Goal: Transaction & Acquisition: Purchase product/service

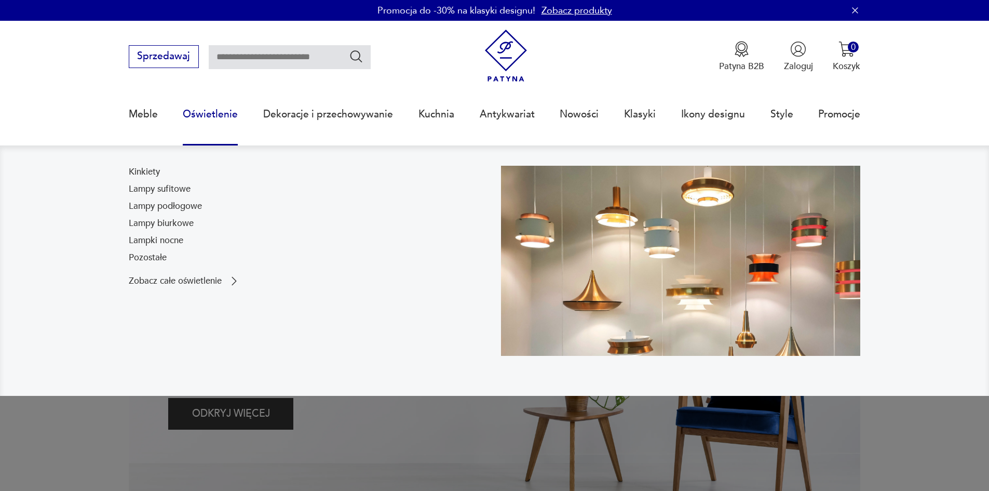
click at [218, 118] on link "Oświetlenie" at bounding box center [210, 114] width 55 height 48
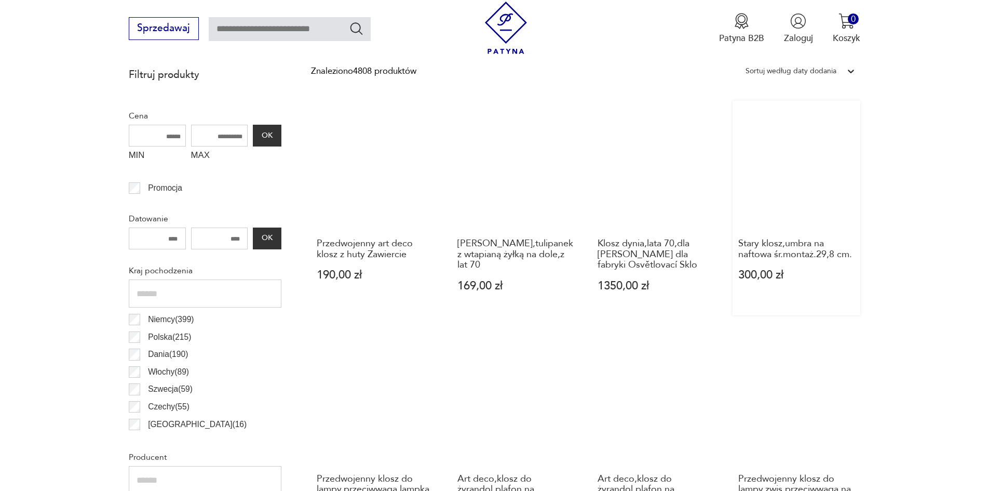
scroll to position [404, 0]
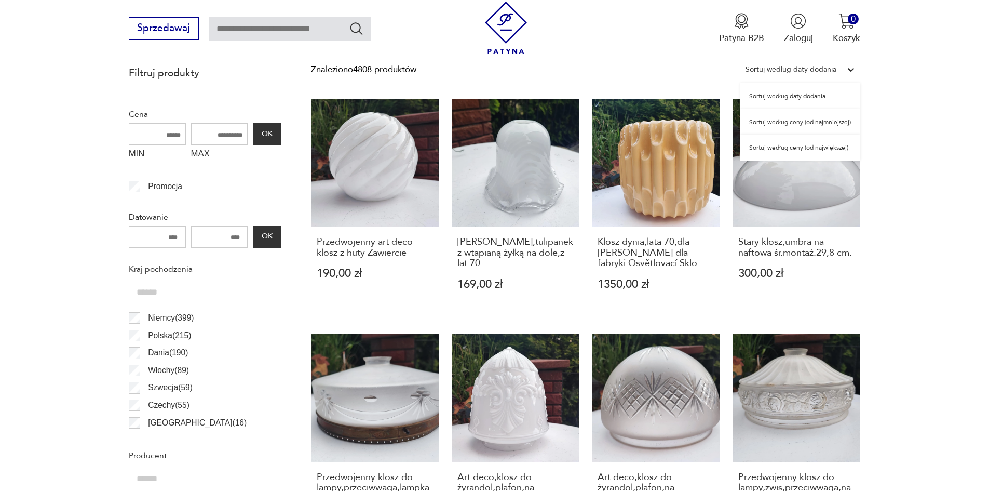
click at [838, 72] on div "Sortuj według daty dodania" at bounding box center [790, 70] width 101 height 16
click at [827, 120] on div "Sortuj według ceny (od najmniejszej)" at bounding box center [800, 122] width 120 height 26
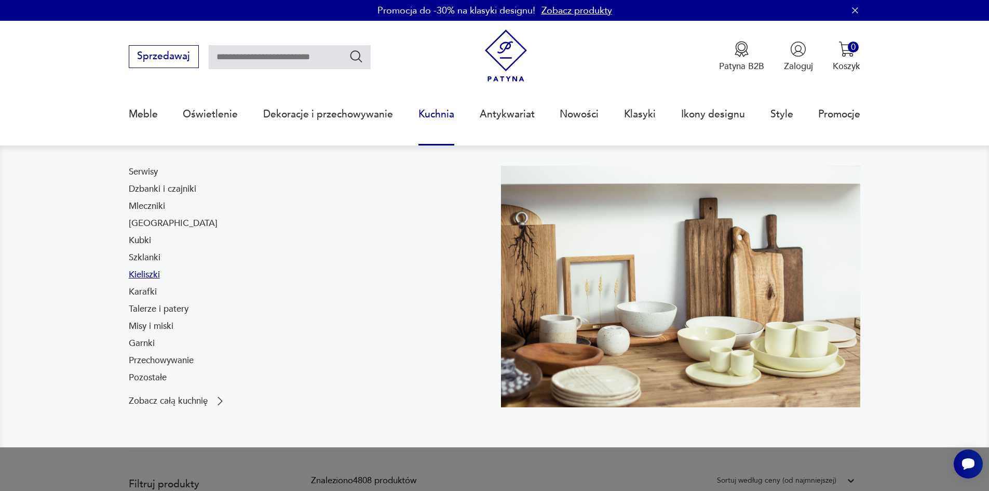
click at [159, 275] on link "Kieliszki" at bounding box center [144, 274] width 31 height 12
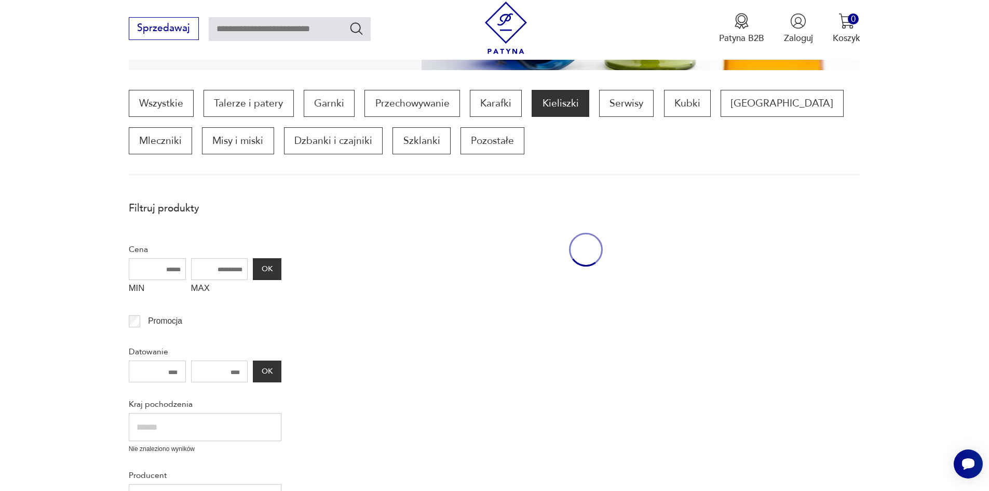
scroll to position [308, 0]
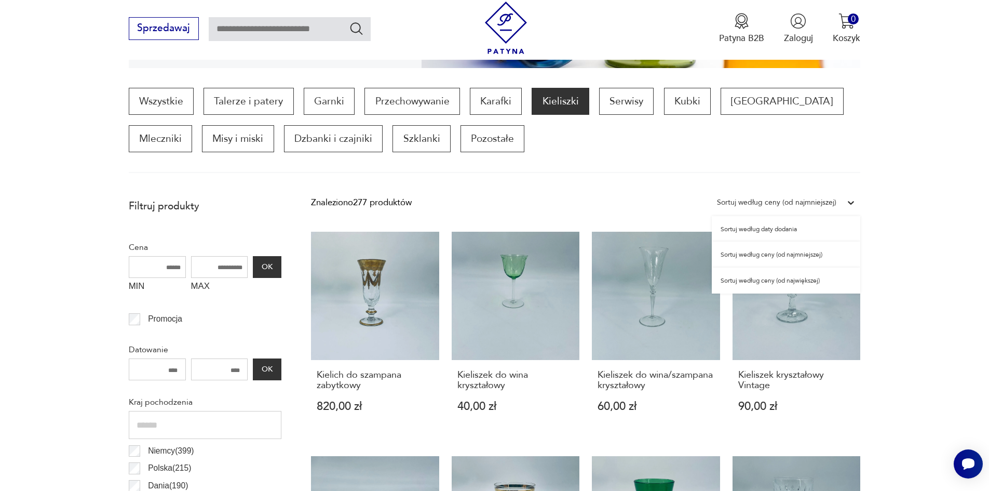
click at [815, 205] on div "Sortuj według ceny (od najmniejszej)" at bounding box center [776, 202] width 119 height 13
click at [812, 255] on div "Sortuj według ceny (od najmniejszej)" at bounding box center [786, 254] width 148 height 26
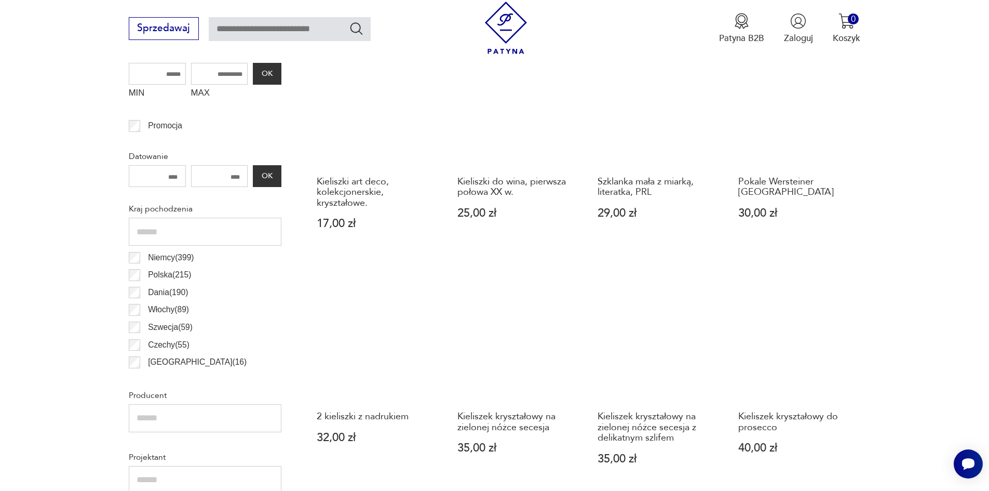
scroll to position [605, 0]
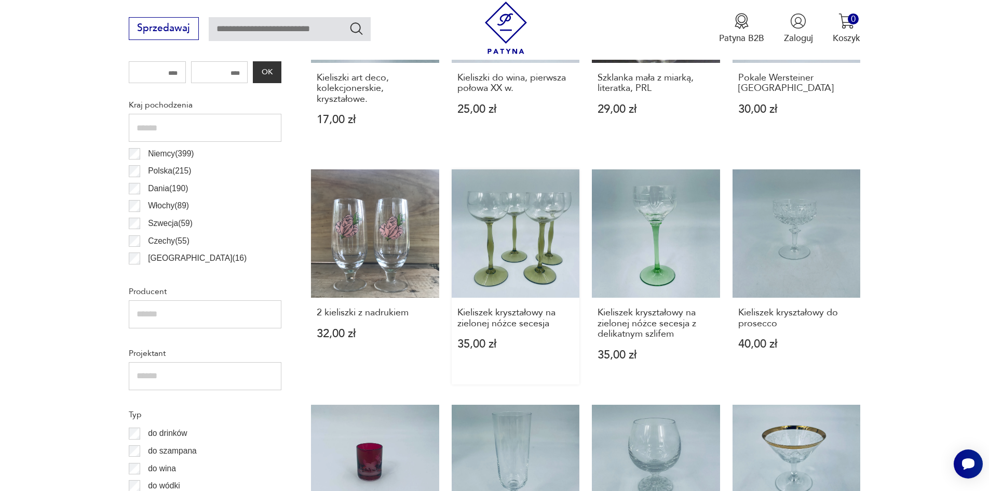
click at [520, 240] on link "Kieliszek kryształowy na zielonej nóżce secesja 35,00 zł" at bounding box center [516, 276] width 128 height 215
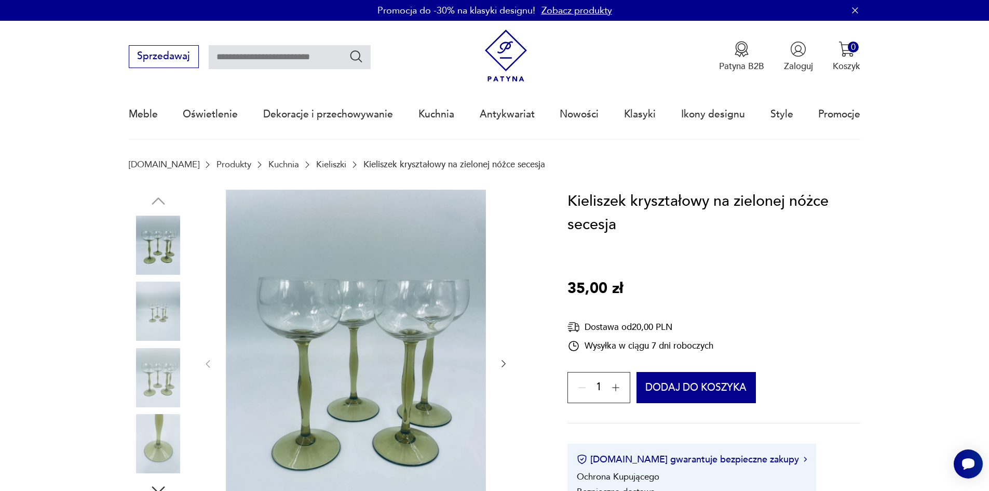
click at [507, 361] on icon "button" at bounding box center [503, 363] width 10 height 10
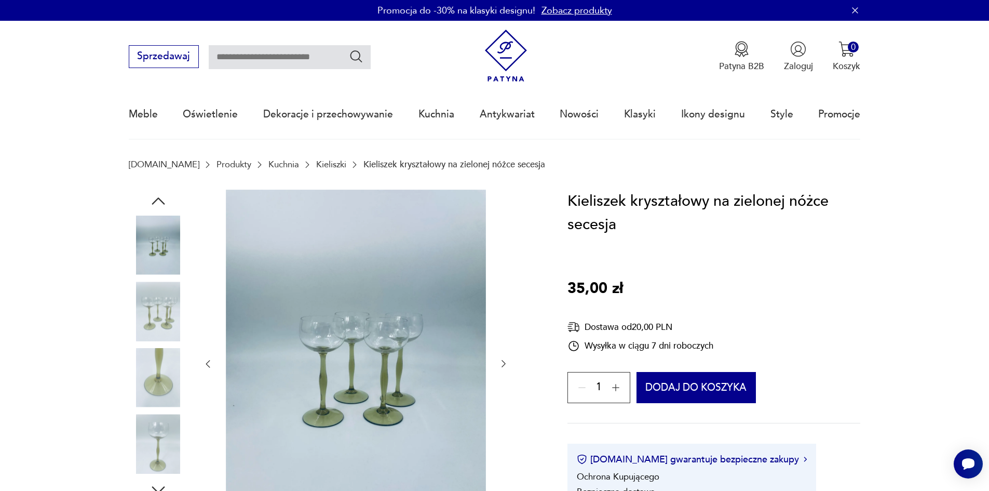
click at [507, 361] on icon "button" at bounding box center [503, 363] width 10 height 10
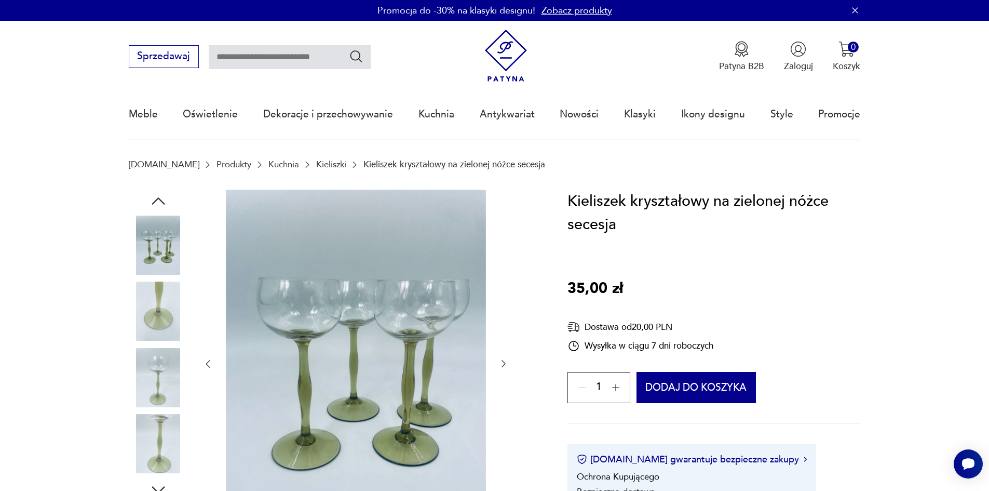
click at [507, 361] on icon "button" at bounding box center [503, 363] width 10 height 10
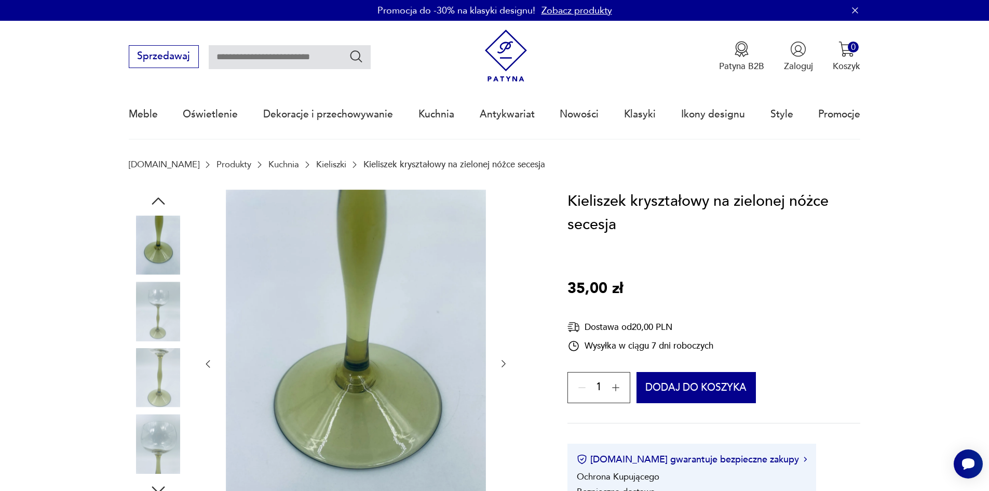
click at [507, 361] on icon "button" at bounding box center [503, 363] width 10 height 10
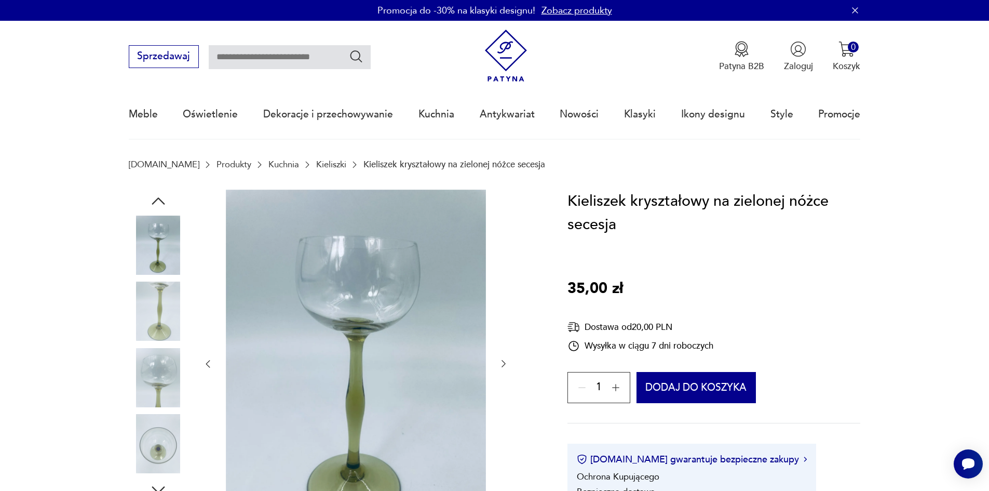
click at [507, 361] on icon "button" at bounding box center [503, 363] width 10 height 10
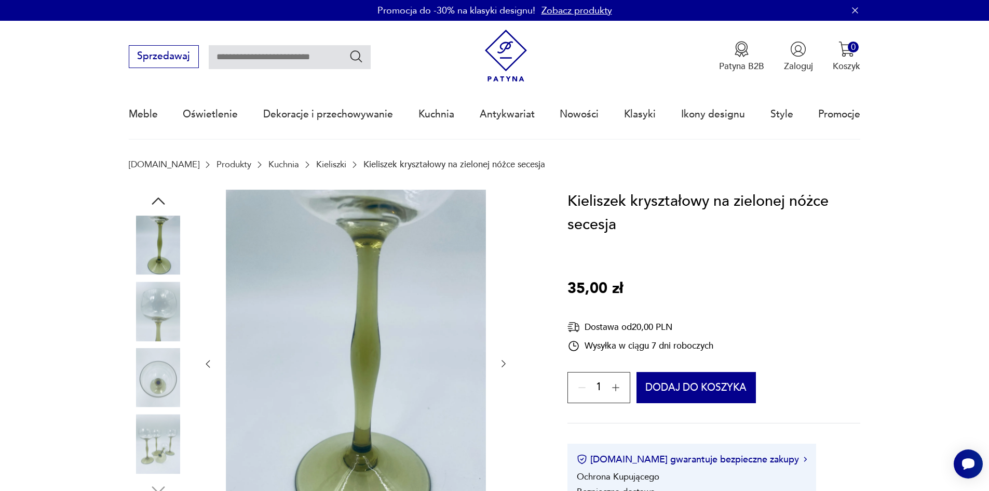
click at [507, 361] on icon "button" at bounding box center [503, 363] width 10 height 10
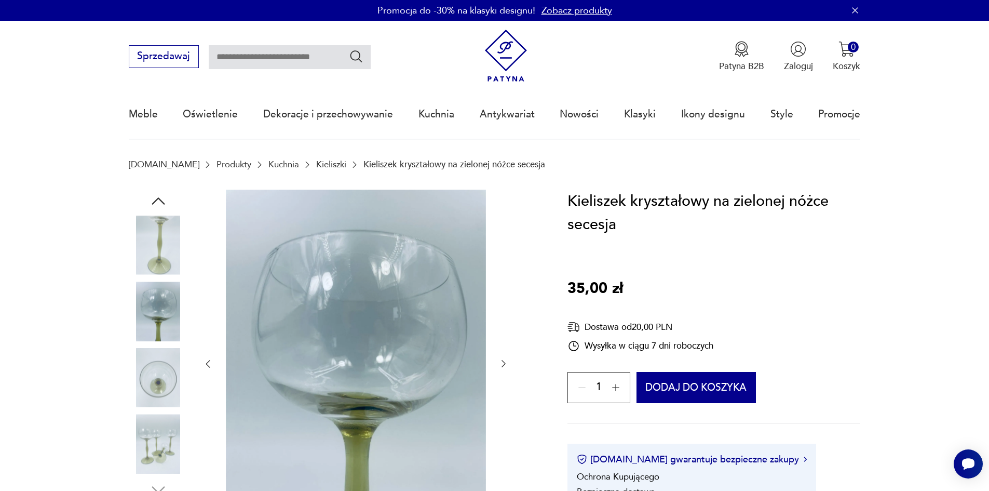
click at [506, 360] on icon "button" at bounding box center [503, 363] width 10 height 10
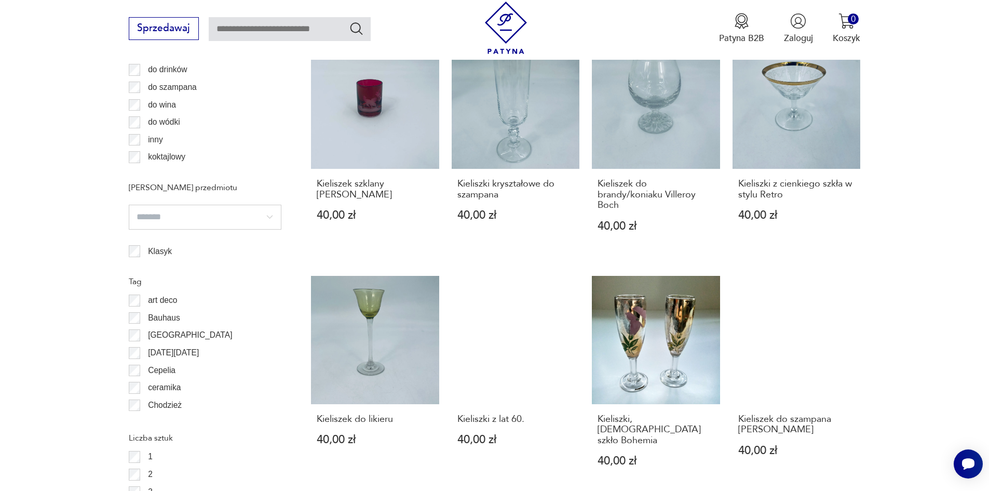
scroll to position [1125, 0]
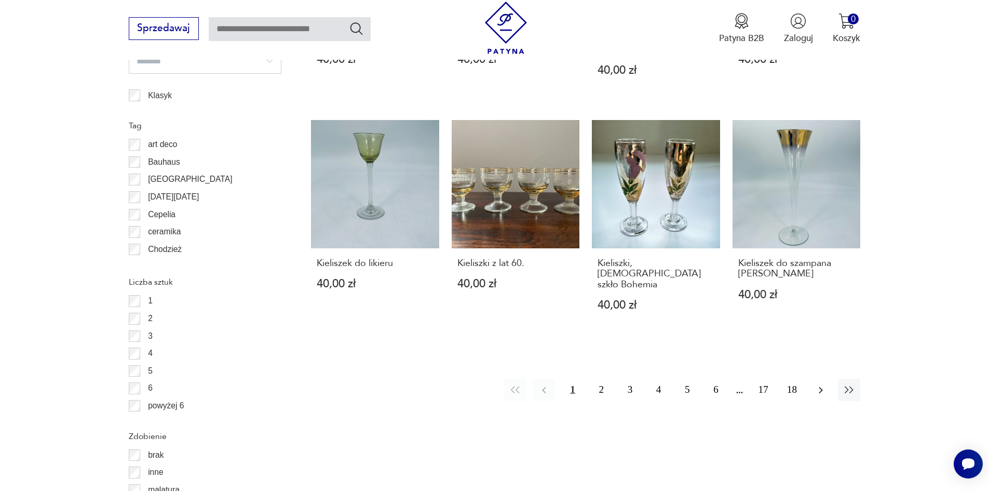
click at [818, 384] on icon "button" at bounding box center [821, 390] width 12 height 12
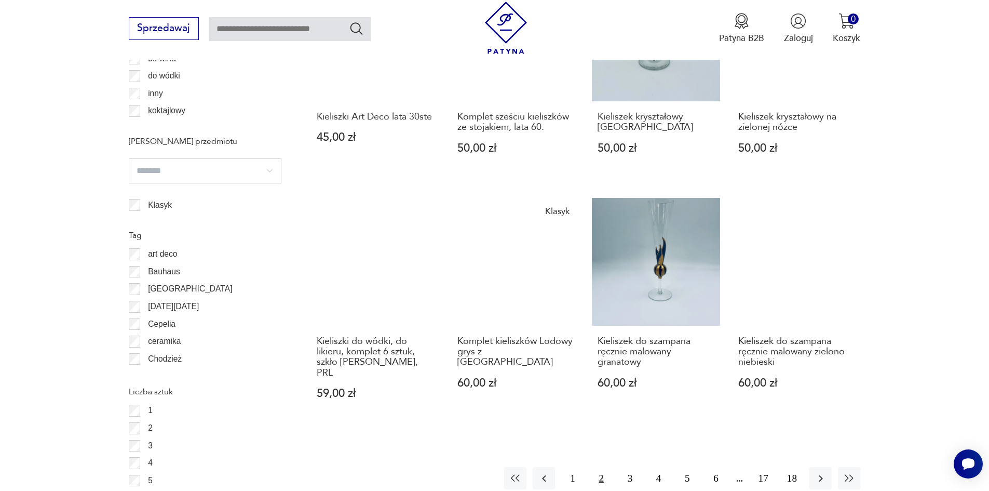
scroll to position [1125, 0]
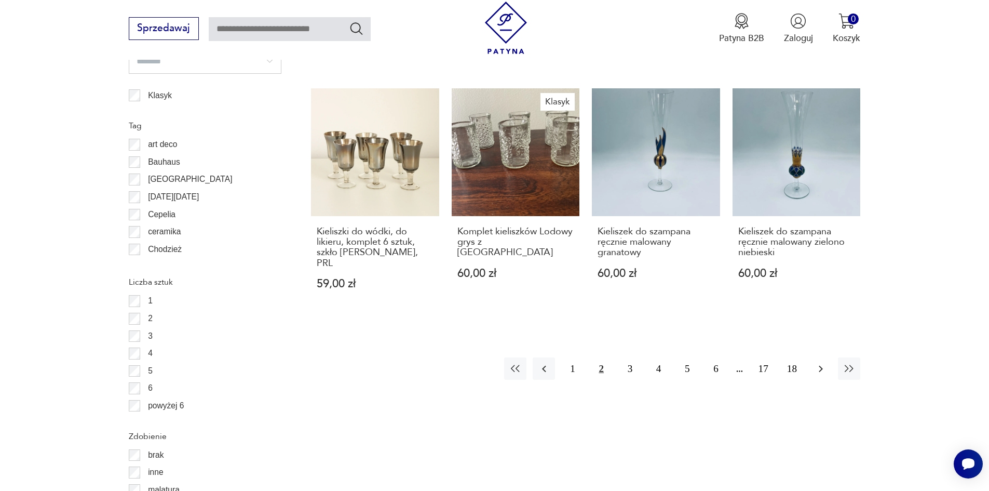
click at [827, 362] on icon "button" at bounding box center [821, 368] width 12 height 12
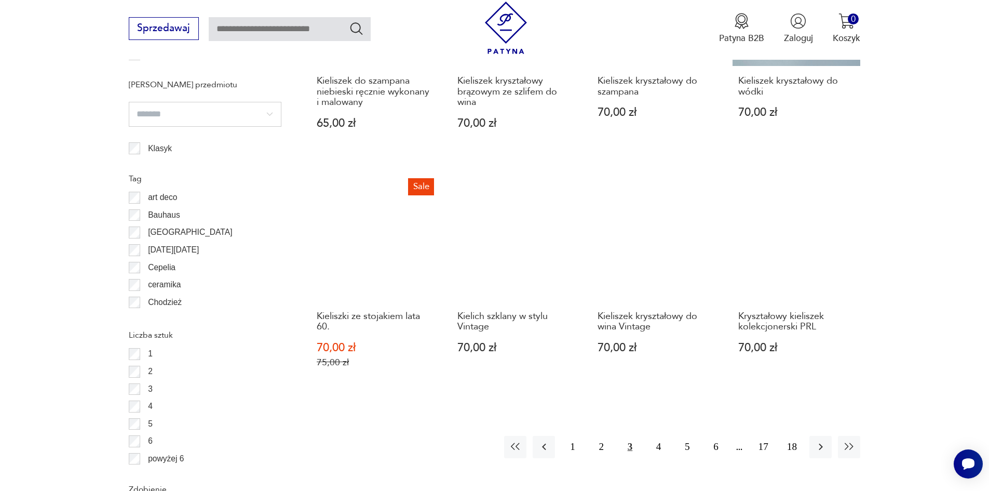
scroll to position [1073, 0]
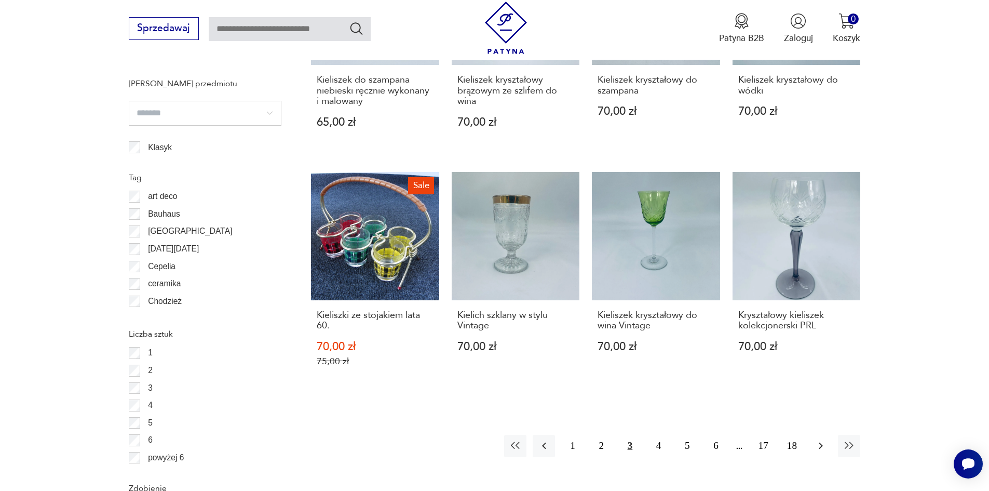
click at [827, 447] on icon "button" at bounding box center [821, 445] width 12 height 12
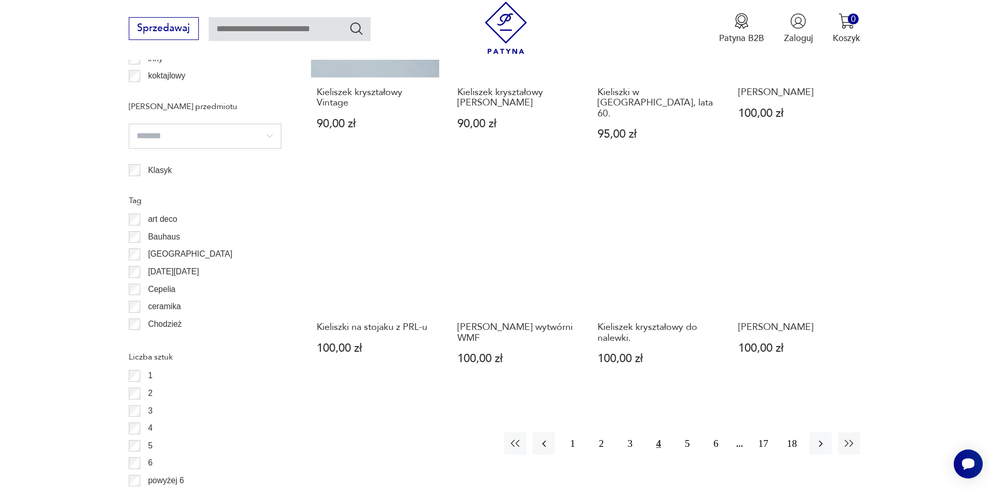
scroll to position [1177, 0]
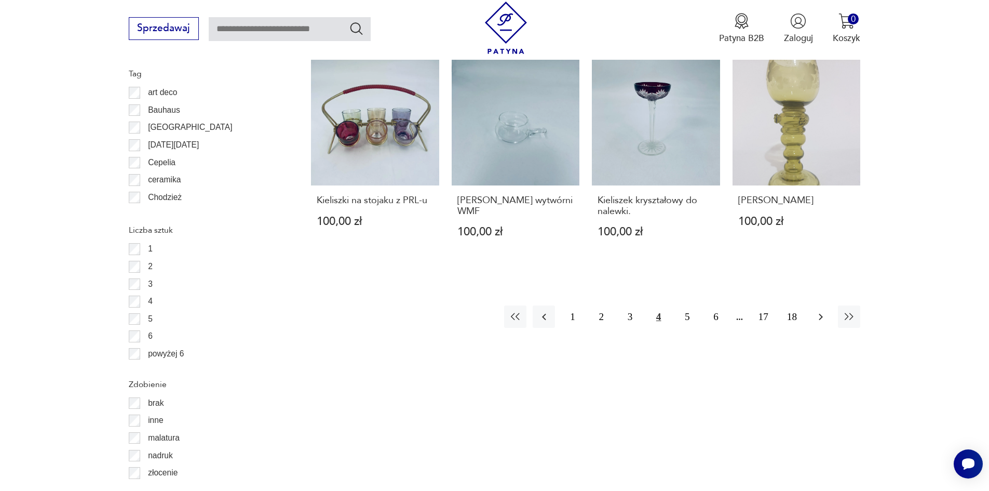
click at [810, 307] on button "button" at bounding box center [820, 316] width 22 height 22
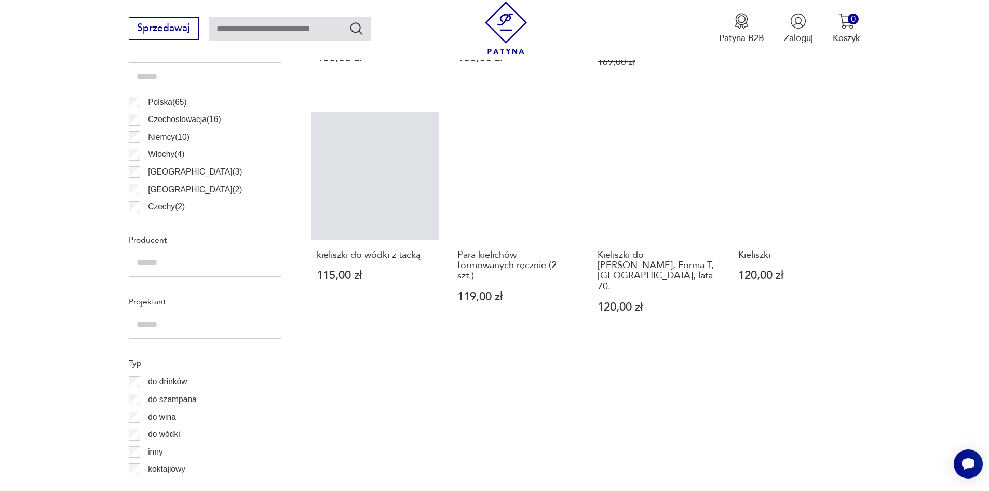
scroll to position [657, 0]
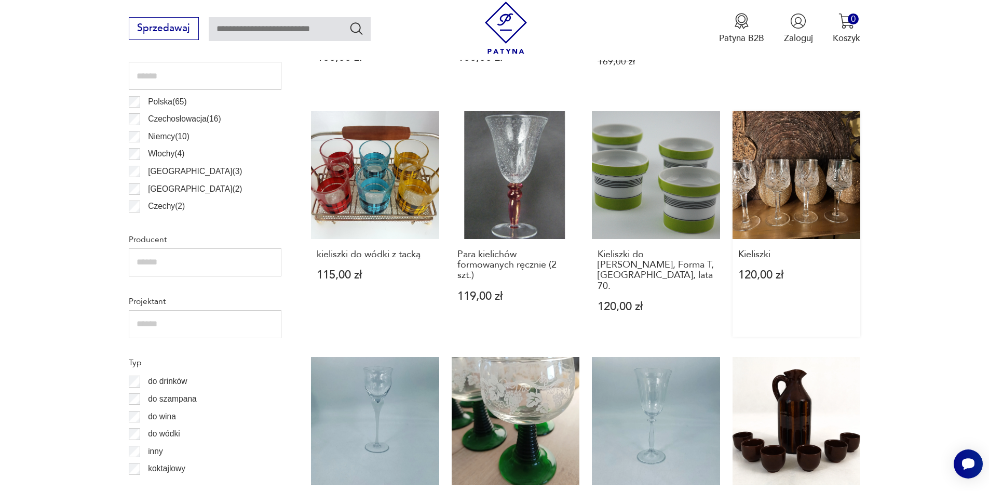
click at [830, 210] on link "Kieliszki 120,00 zł" at bounding box center [797, 223] width 128 height 225
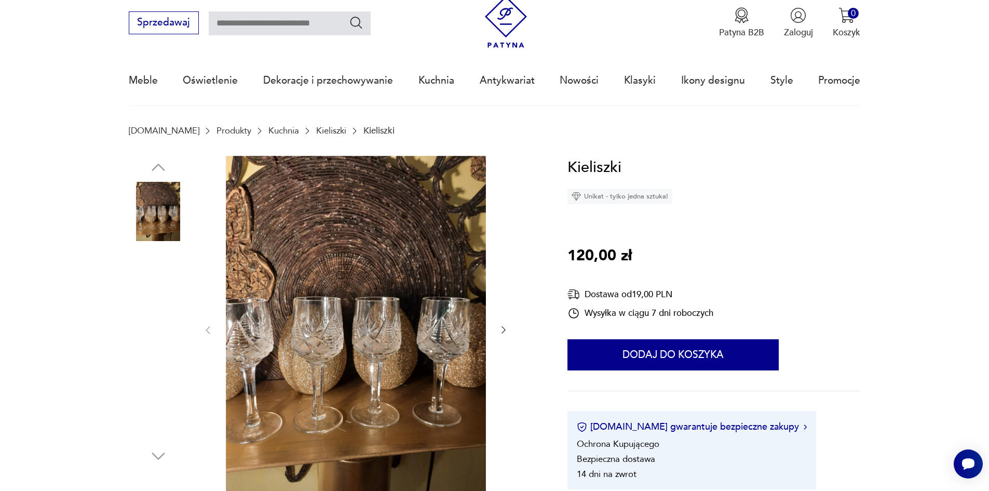
scroll to position [52, 0]
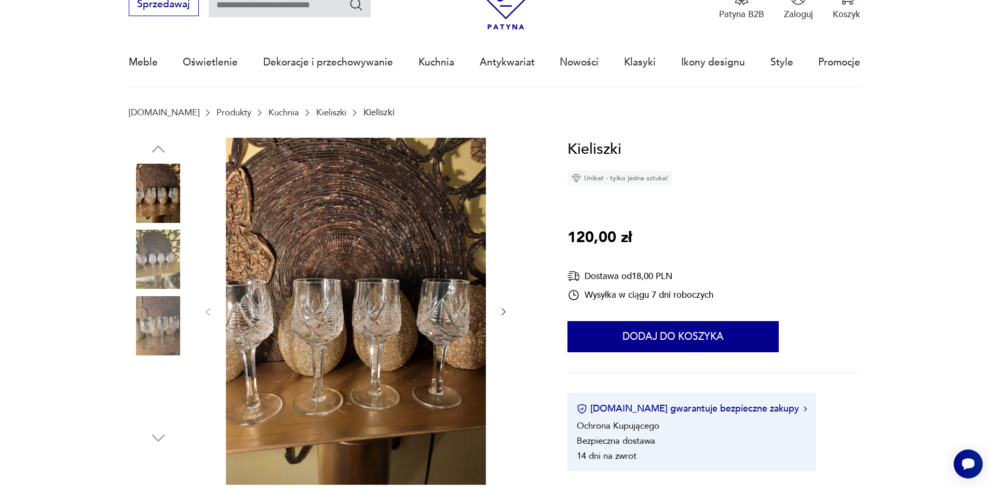
click at [504, 312] on icon "button" at bounding box center [503, 311] width 10 height 10
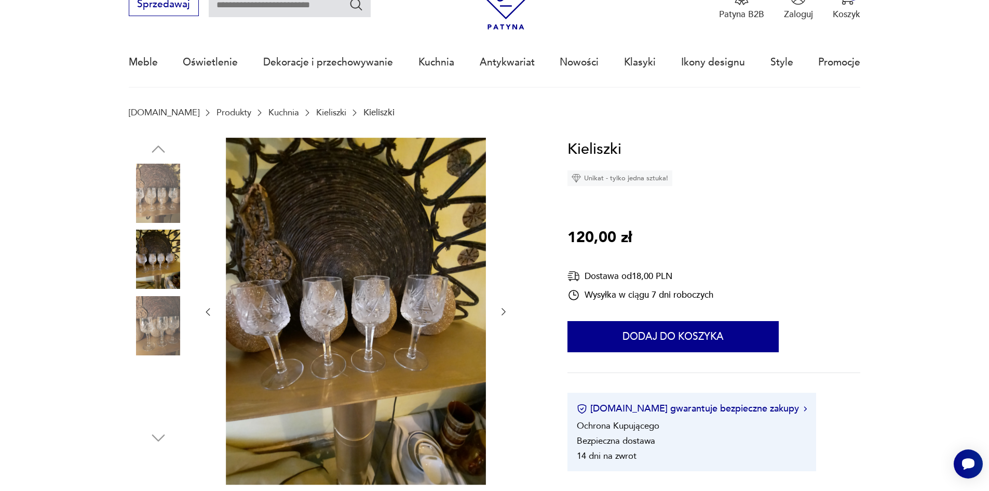
click at [504, 312] on icon "button" at bounding box center [503, 311] width 10 height 10
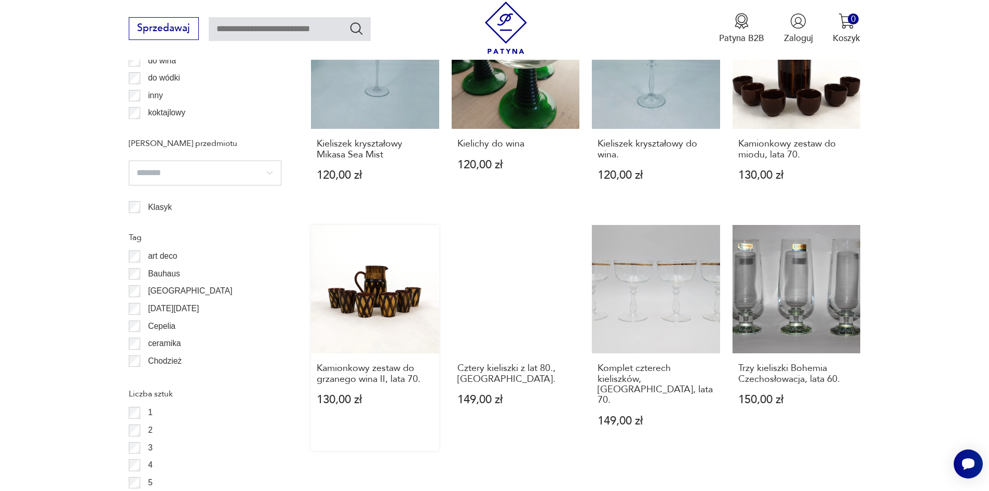
scroll to position [1073, 0]
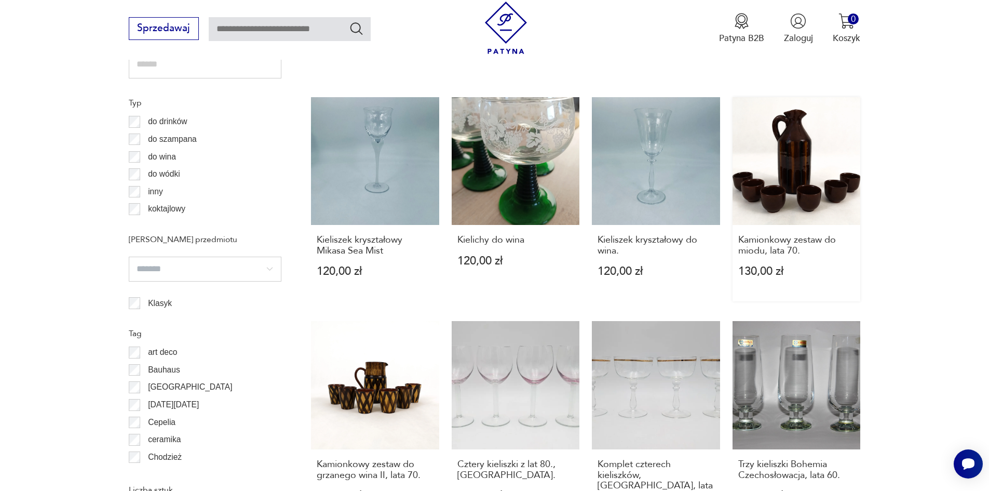
click at [791, 150] on link "Kamionkowy zestaw do miodu, lata 70. 130,00 zł" at bounding box center [797, 199] width 128 height 205
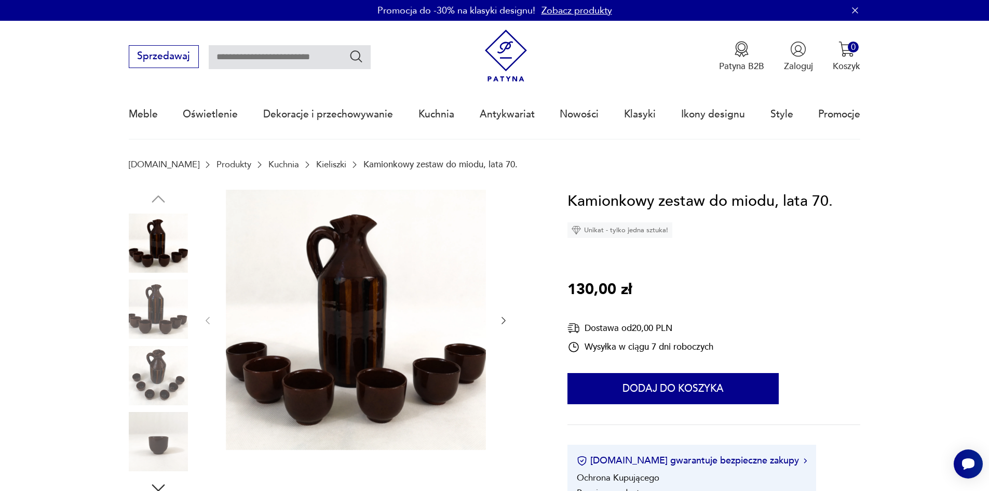
click at [508, 318] on icon "button" at bounding box center [503, 320] width 10 height 10
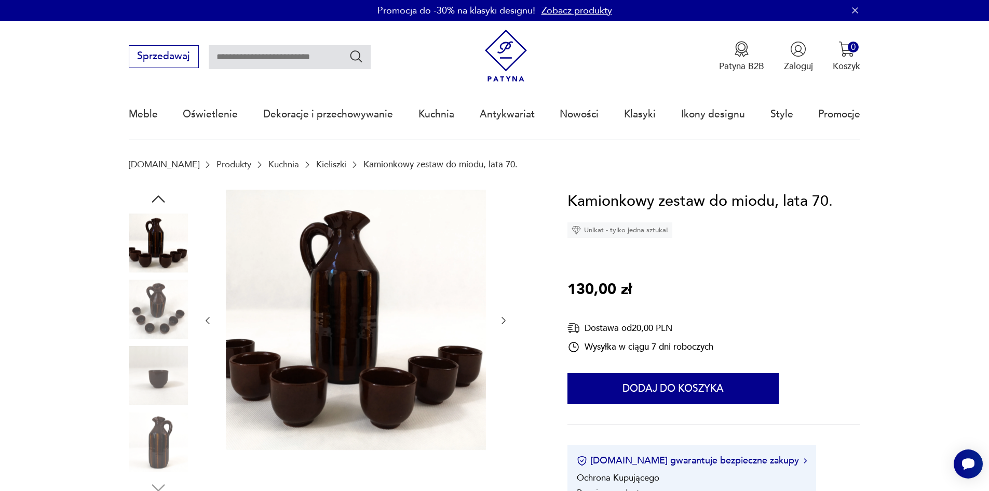
click at [508, 318] on icon "button" at bounding box center [503, 320] width 10 height 10
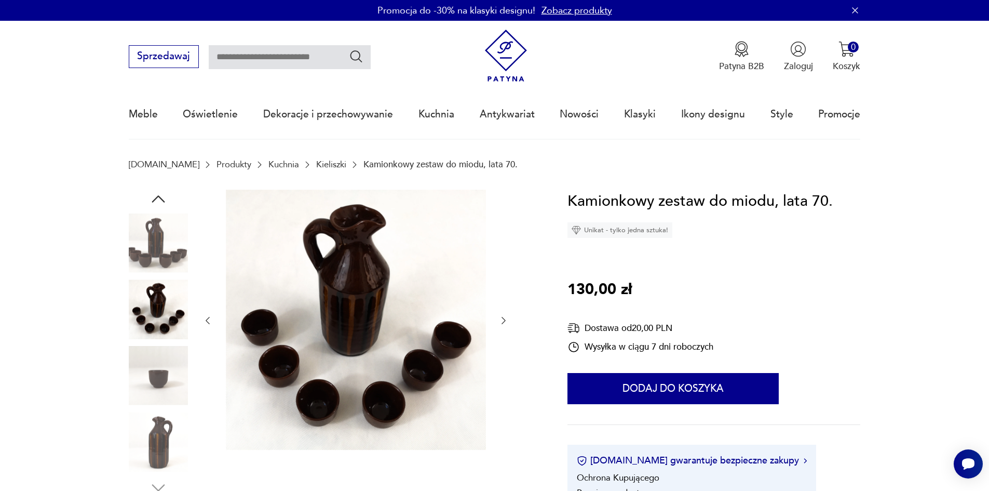
click at [508, 318] on icon "button" at bounding box center [503, 320] width 10 height 10
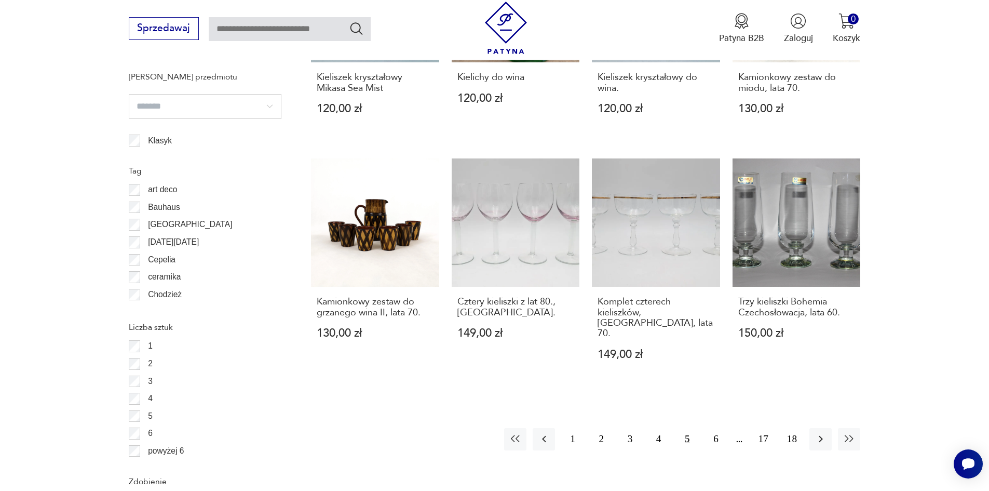
scroll to position [1136, 0]
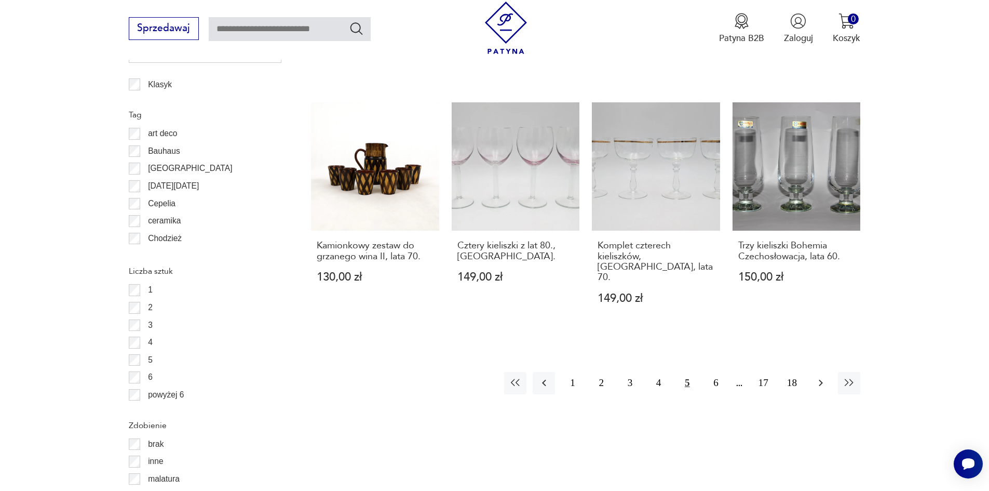
click at [821, 376] on icon "button" at bounding box center [821, 382] width 12 height 12
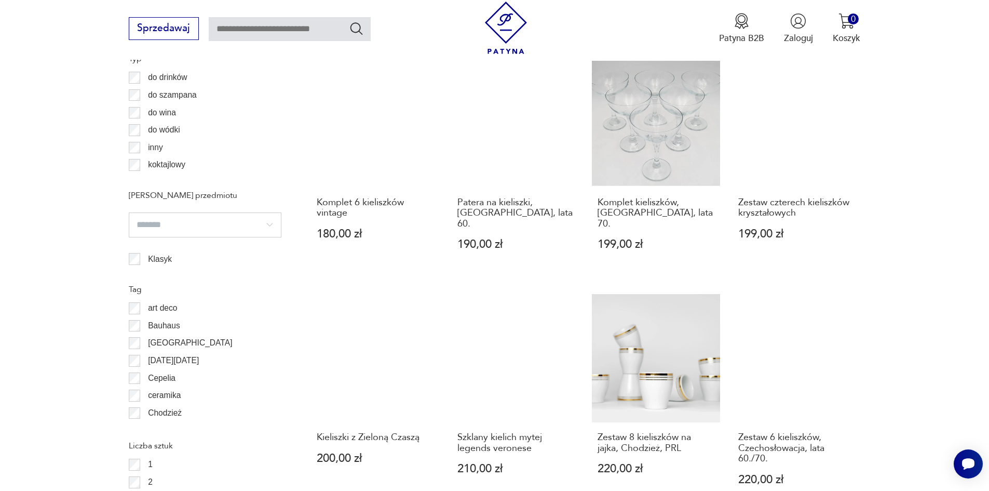
scroll to position [1073, 0]
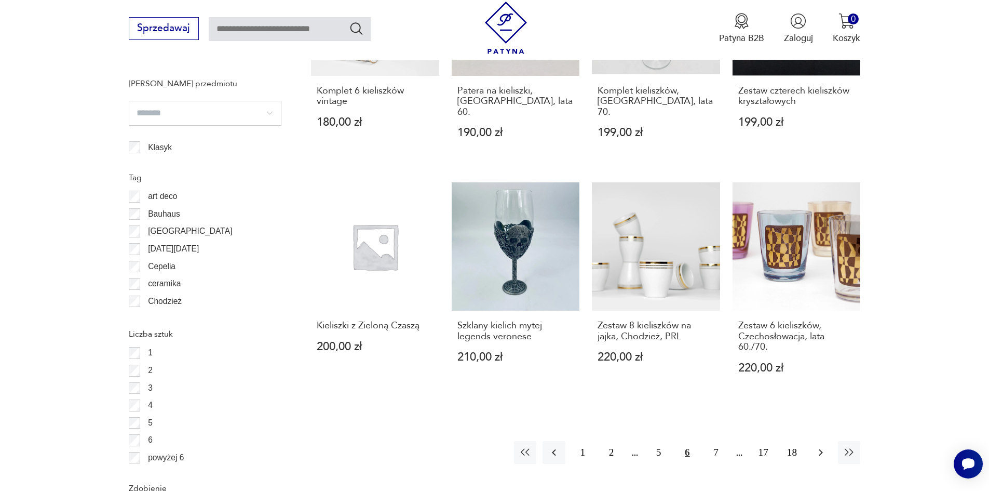
click at [819, 446] on icon "button" at bounding box center [821, 452] width 12 height 12
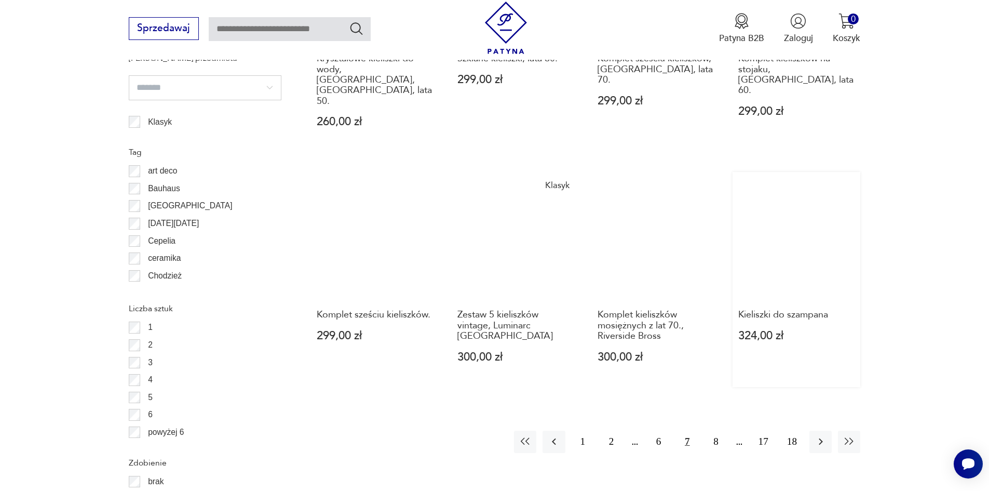
scroll to position [1177, 0]
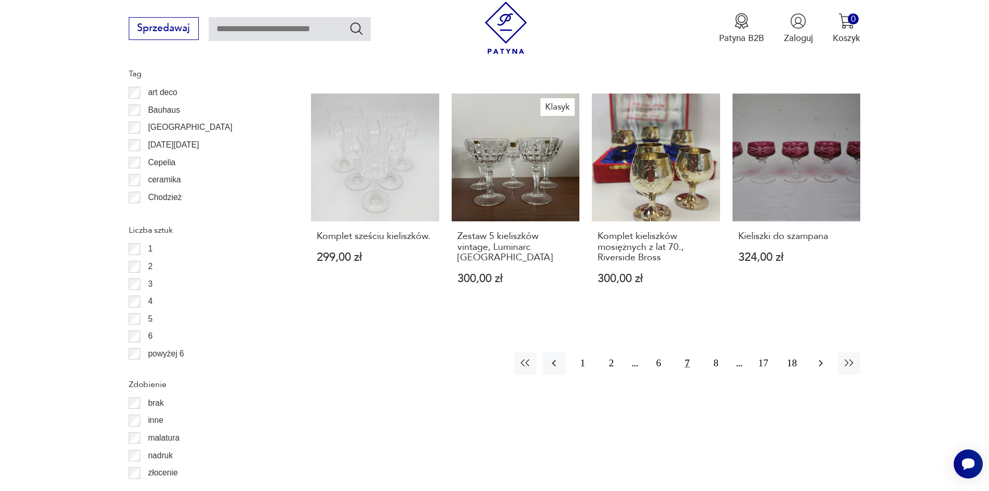
click at [820, 357] on icon "button" at bounding box center [821, 363] width 12 height 12
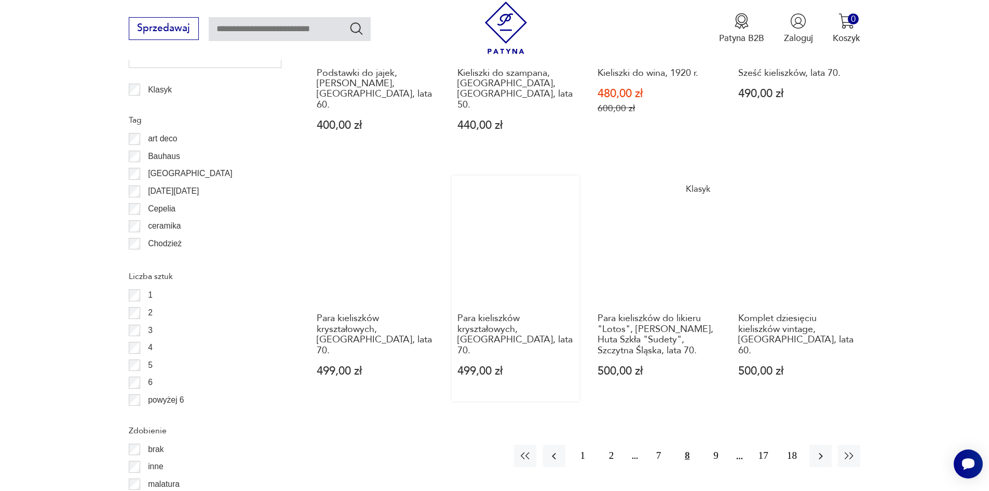
scroll to position [1228, 0]
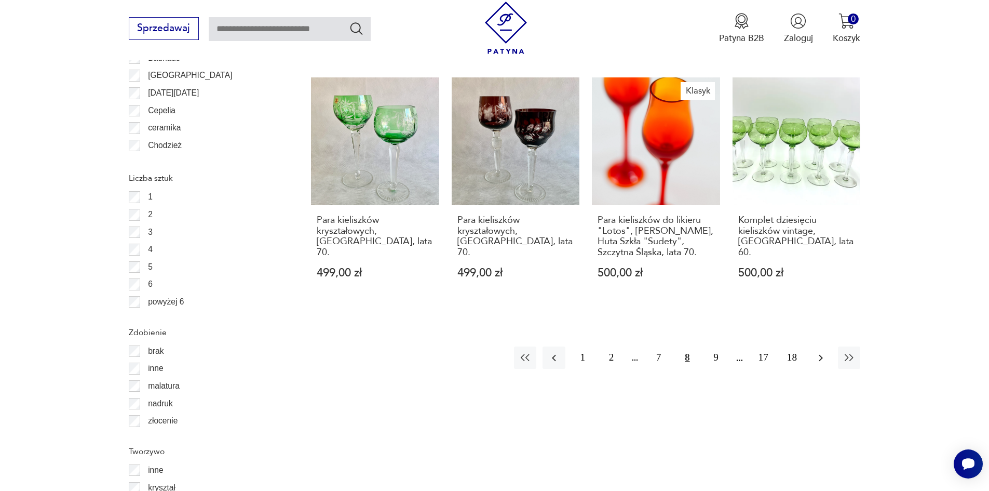
click at [818, 352] on icon "button" at bounding box center [821, 358] width 12 height 12
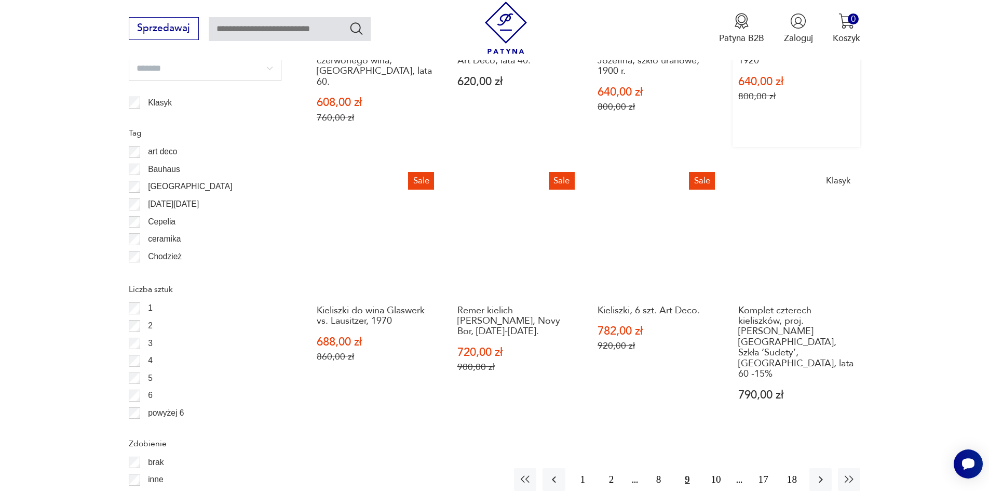
scroll to position [1228, 0]
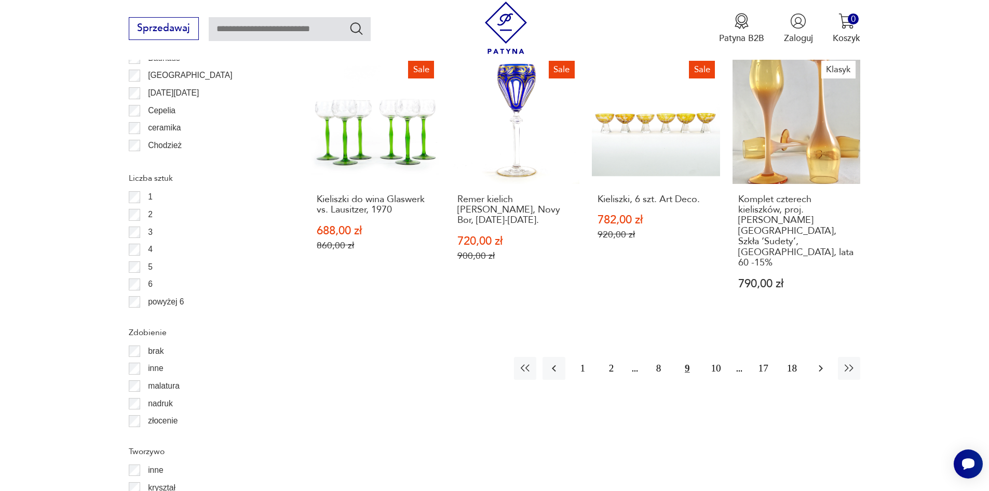
click at [823, 362] on icon "button" at bounding box center [821, 368] width 12 height 12
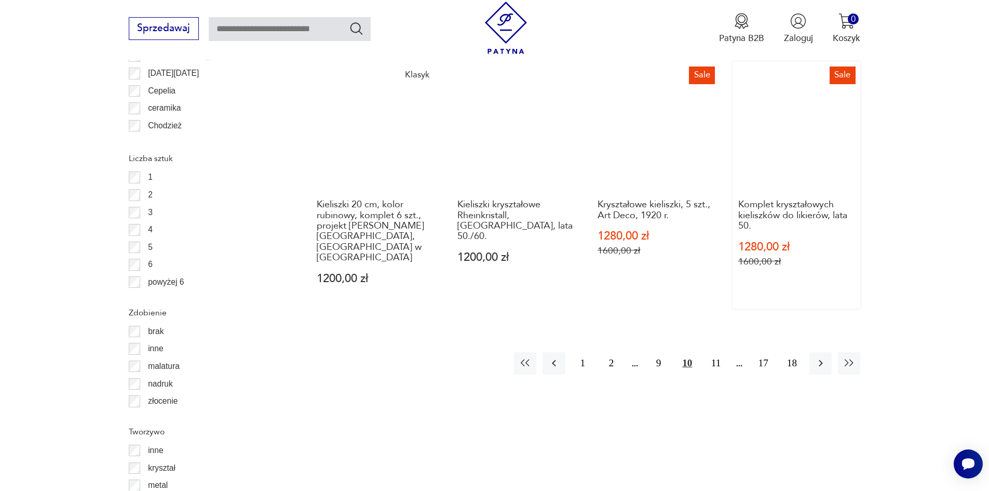
scroll to position [1280, 0]
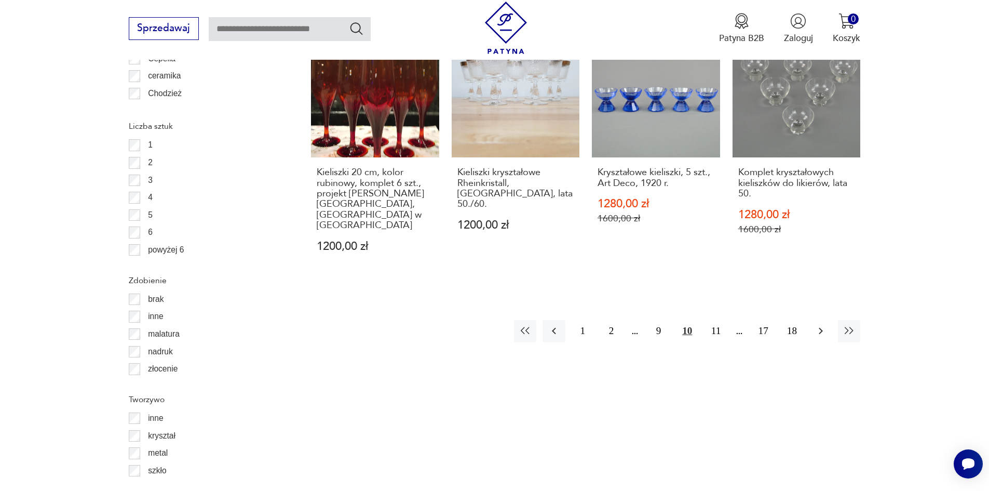
click at [819, 325] on icon "button" at bounding box center [821, 331] width 12 height 12
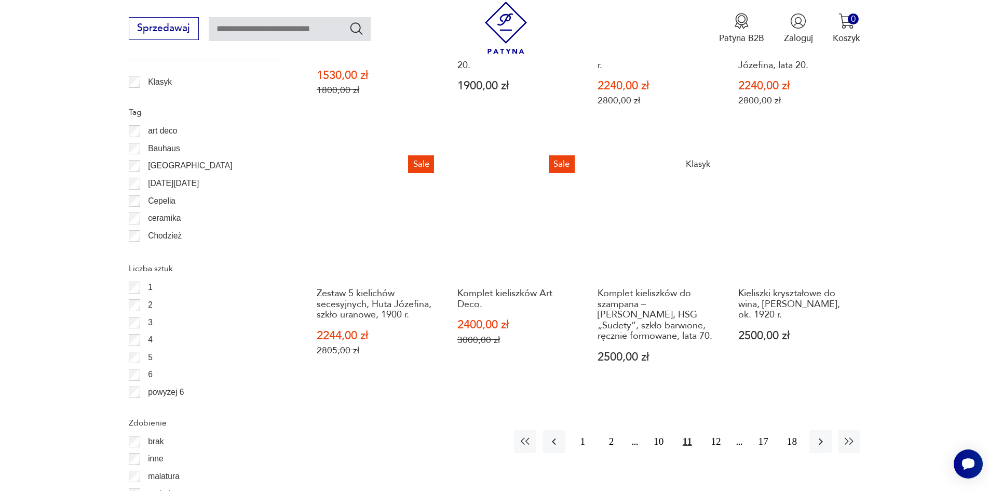
scroll to position [1228, 0]
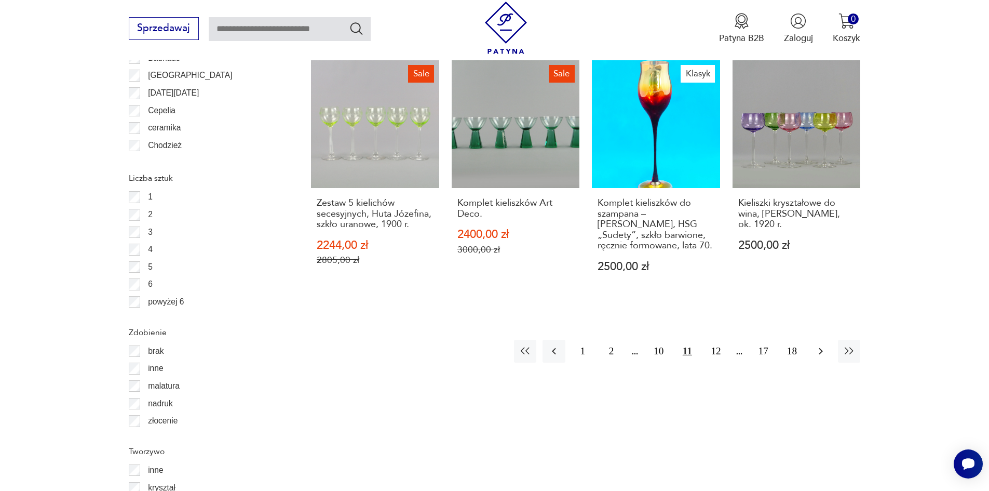
click at [819, 353] on icon "button" at bounding box center [821, 351] width 4 height 7
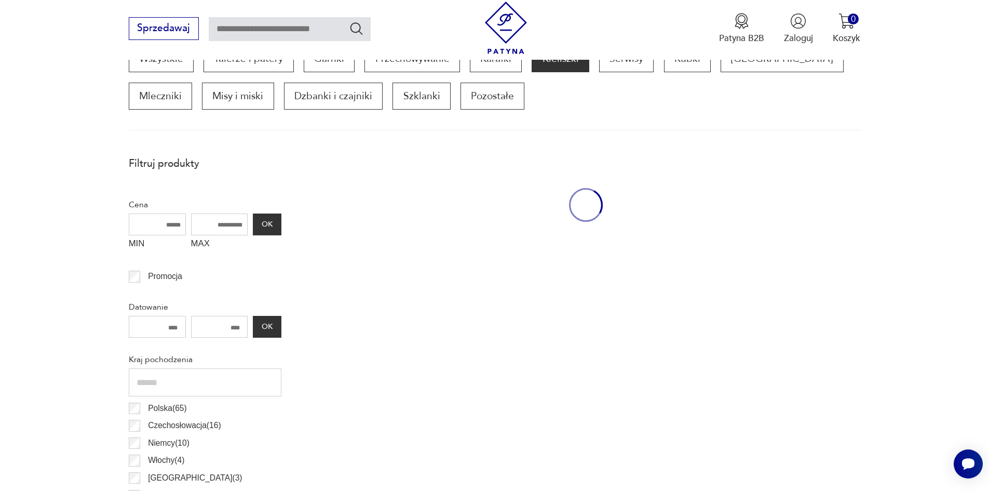
scroll to position [346, 0]
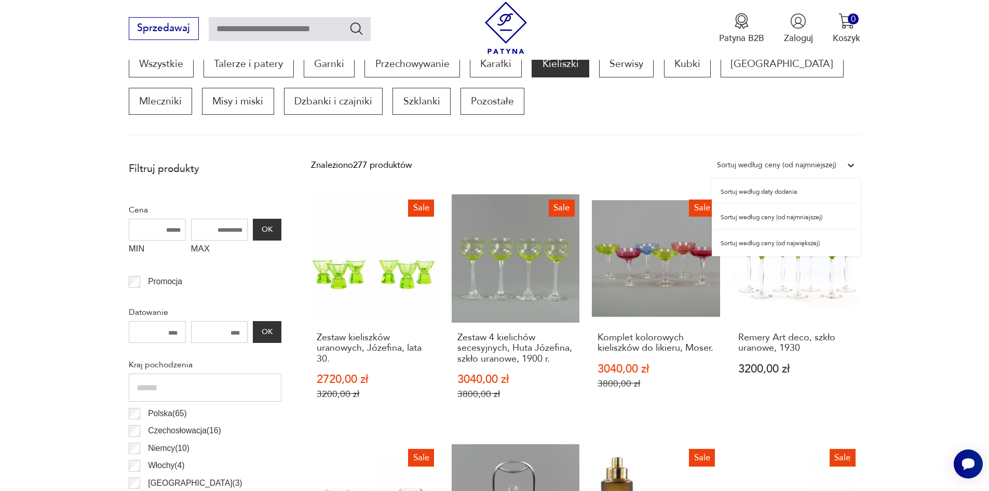
click at [800, 165] on div "Sortuj według ceny (od najmniejszej)" at bounding box center [776, 164] width 119 height 13
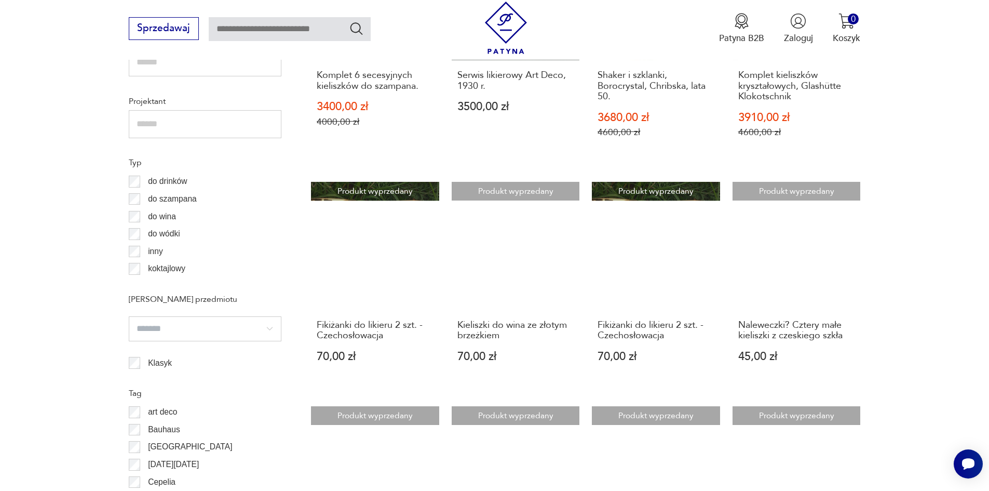
scroll to position [865, 0]
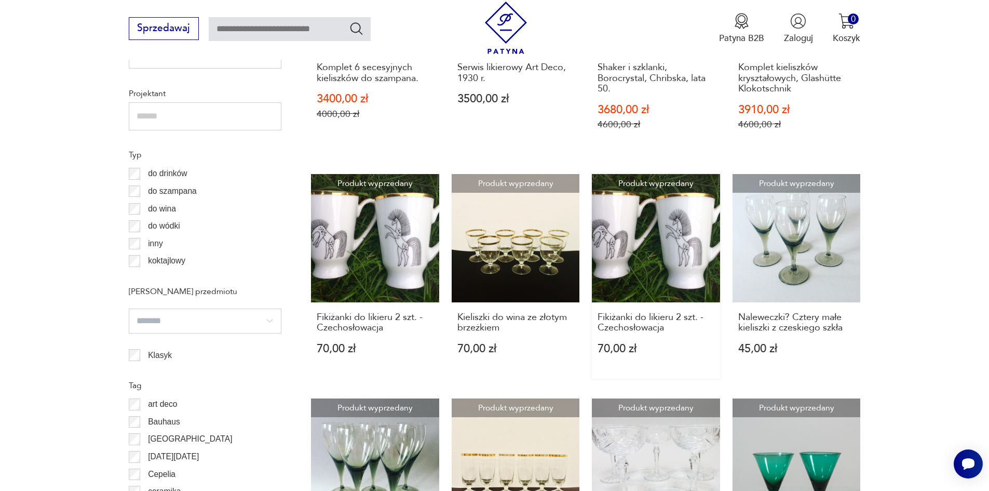
click at [660, 239] on link "Produkt wyprzedany Fikiżanki do likieru 2 szt. -Czechosłowacja 70,00 zł" at bounding box center [656, 276] width 128 height 205
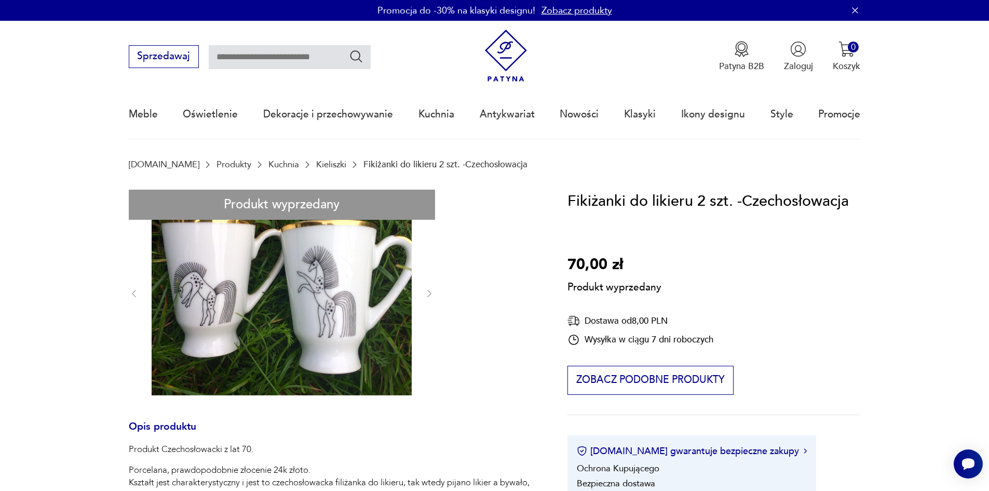
click at [429, 294] on div "Produkt wyprzedany Opis produktu Produkt Czechosłowacki z lat 70. Porcelana, pr…" at bounding box center [333, 498] width 409 height 617
click at [428, 296] on div "Produkt wyprzedany Opis produktu Produkt Czechosłowacki z lat 70. Porcelana, pr…" at bounding box center [333, 498] width 409 height 617
click at [428, 294] on div "Produkt wyprzedany Opis produktu Produkt Czechosłowacki z lat 70. Porcelana, pr…" at bounding box center [333, 498] width 409 height 617
click at [562, 9] on link "Zobacz produkty" at bounding box center [577, 10] width 71 height 13
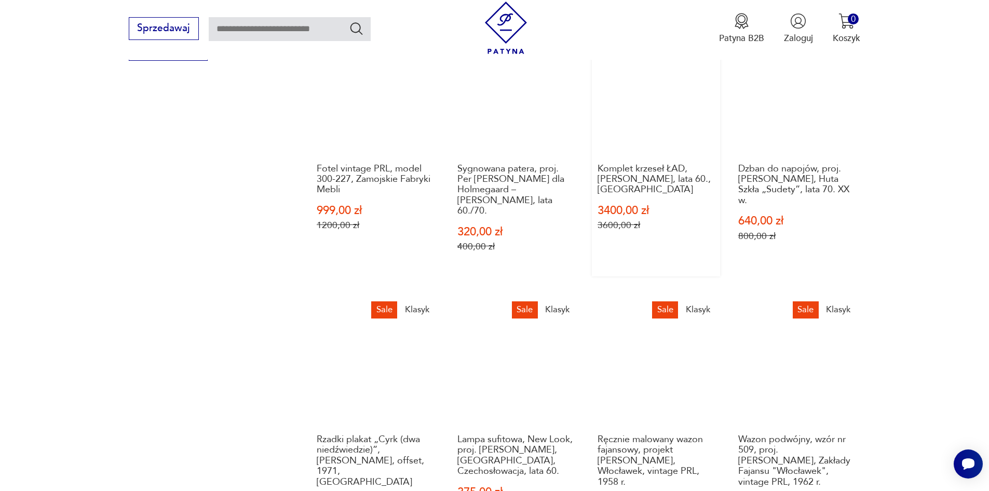
scroll to position [903, 0]
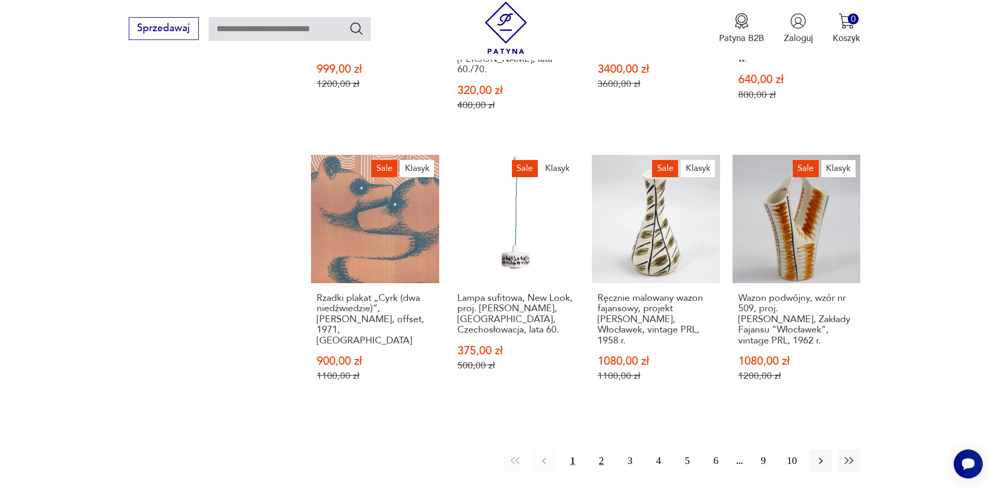
click at [599, 454] on button "2" at bounding box center [601, 460] width 22 height 22
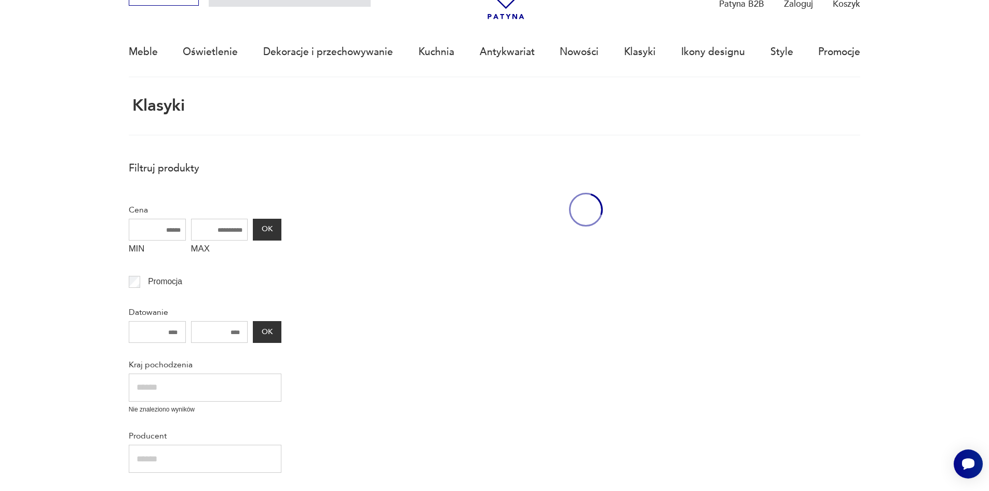
scroll to position [62, 0]
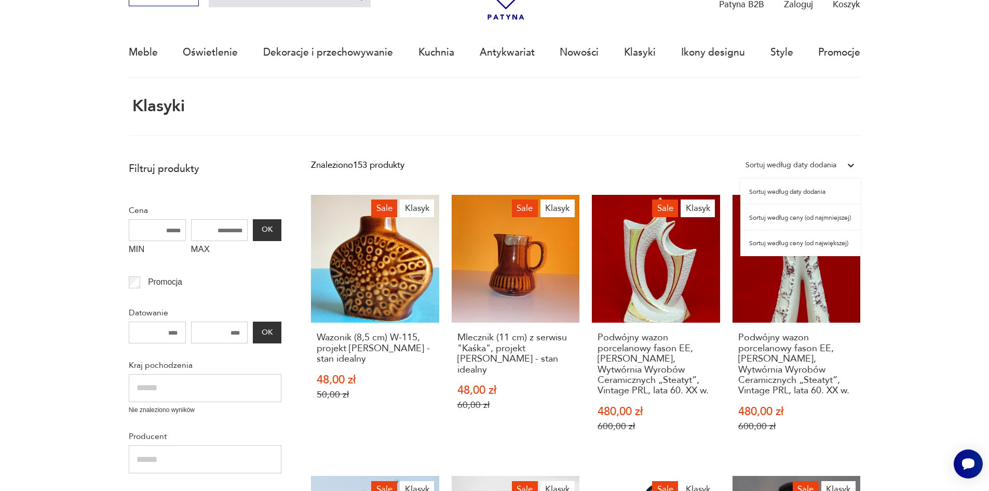
click at [842, 165] on div "Sortuj według daty dodania" at bounding box center [790, 165] width 101 height 16
click at [830, 215] on div "Sortuj według ceny (od najmniejszej)" at bounding box center [800, 218] width 120 height 26
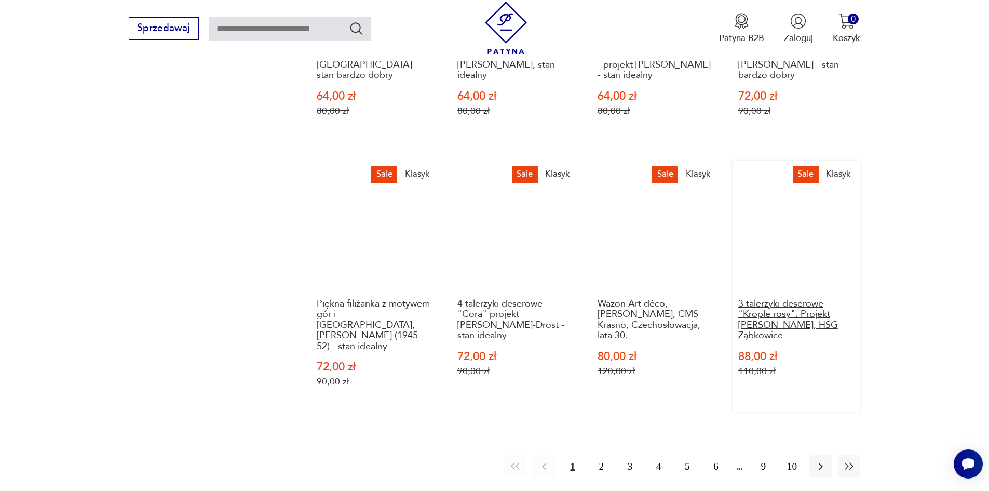
scroll to position [996, 0]
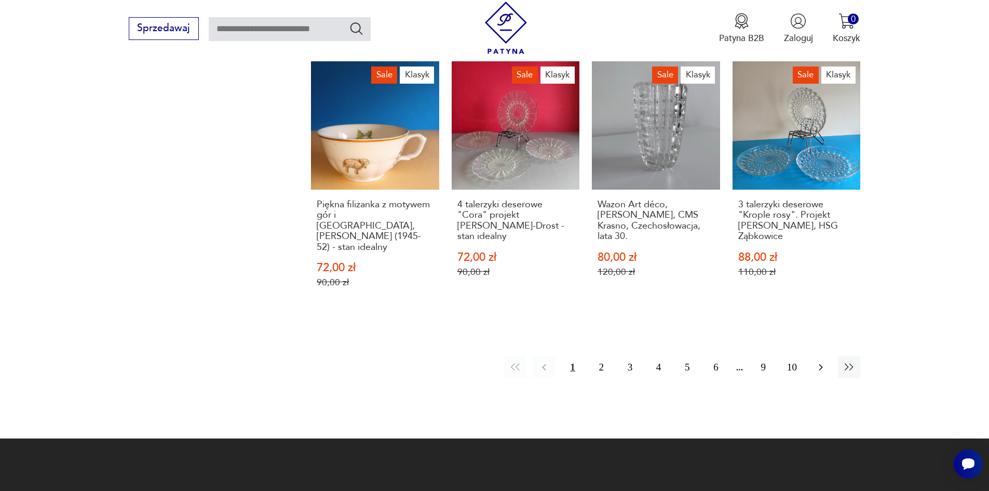
click at [819, 361] on icon "button" at bounding box center [821, 367] width 12 height 12
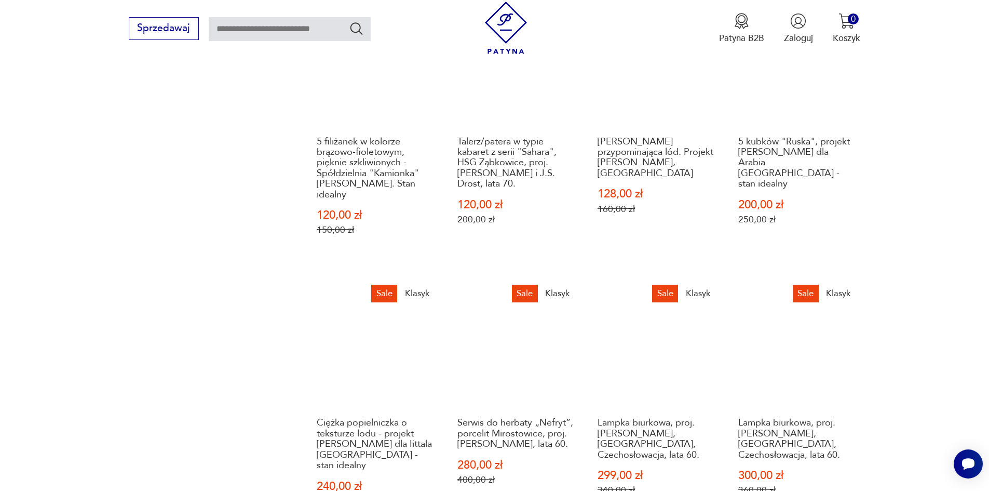
scroll to position [944, 0]
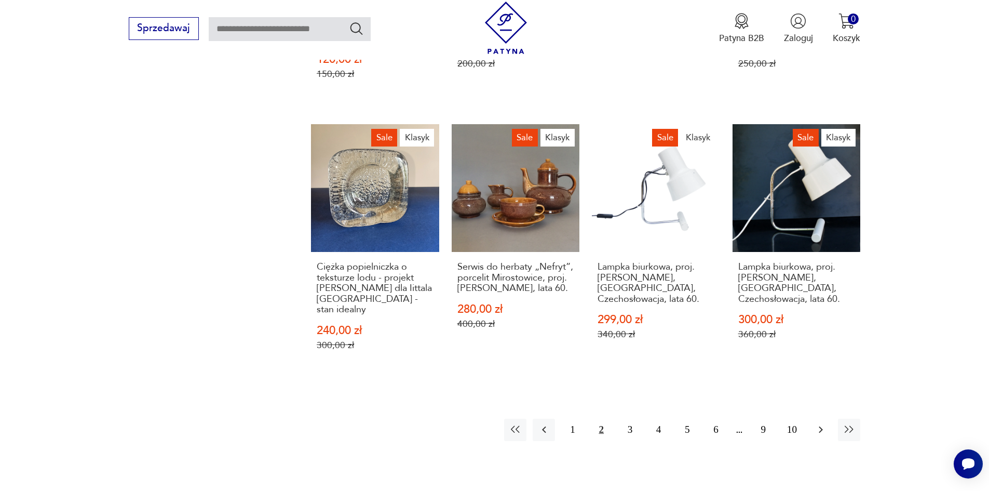
click at [821, 426] on icon "button" at bounding box center [821, 429] width 4 height 7
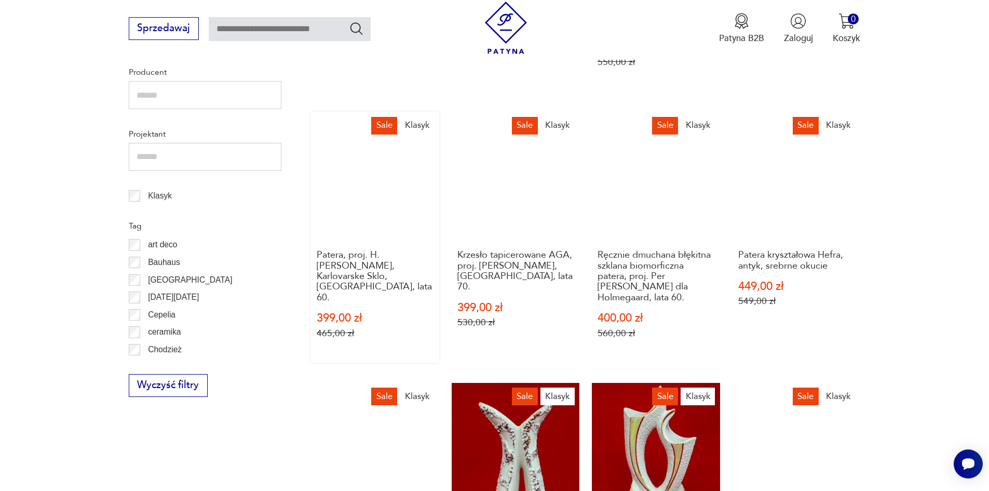
scroll to position [321, 0]
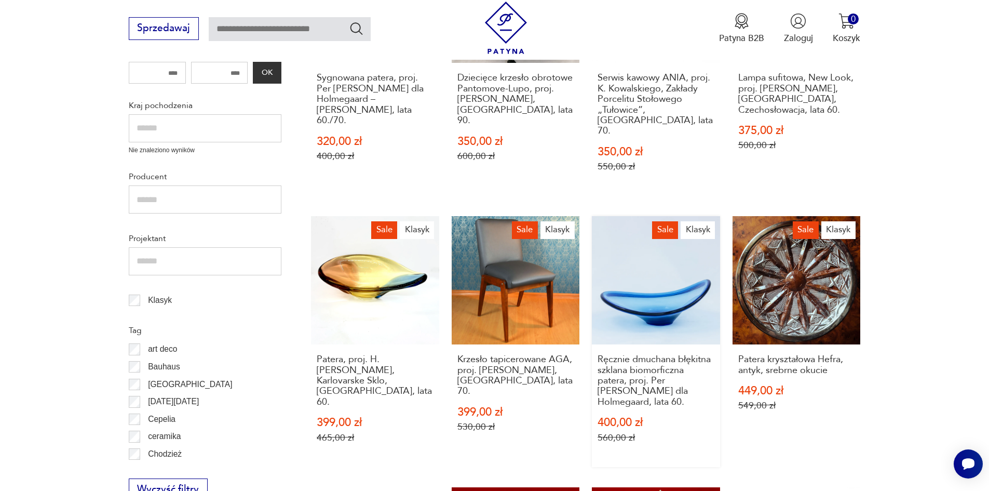
click at [691, 238] on link "Sale Klasyk Ręcznie dmuchana błękitna szklana biomorficzna patera, proj. Per [P…" at bounding box center [656, 341] width 128 height 251
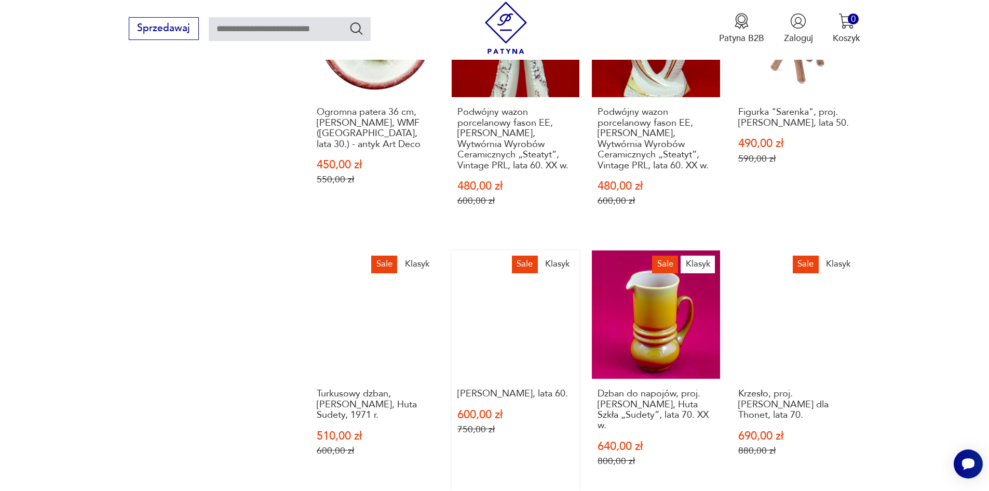
scroll to position [935, 0]
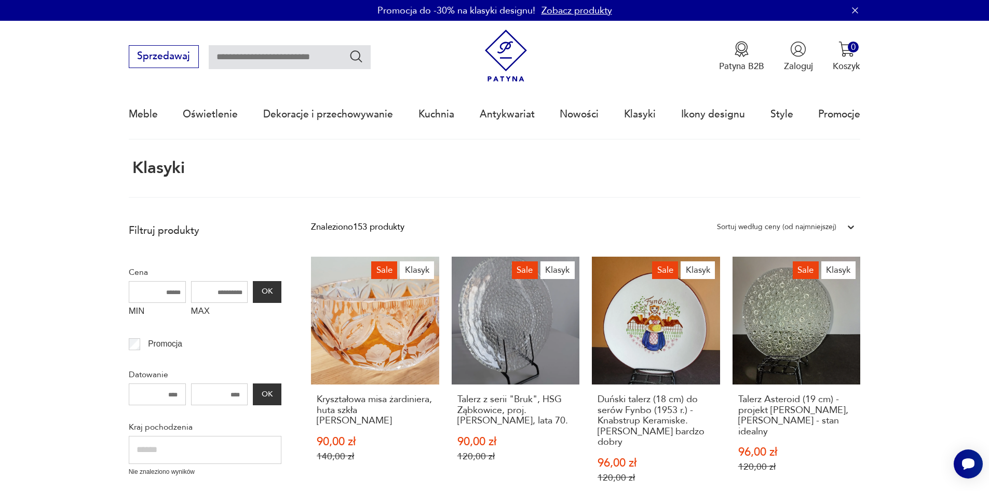
click at [297, 55] on input "text" at bounding box center [290, 57] width 162 height 24
type input "*********"
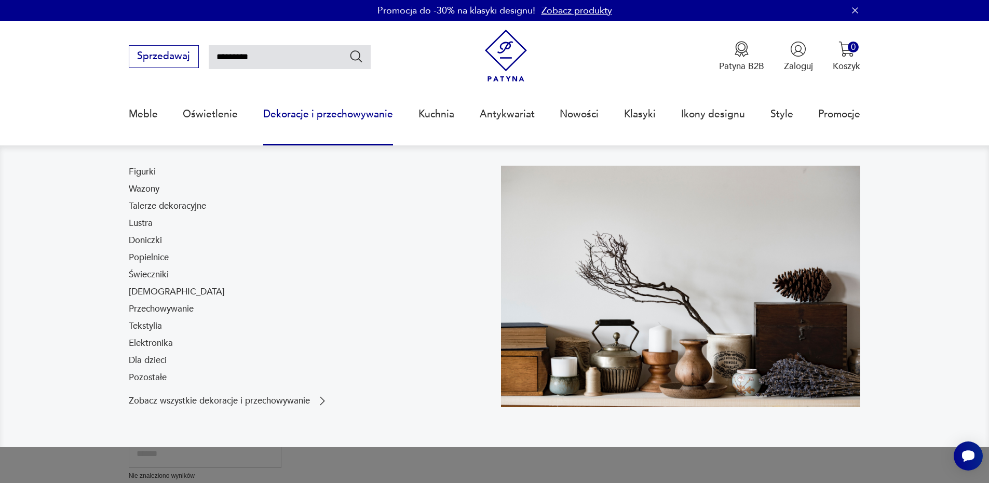
click at [291, 111] on link "Dekoracje i przechowywanie" at bounding box center [328, 114] width 130 height 48
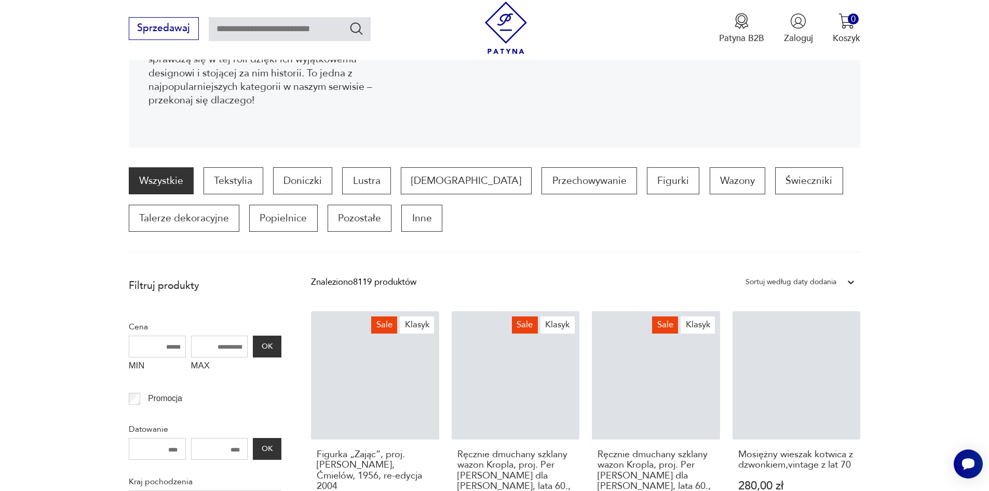
scroll to position [345, 0]
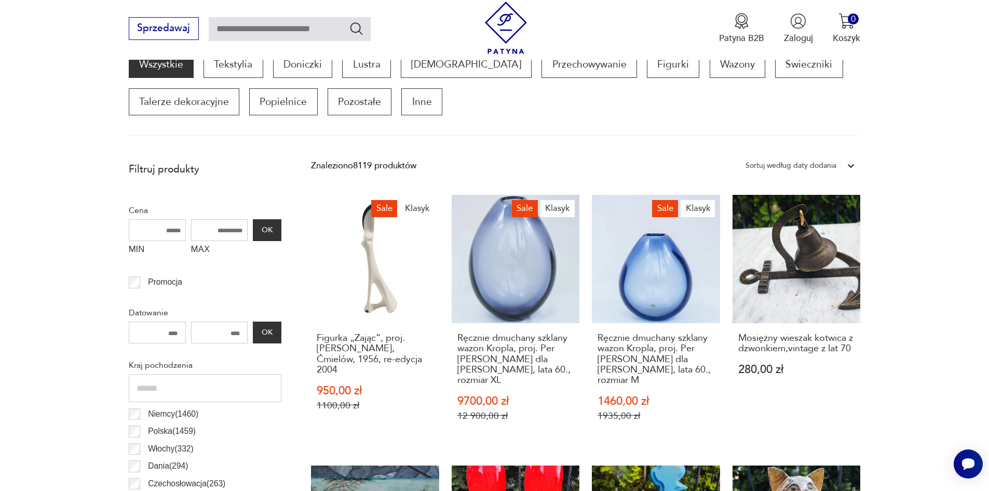
click at [834, 165] on div "Sortuj według daty dodania" at bounding box center [791, 165] width 91 height 13
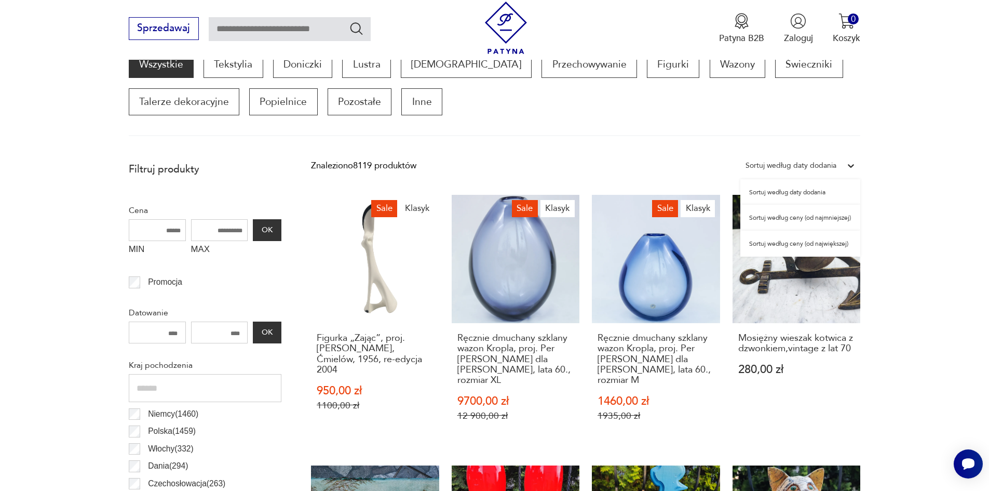
click at [832, 219] on div "Sortuj według ceny (od najmniejszej)" at bounding box center [800, 218] width 120 height 26
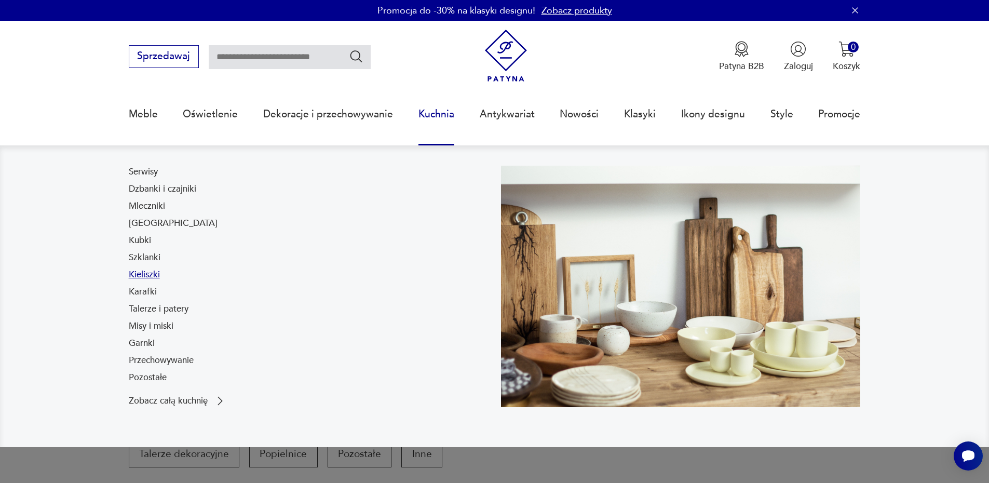
click at [144, 274] on link "Kieliszki" at bounding box center [144, 274] width 31 height 12
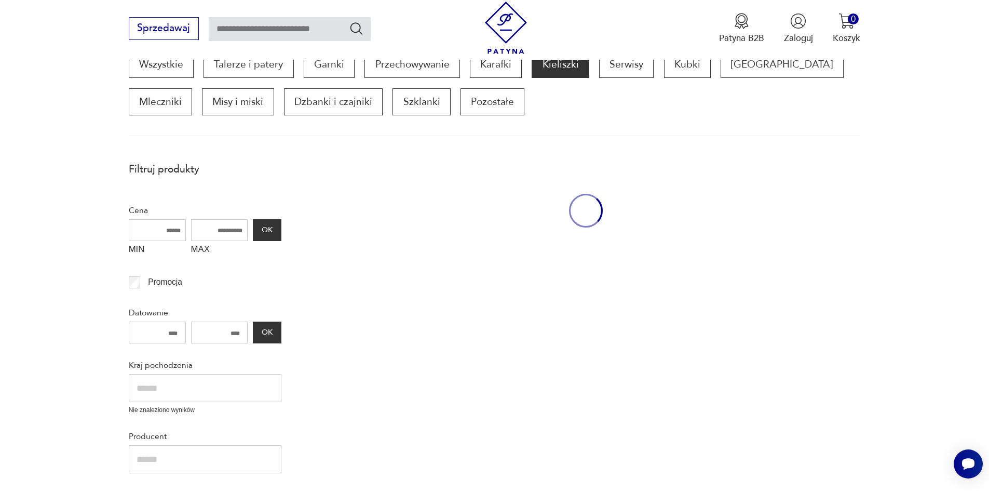
scroll to position [346, 0]
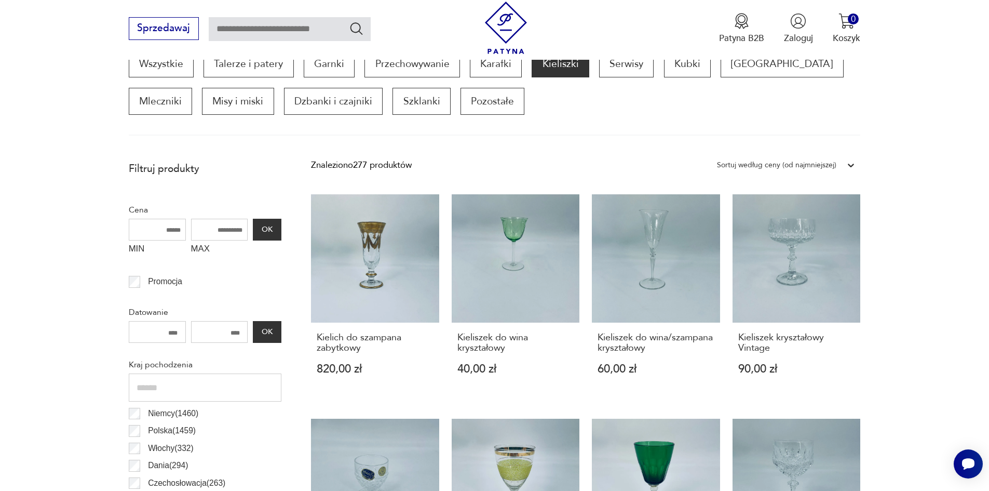
click at [822, 166] on div "Sortuj według ceny (od najmniejszej)" at bounding box center [776, 164] width 119 height 13
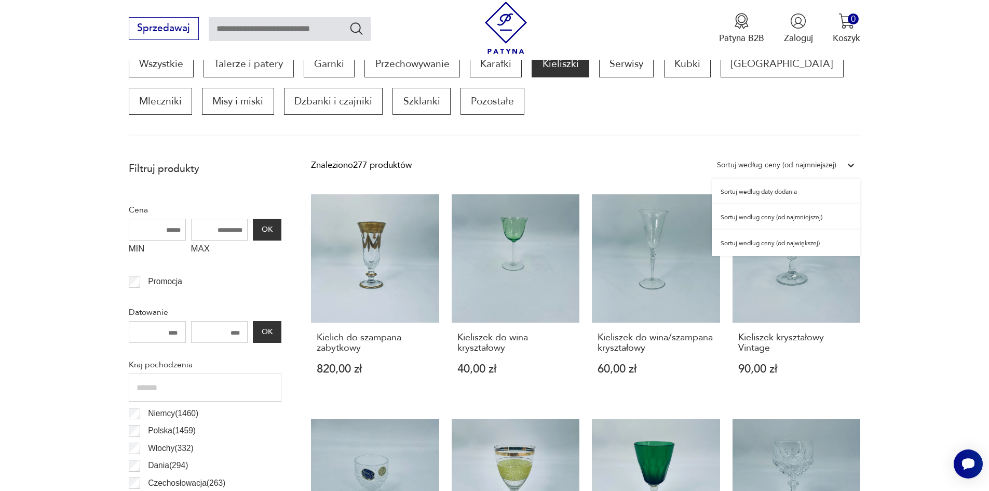
click at [802, 217] on div "Sortuj według ceny (od najmniejszej)" at bounding box center [786, 217] width 148 height 26
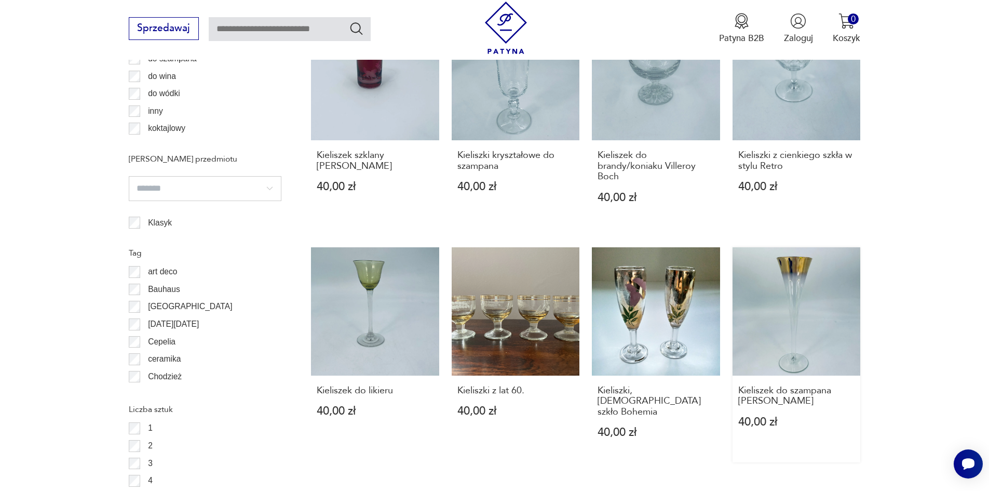
scroll to position [1073, 0]
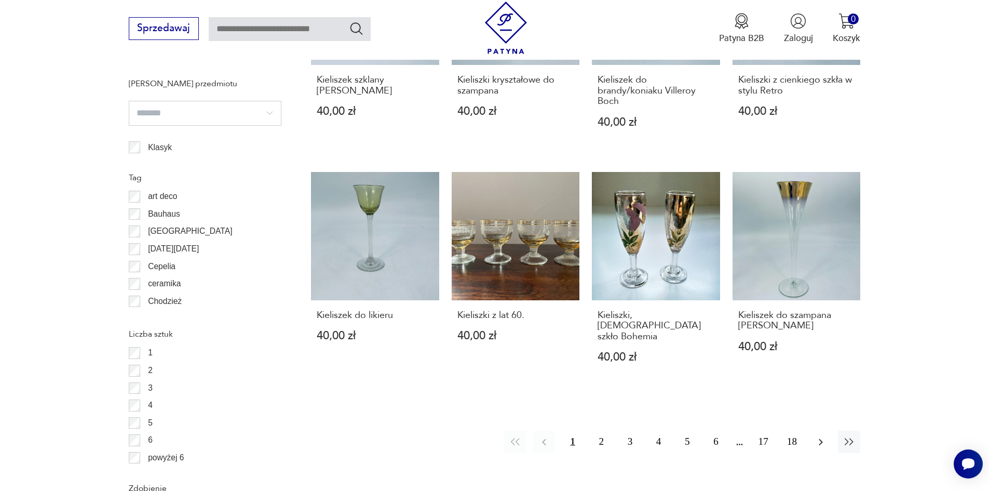
click at [822, 436] on icon "button" at bounding box center [821, 442] width 12 height 12
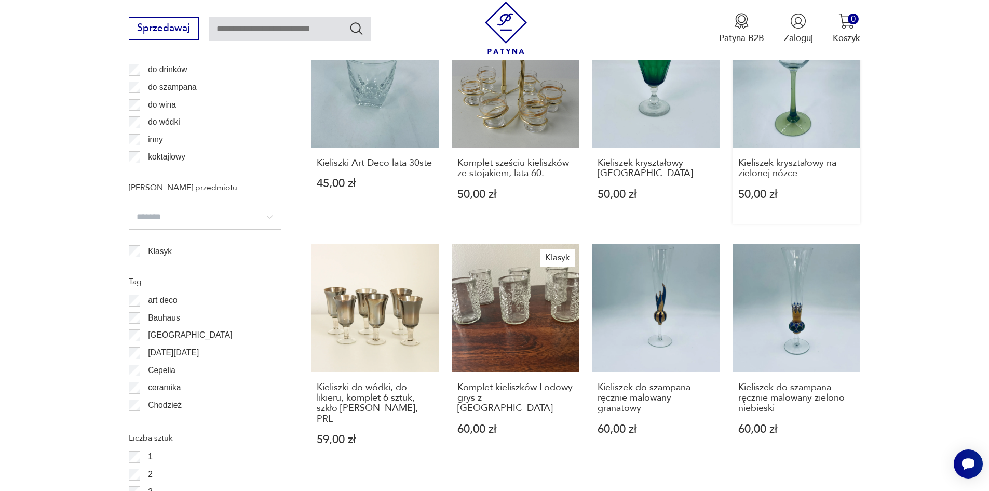
scroll to position [1177, 0]
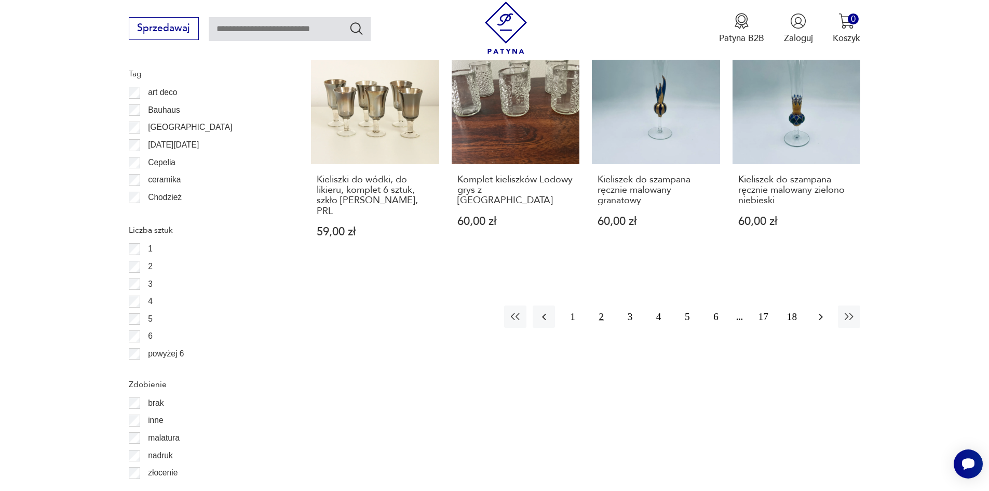
click at [824, 310] on icon "button" at bounding box center [821, 316] width 12 height 12
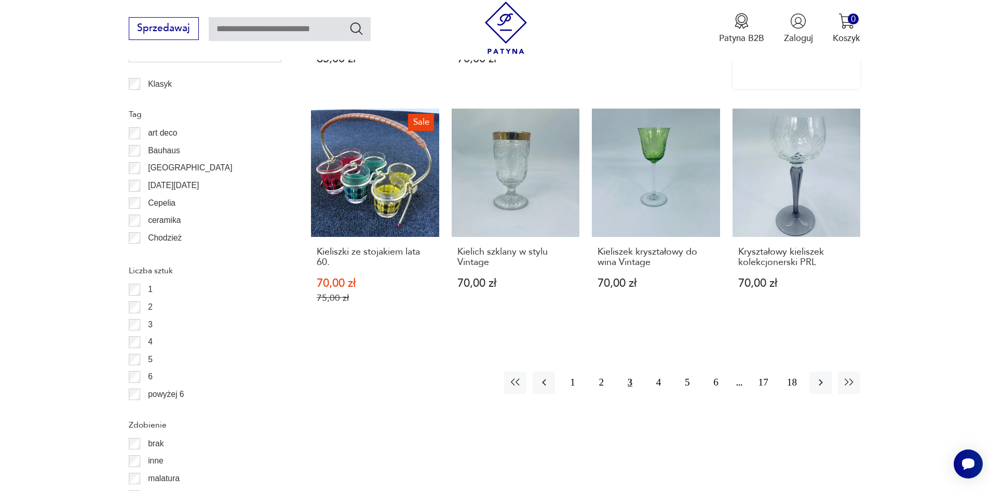
scroll to position [1228, 0]
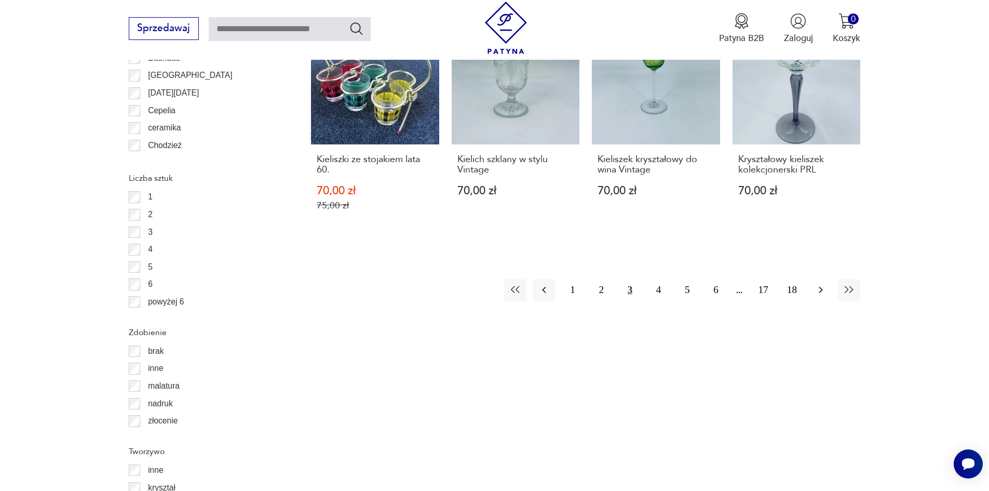
click at [829, 290] on button "button" at bounding box center [820, 290] width 22 height 22
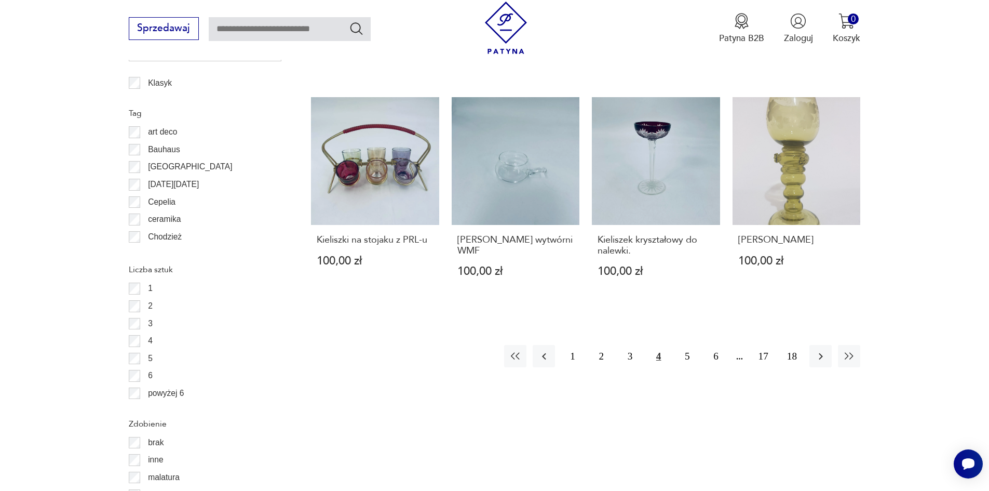
scroll to position [1177, 0]
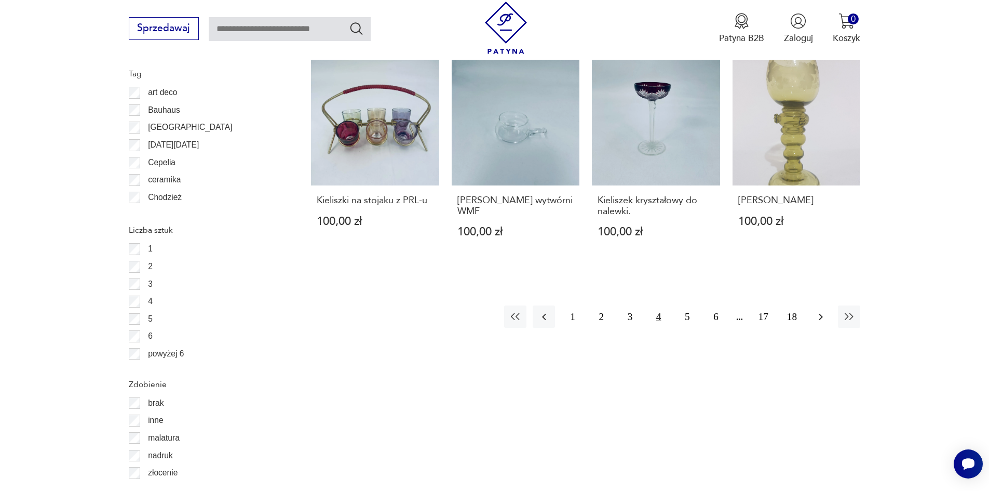
click at [821, 313] on icon "button" at bounding box center [821, 316] width 4 height 7
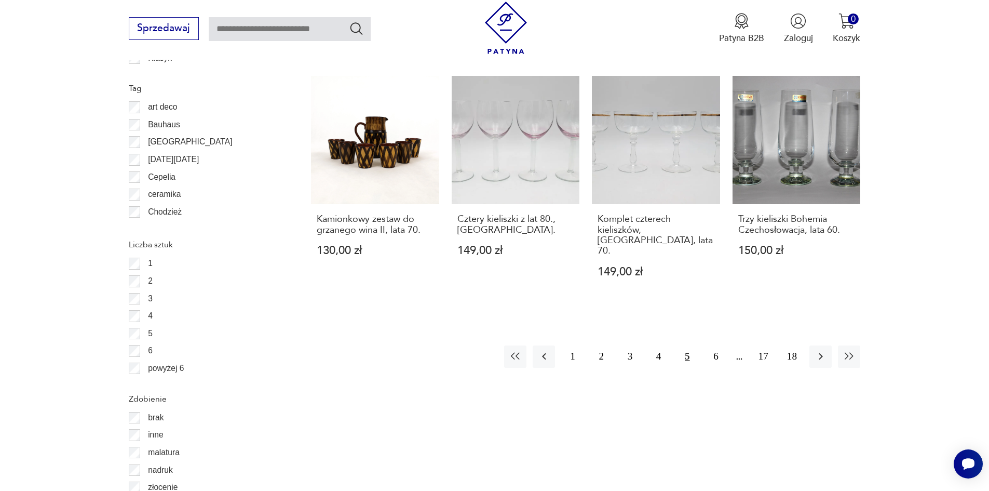
scroll to position [1228, 0]
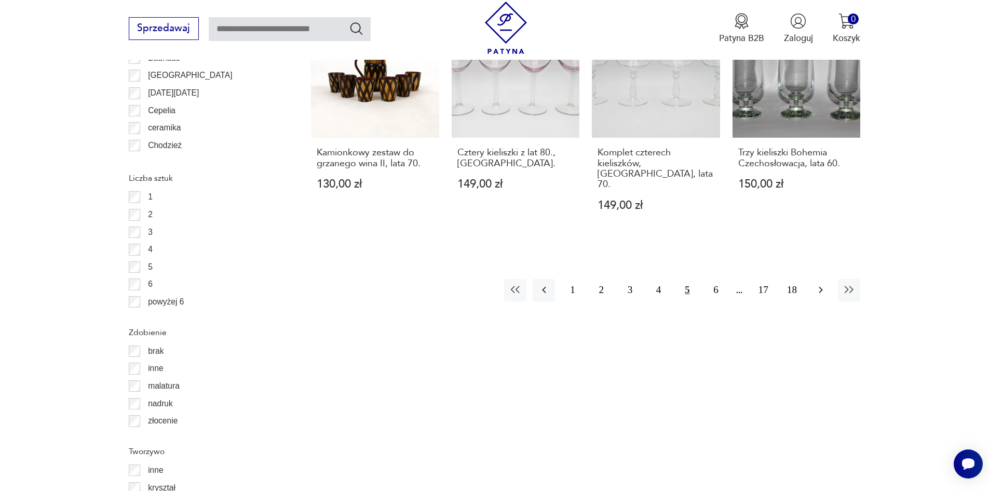
click at [823, 283] on icon "button" at bounding box center [821, 289] width 12 height 12
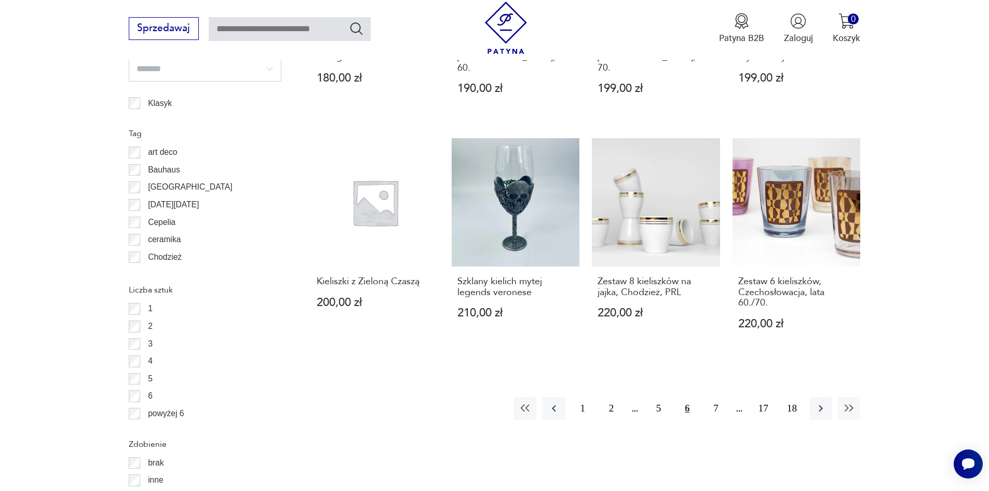
scroll to position [1177, 0]
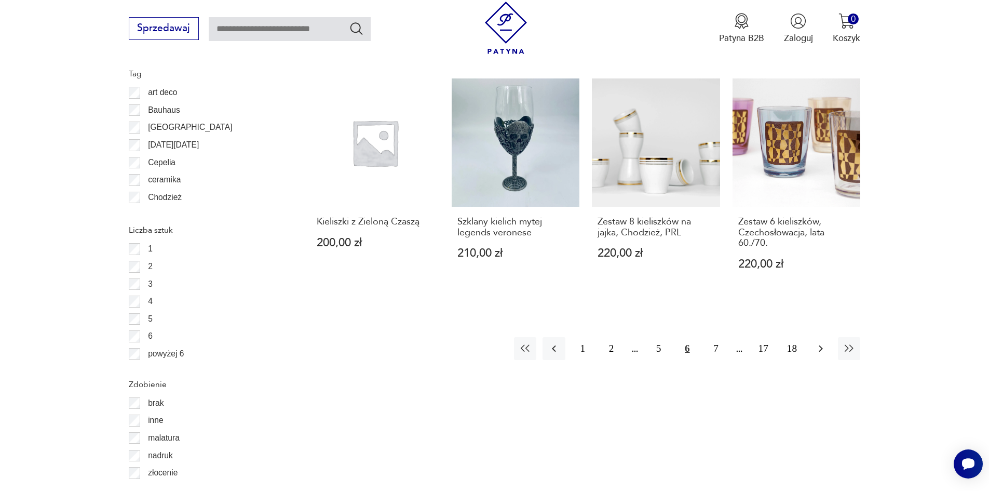
click at [830, 337] on button "button" at bounding box center [820, 348] width 22 height 22
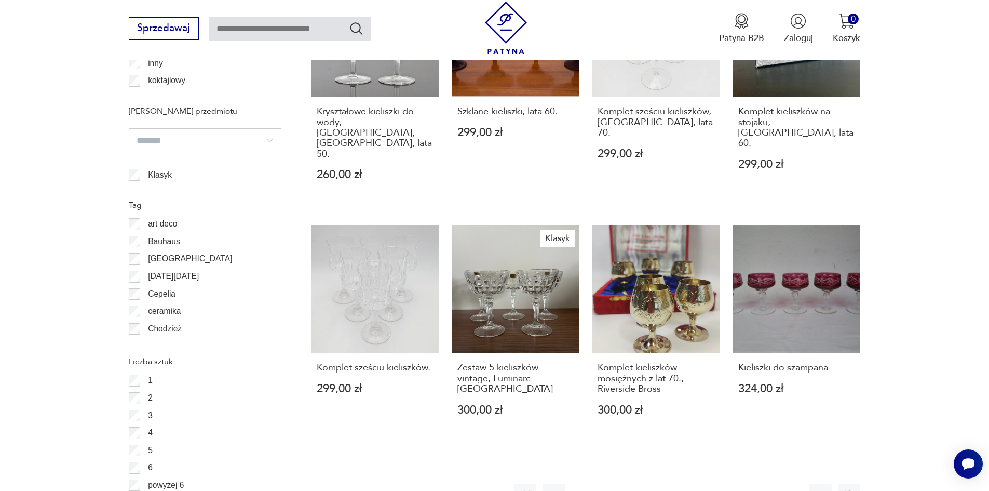
scroll to position [1177, 0]
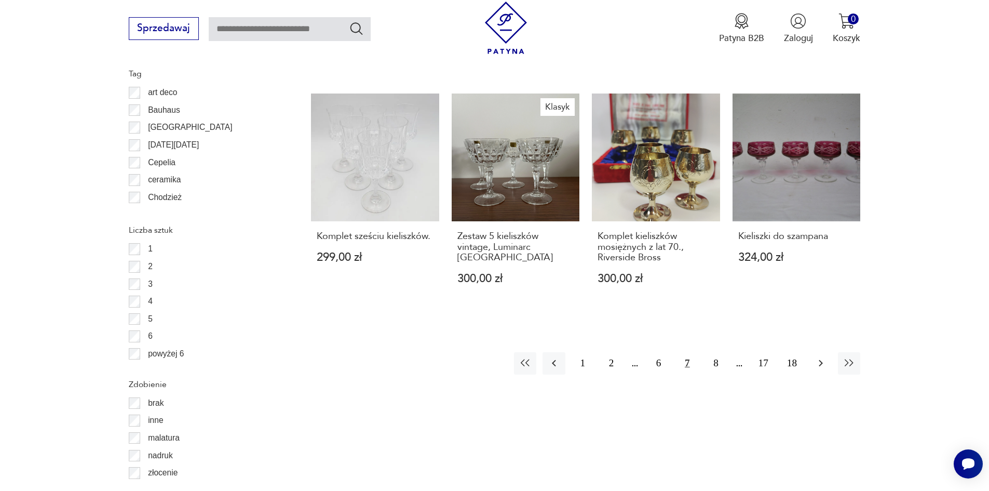
click at [816, 357] on icon "button" at bounding box center [821, 363] width 12 height 12
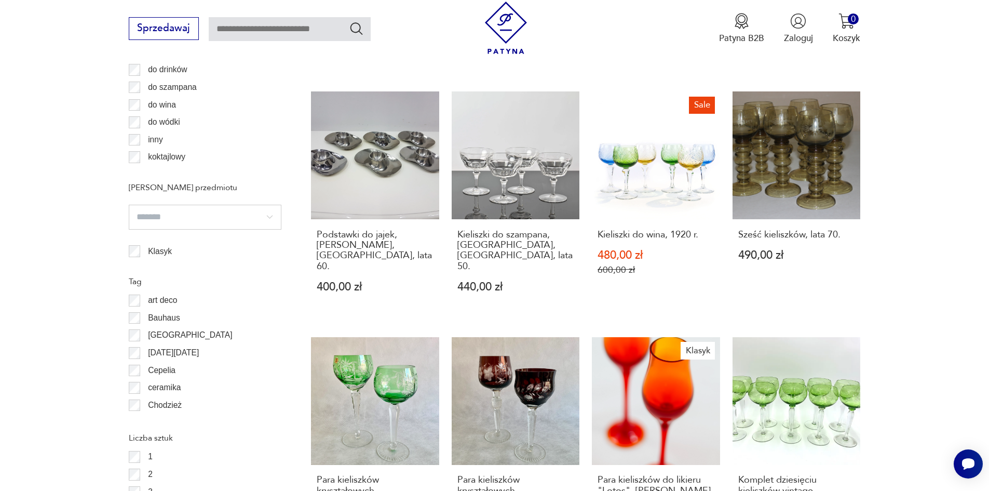
scroll to position [1125, 0]
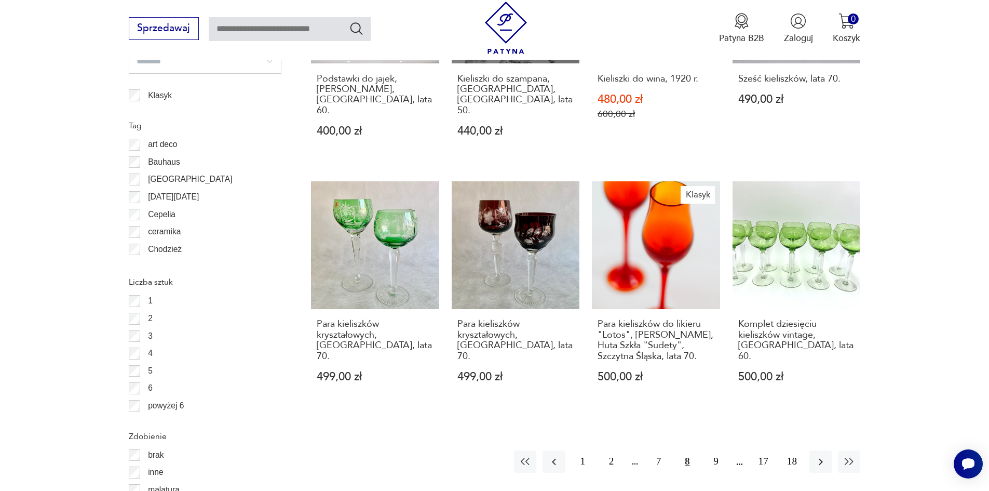
click at [835, 450] on div "1 2 7 8 9 17 18" at bounding box center [687, 461] width 346 height 22
click at [820, 455] on icon "button" at bounding box center [821, 461] width 12 height 12
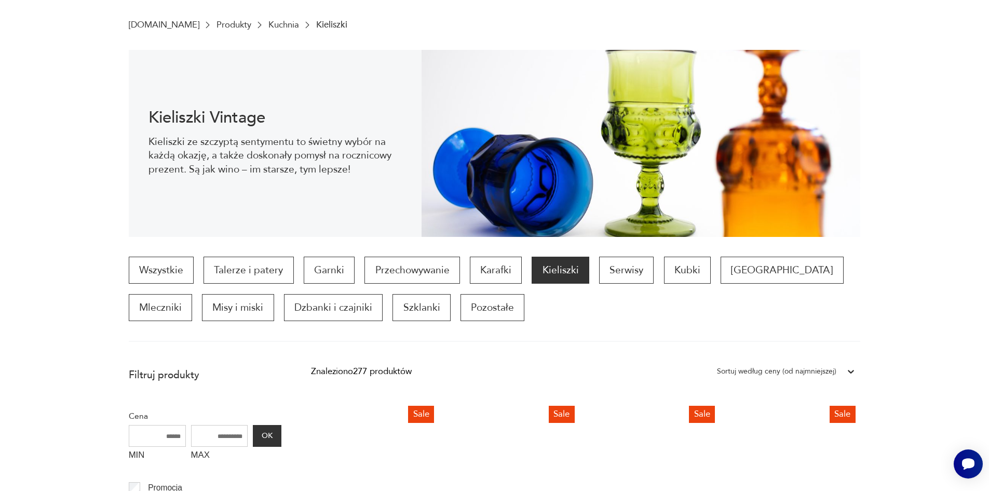
scroll to position [190, 0]
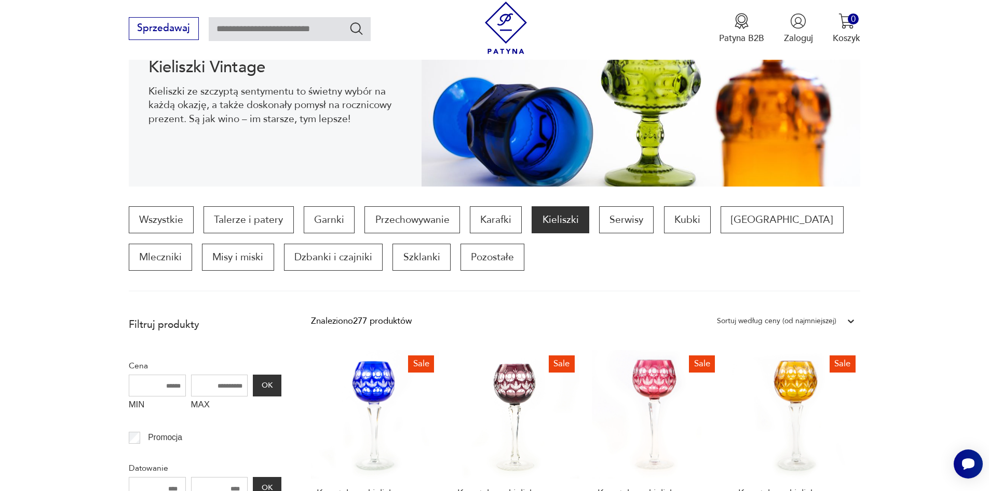
click at [817, 319] on div "Sortuj według ceny (od najmniejszej)" at bounding box center [776, 320] width 119 height 13
click at [796, 375] on div "Sortuj według ceny (od najmniejszej)" at bounding box center [786, 373] width 148 height 26
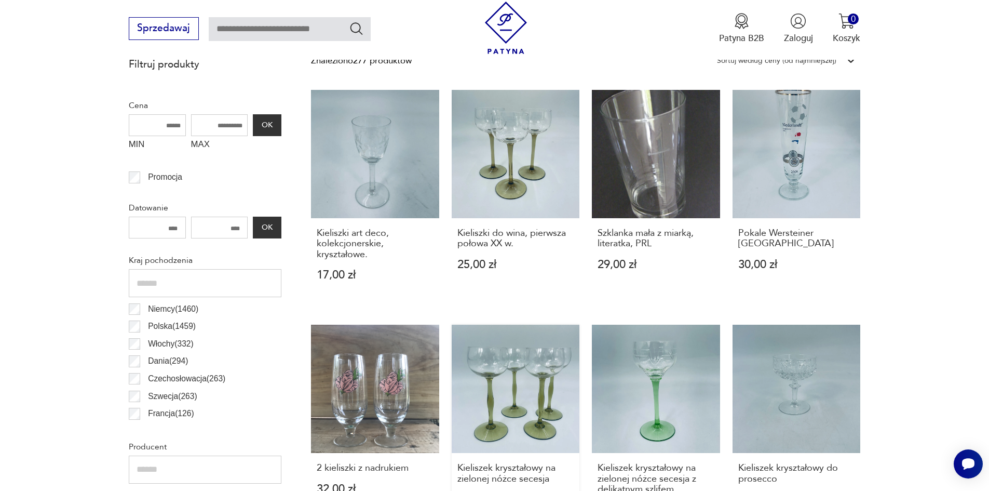
scroll to position [502, 0]
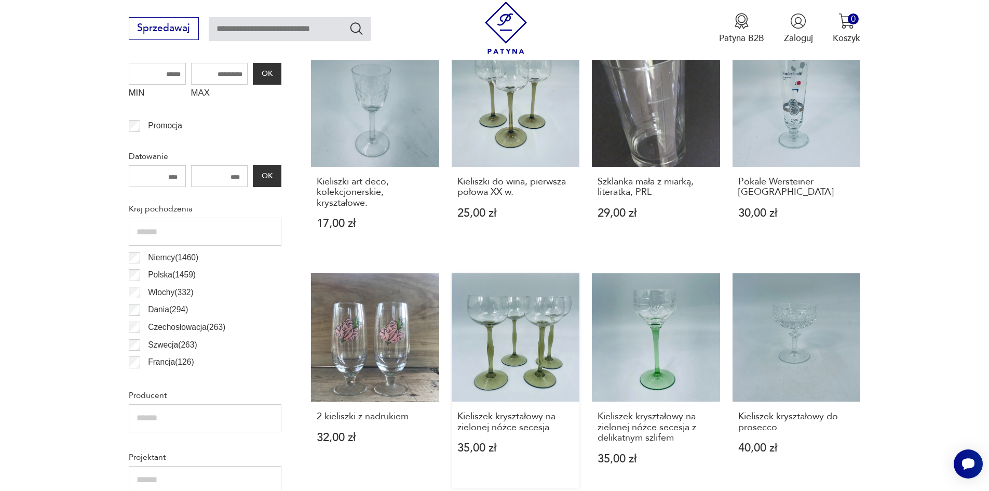
click at [566, 336] on link "Kieliszek kryształowy na zielonej nóżce secesja 35,00 zł" at bounding box center [516, 380] width 128 height 215
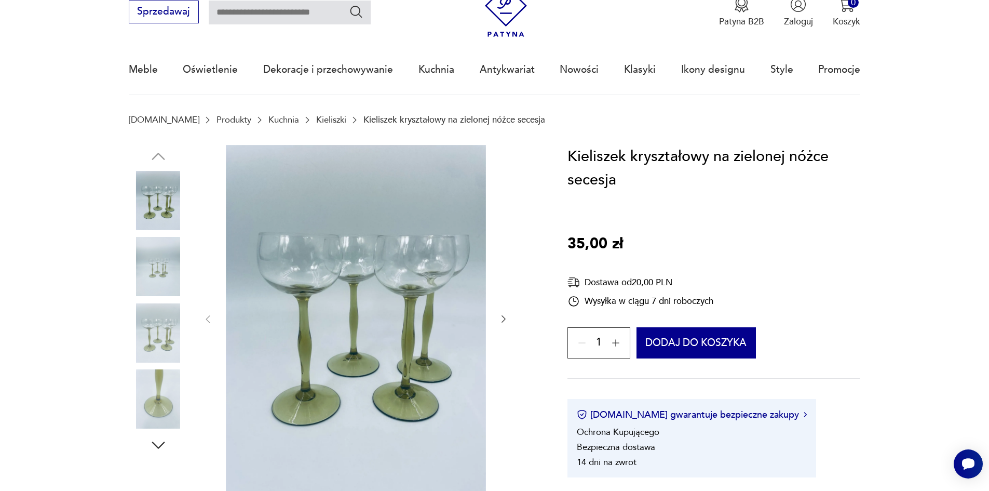
scroll to position [104, 0]
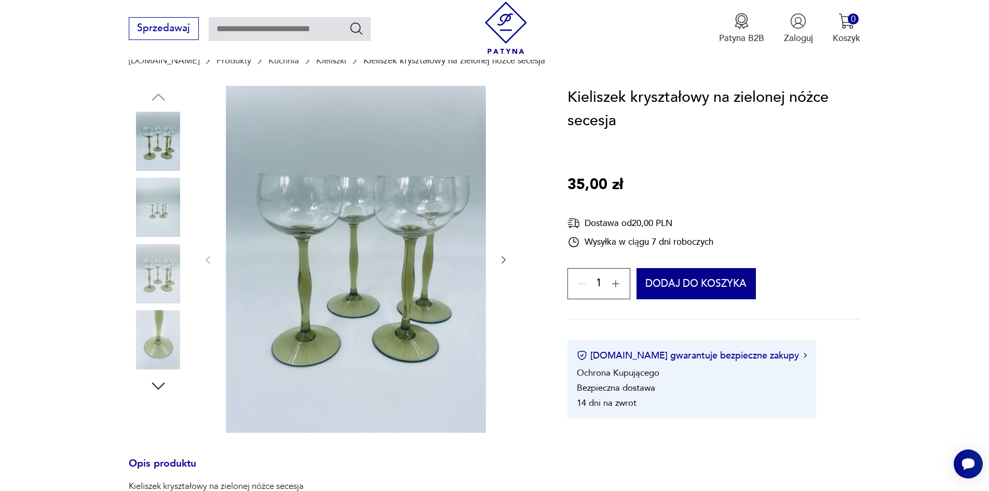
click at [152, 198] on img at bounding box center [158, 207] width 59 height 59
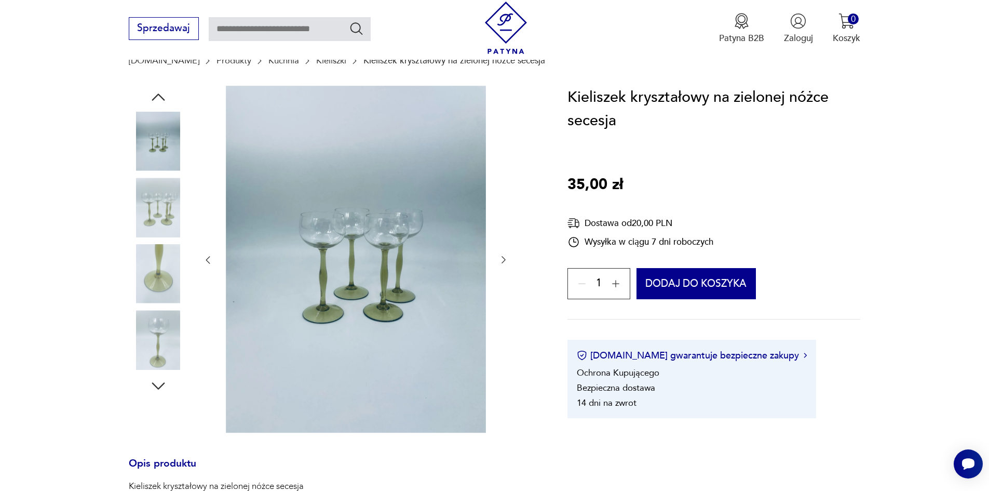
click at [170, 272] on img at bounding box center [158, 273] width 59 height 59
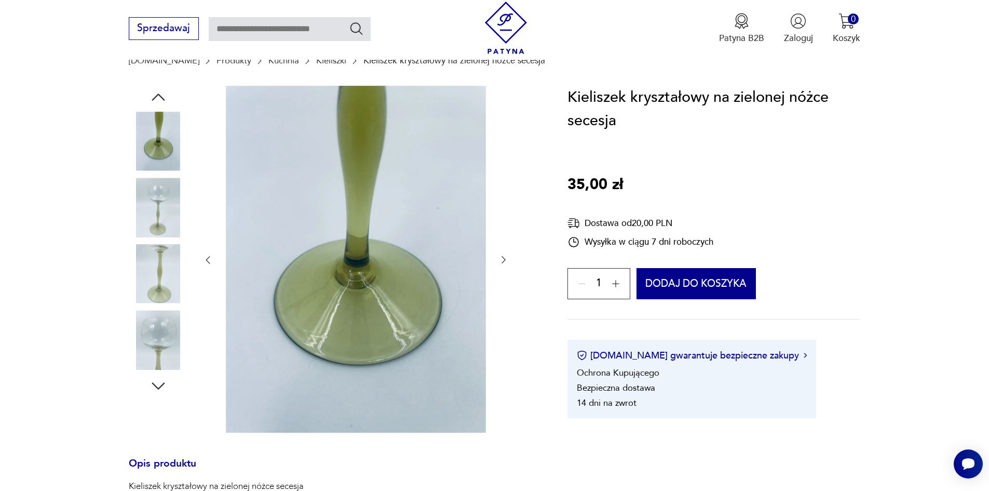
click at [166, 334] on img at bounding box center [158, 339] width 59 height 59
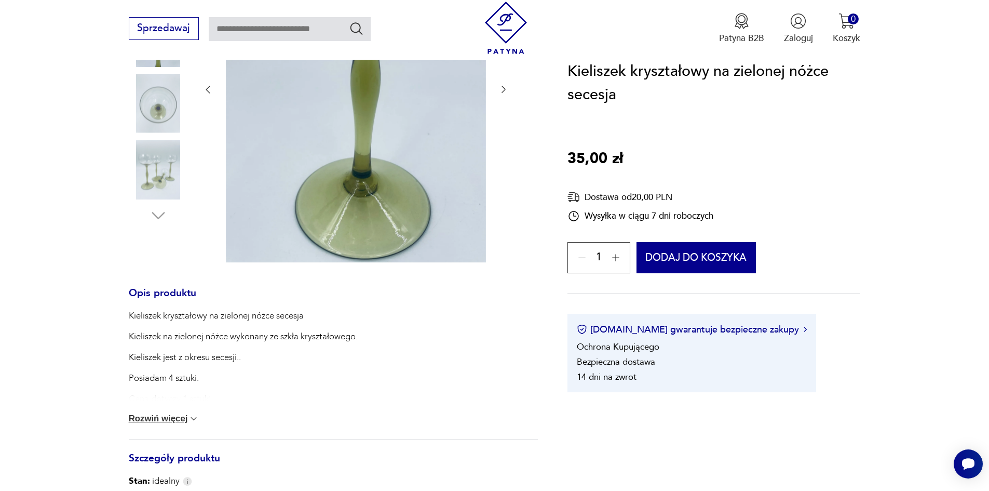
scroll to position [260, 0]
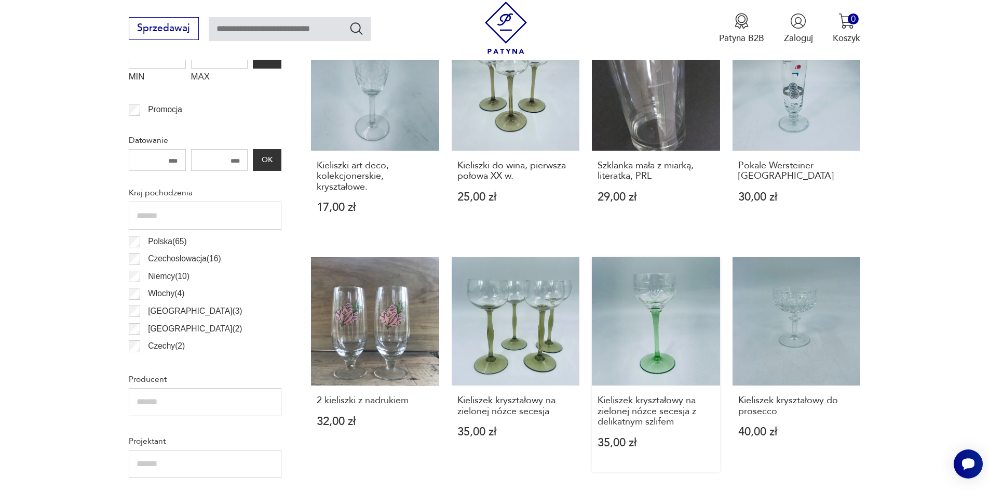
scroll to position [577, 0]
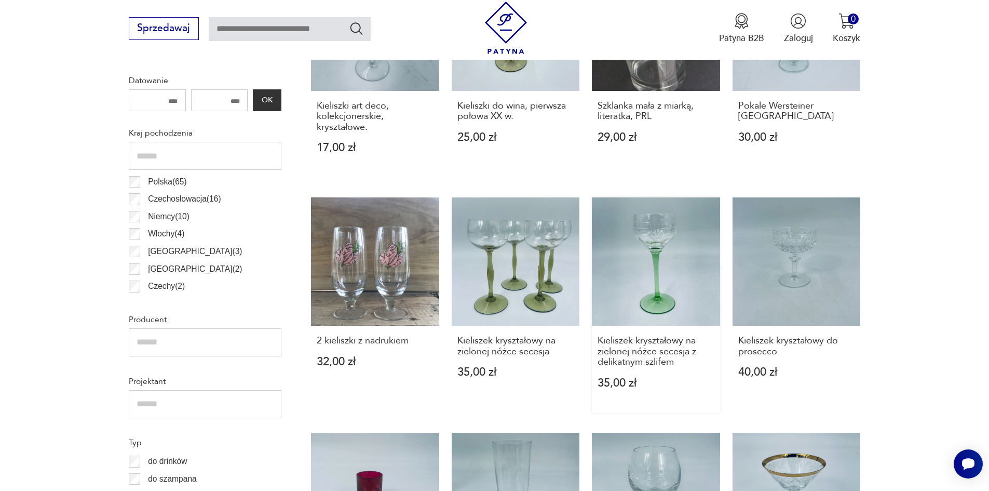
click at [681, 287] on link "Kieliszek kryształowy na zielonej nóżce secesja z delikatnym szlifem 35,00 zł" at bounding box center [656, 304] width 128 height 215
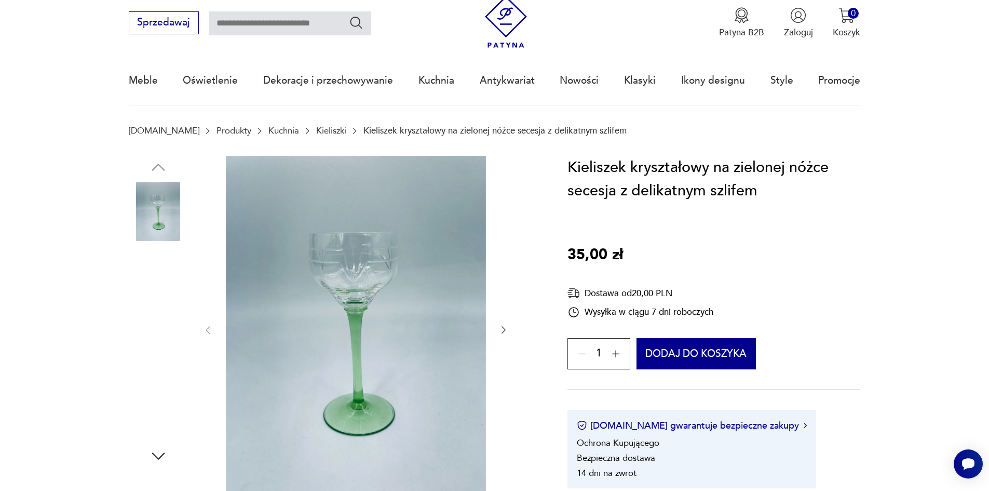
scroll to position [52, 0]
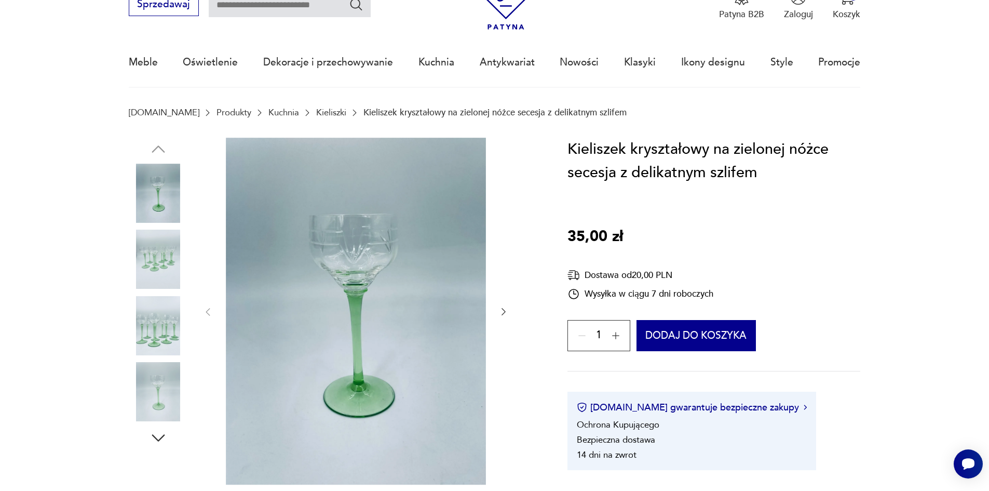
click at [501, 307] on icon "button" at bounding box center [503, 311] width 10 height 10
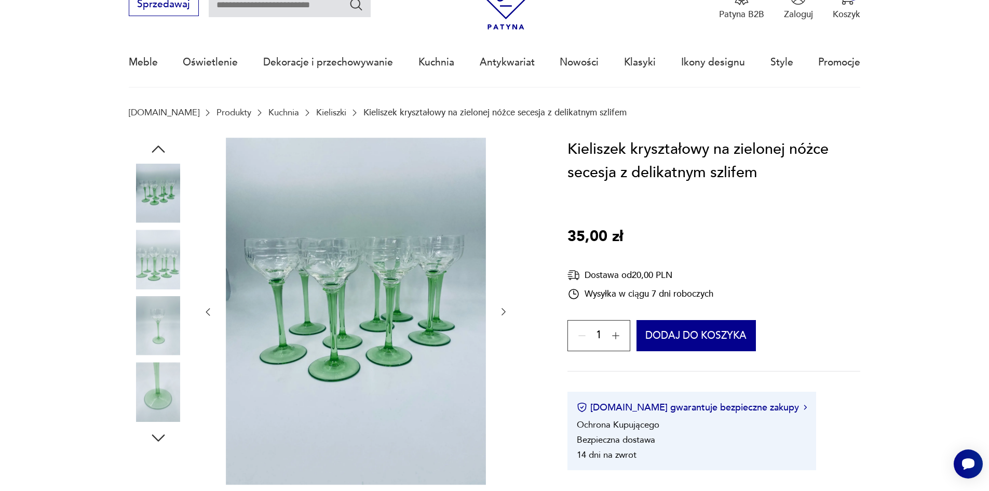
click at [501, 306] on button "button" at bounding box center [503, 312] width 10 height 12
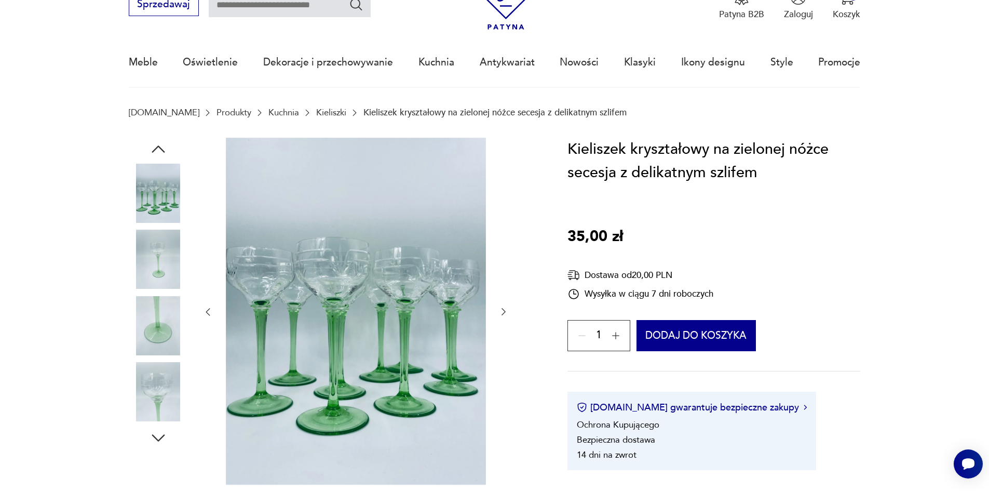
click at [501, 306] on button "button" at bounding box center [503, 312] width 10 height 12
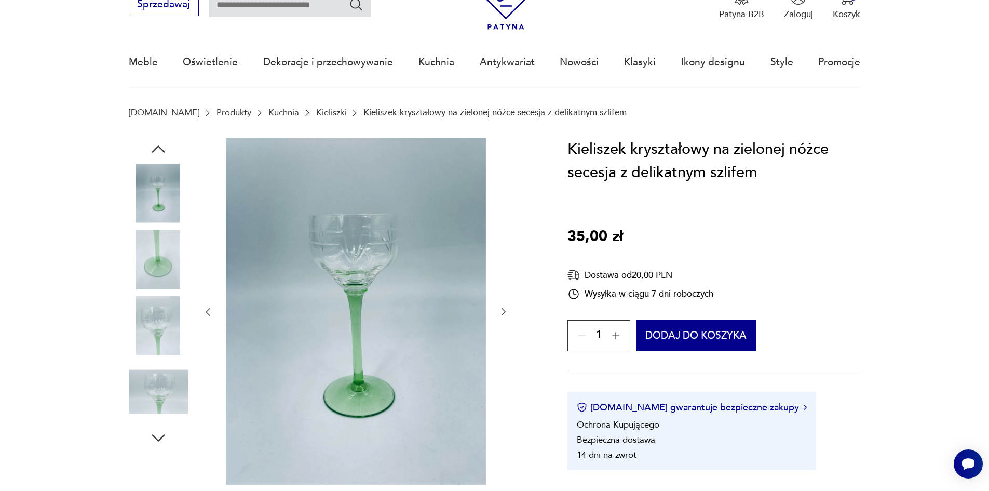
click at [501, 306] on button "button" at bounding box center [503, 312] width 10 height 12
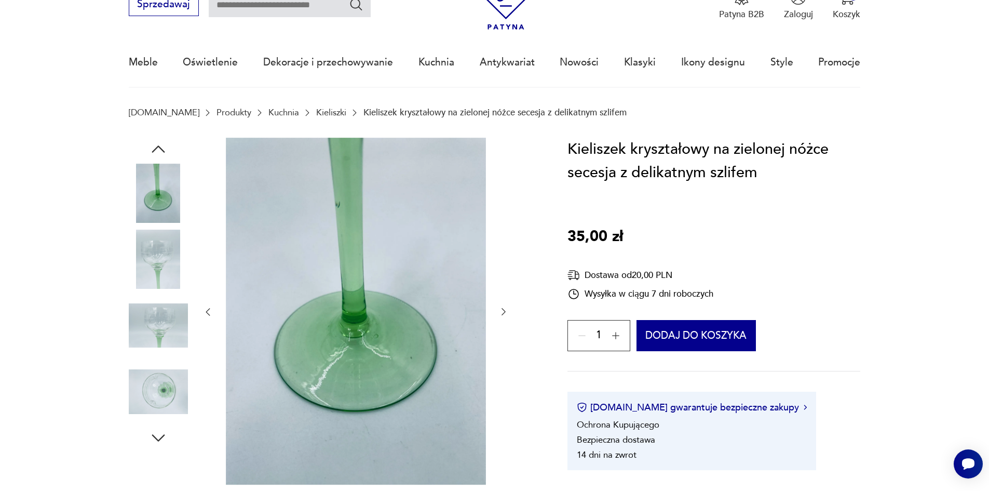
click at [501, 306] on button "button" at bounding box center [503, 312] width 10 height 12
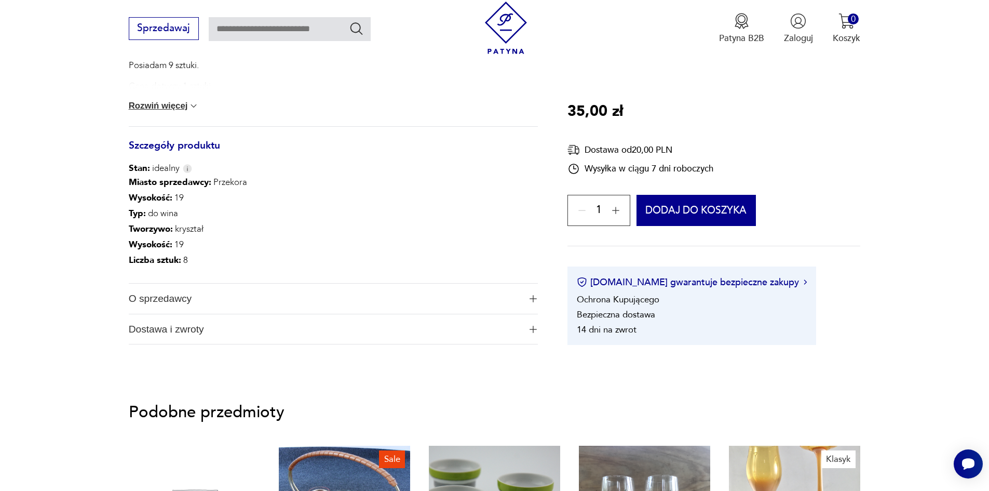
scroll to position [623, 0]
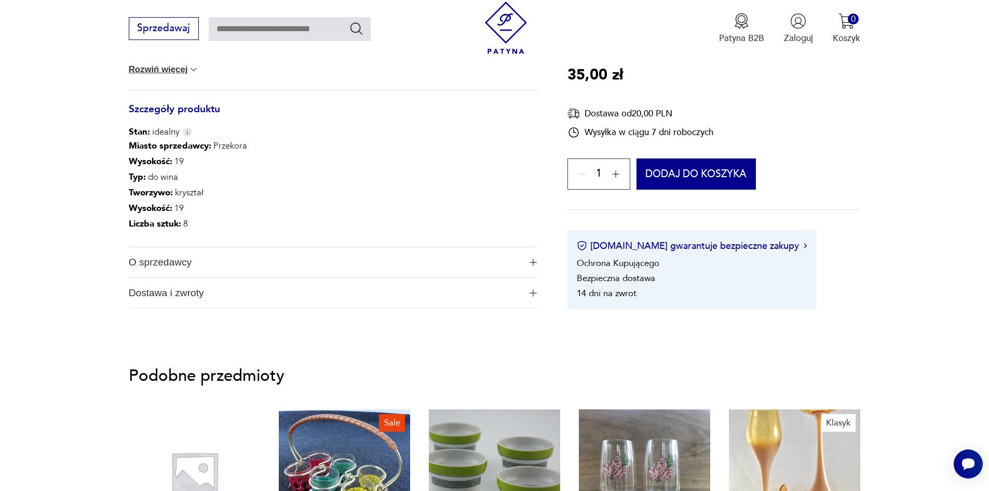
click at [531, 264] on img "button" at bounding box center [533, 262] width 7 height 7
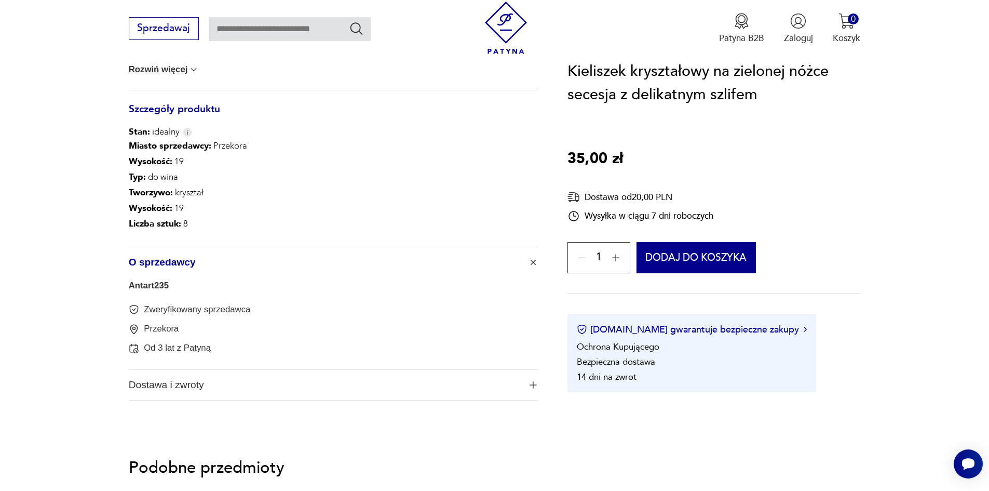
click at [532, 385] on img "button" at bounding box center [533, 384] width 7 height 7
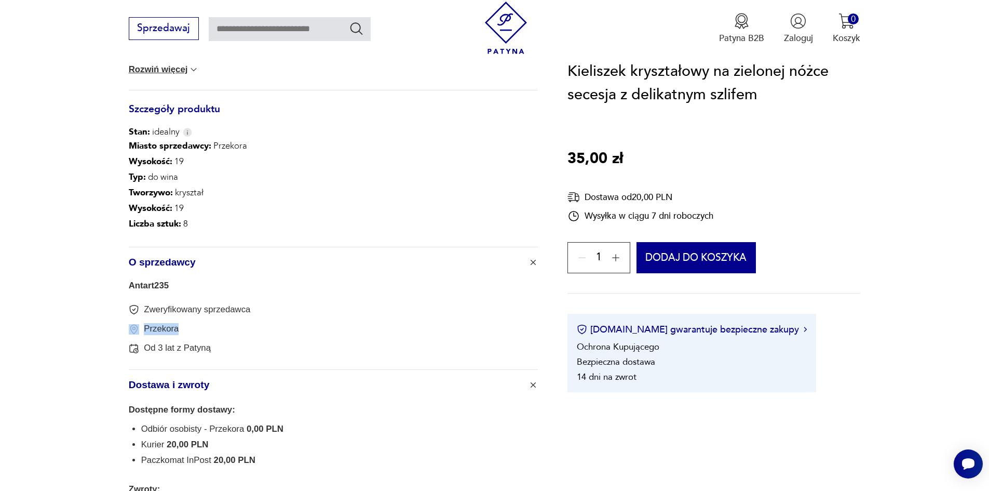
drag, startPoint x: 198, startPoint y: 327, endPoint x: 129, endPoint y: 326, distance: 68.5
click at [129, 326] on div "Przekora" at bounding box center [333, 329] width 409 height 12
click at [159, 285] on link "Antart235" at bounding box center [149, 285] width 40 height 10
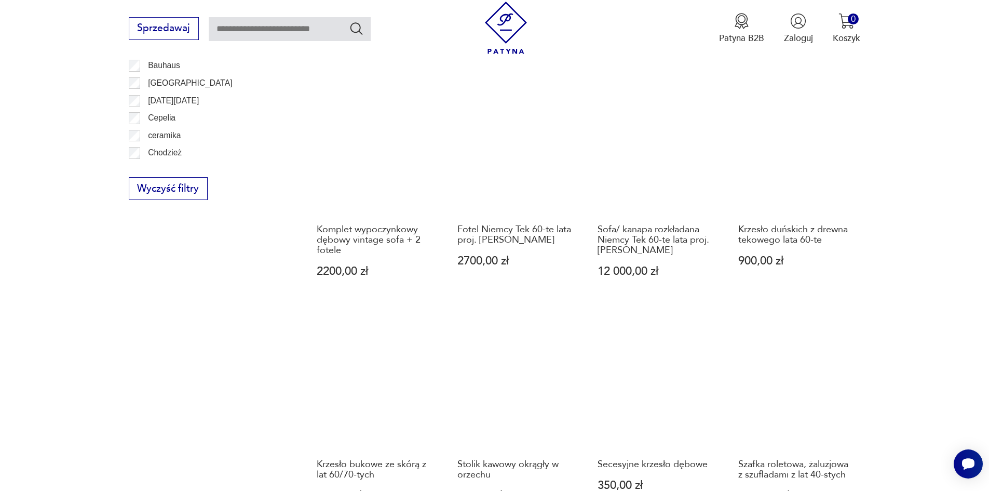
scroll to position [1005, 0]
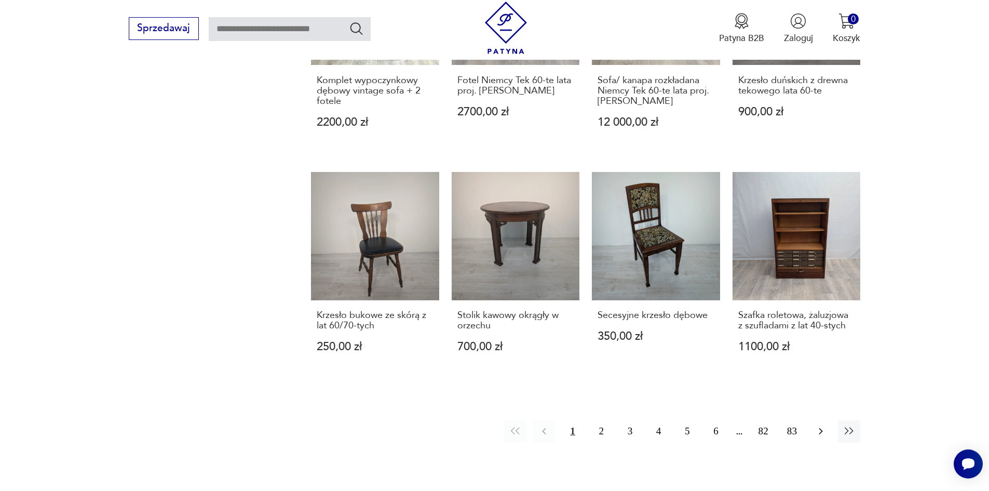
click at [822, 435] on icon "button" at bounding box center [821, 431] width 12 height 12
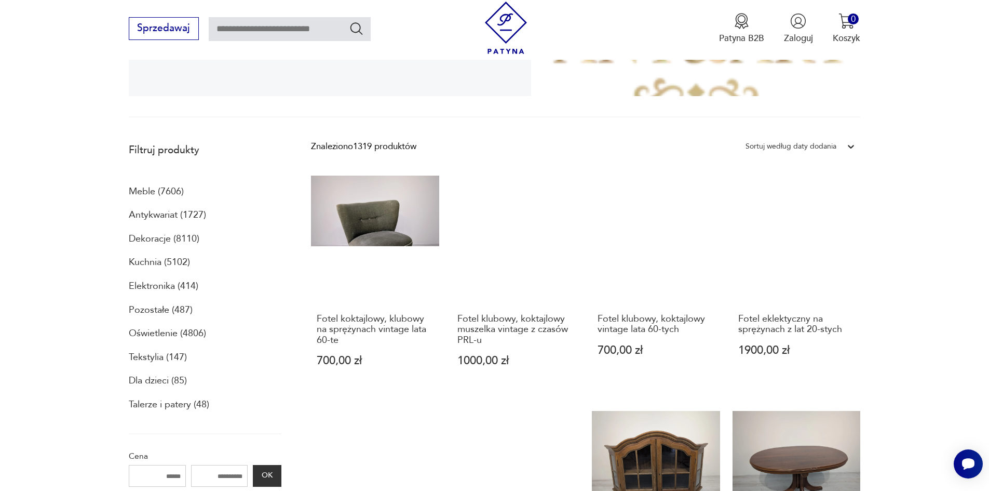
scroll to position [278, 0]
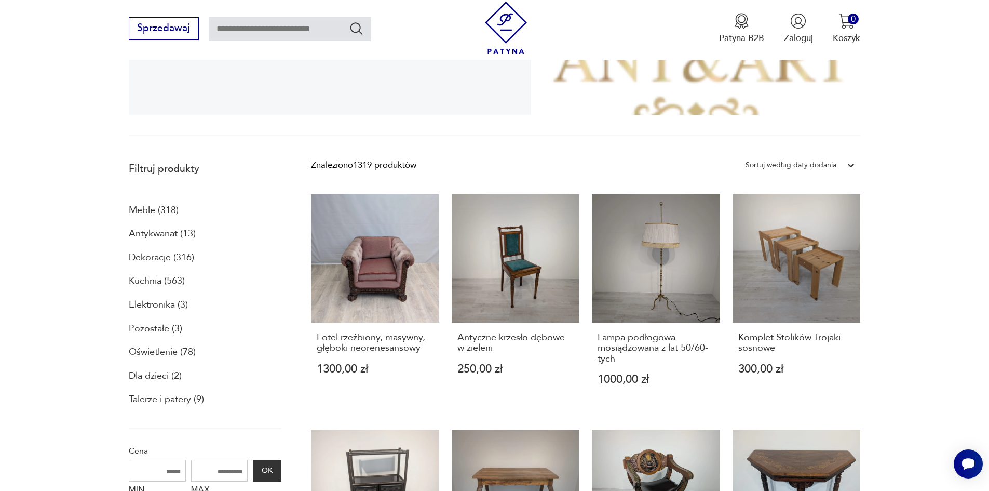
click at [804, 167] on div "Sortuj według daty dodania" at bounding box center [791, 164] width 91 height 13
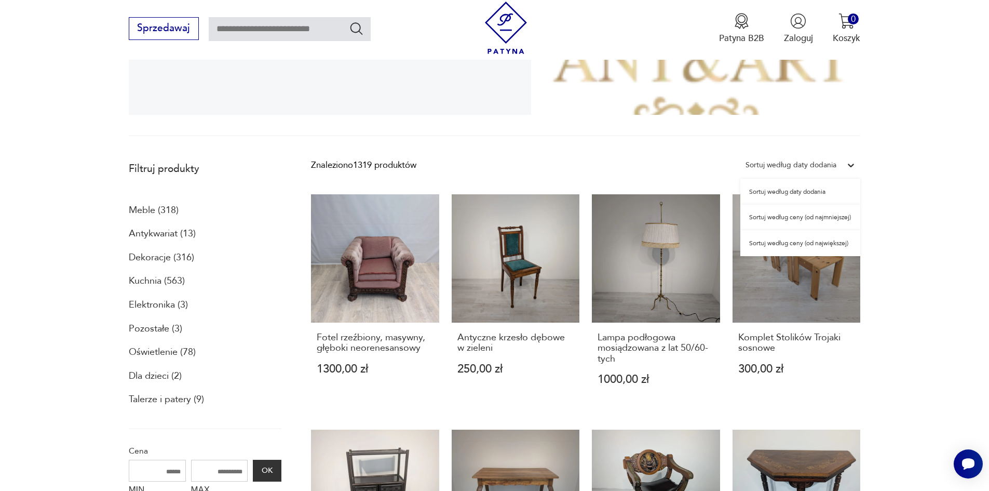
click at [814, 217] on div "Sortuj według ceny (od najmniejszej)" at bounding box center [800, 218] width 120 height 26
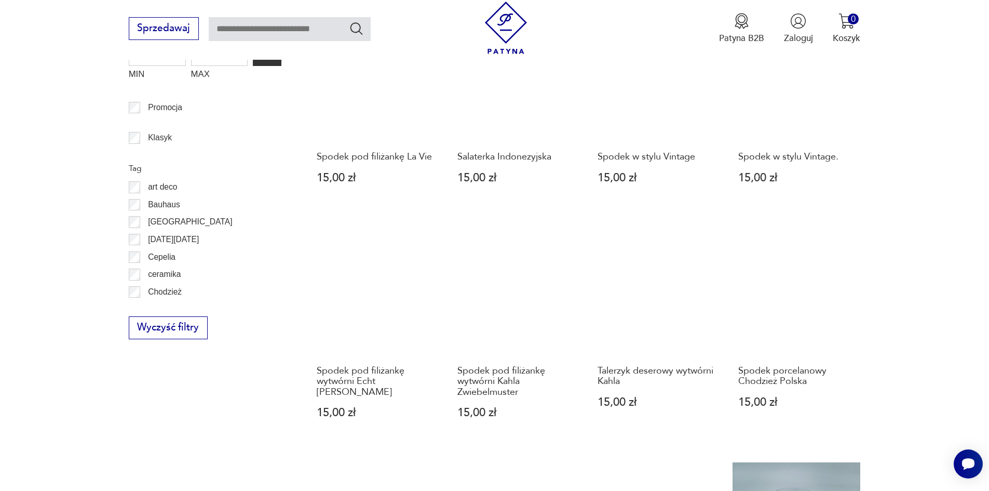
scroll to position [849, 0]
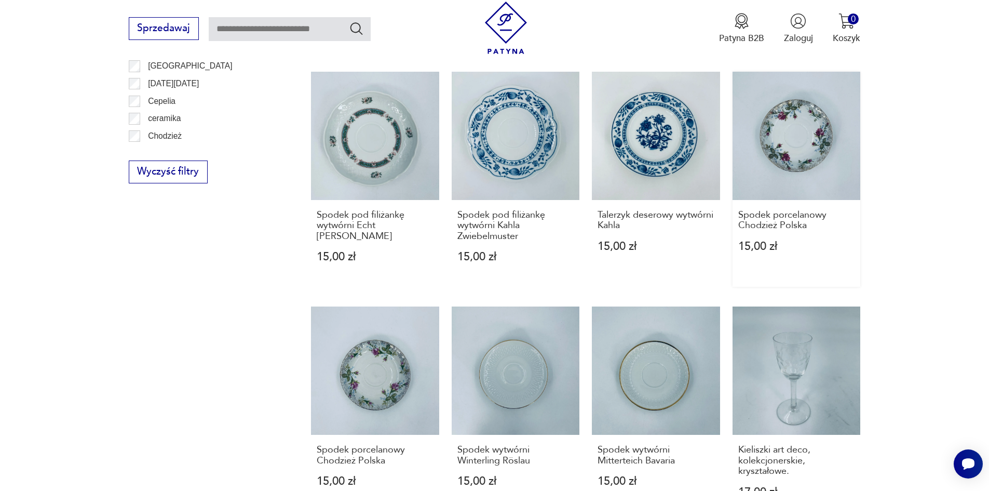
click at [821, 126] on link "Spodek porcelanowy Chodzież Polska 15,00 zł" at bounding box center [797, 179] width 128 height 215
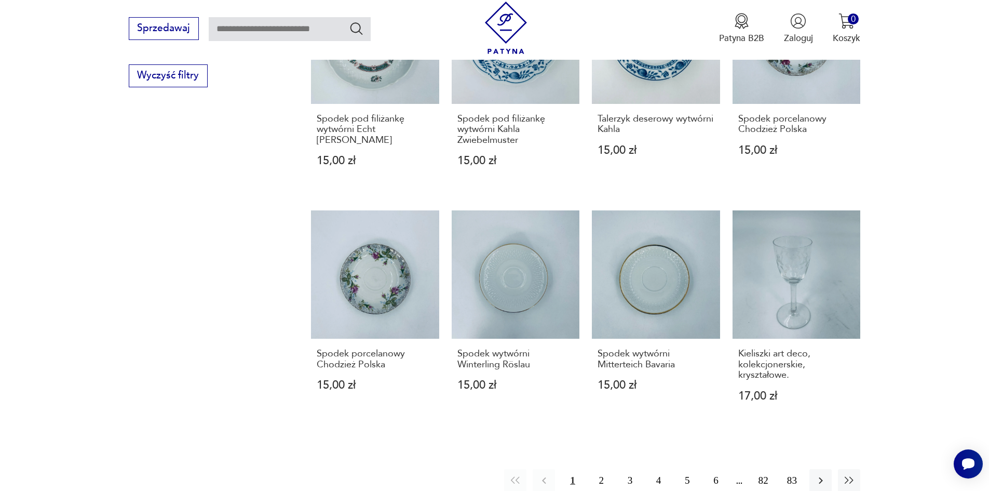
scroll to position [1057, 0]
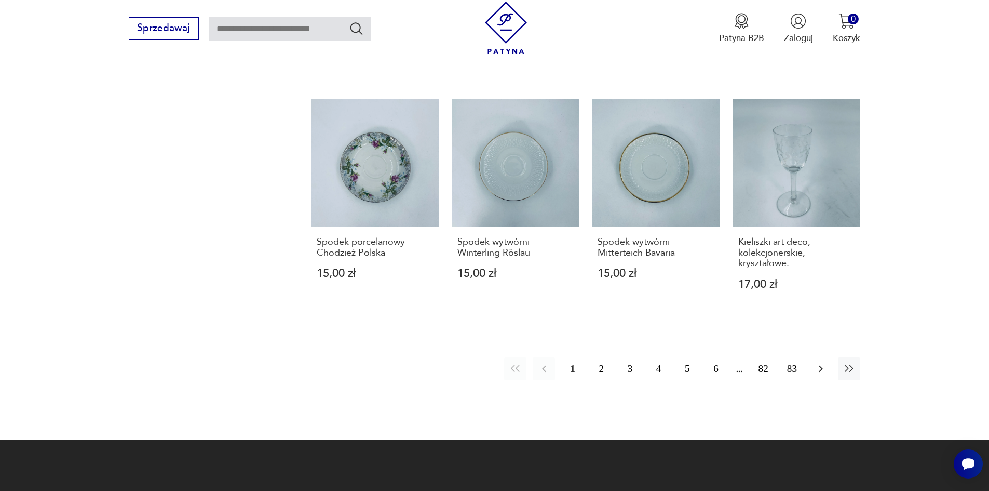
click at [823, 362] on icon "button" at bounding box center [821, 368] width 12 height 12
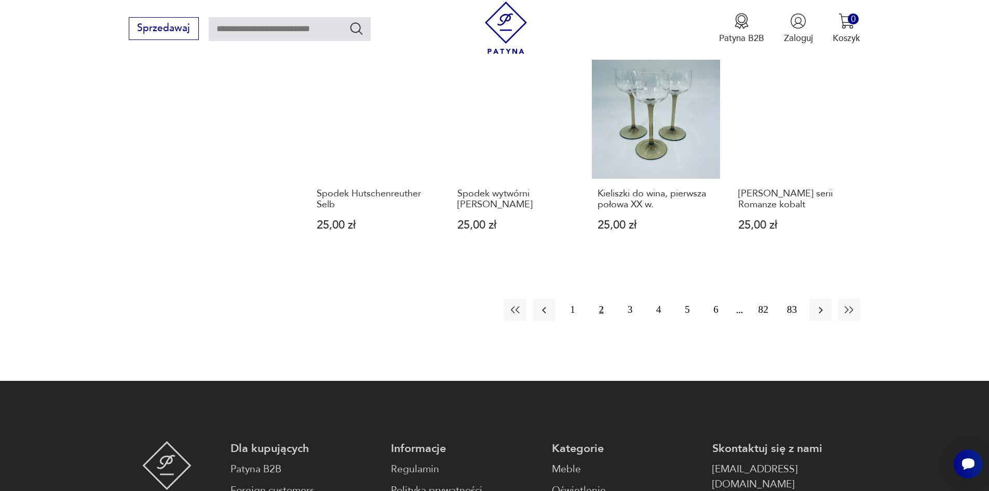
scroll to position [1109, 0]
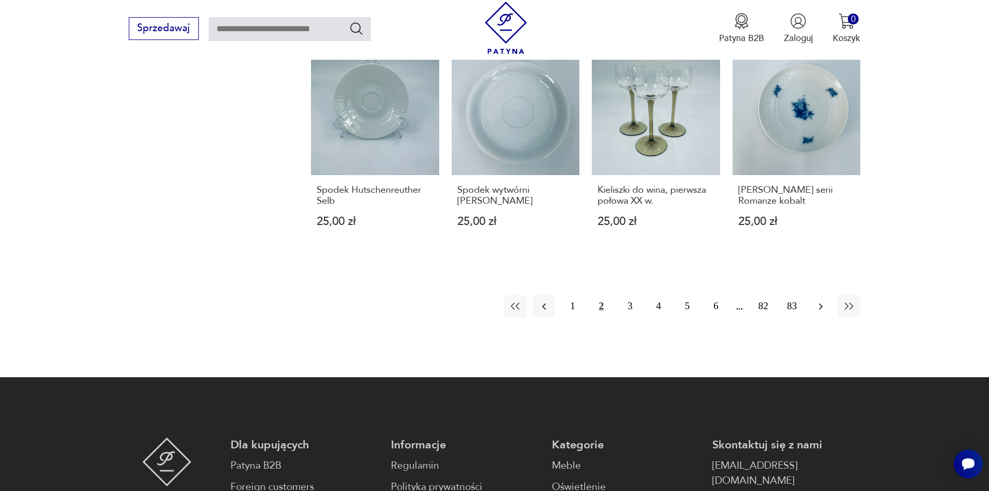
click at [826, 307] on icon "button" at bounding box center [821, 306] width 12 height 12
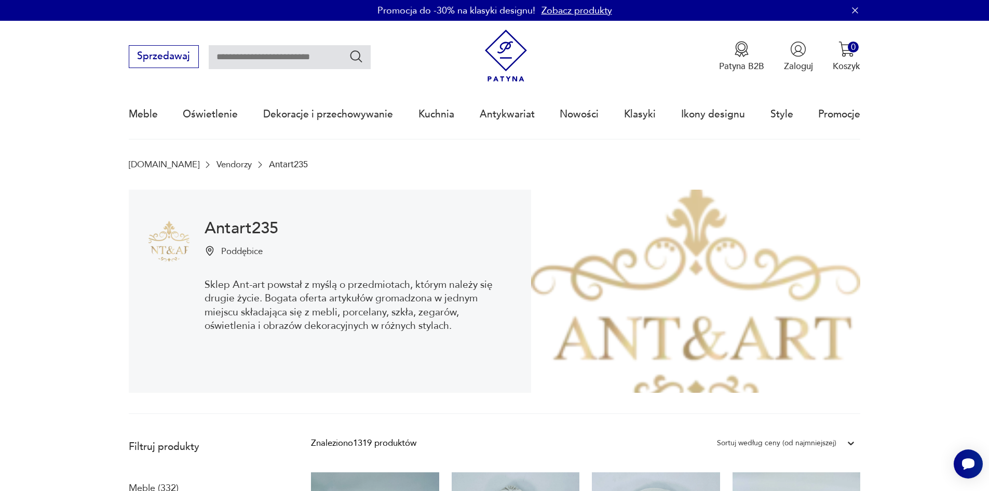
click at [287, 52] on input "text" at bounding box center [290, 57] width 162 height 24
type input "*******"
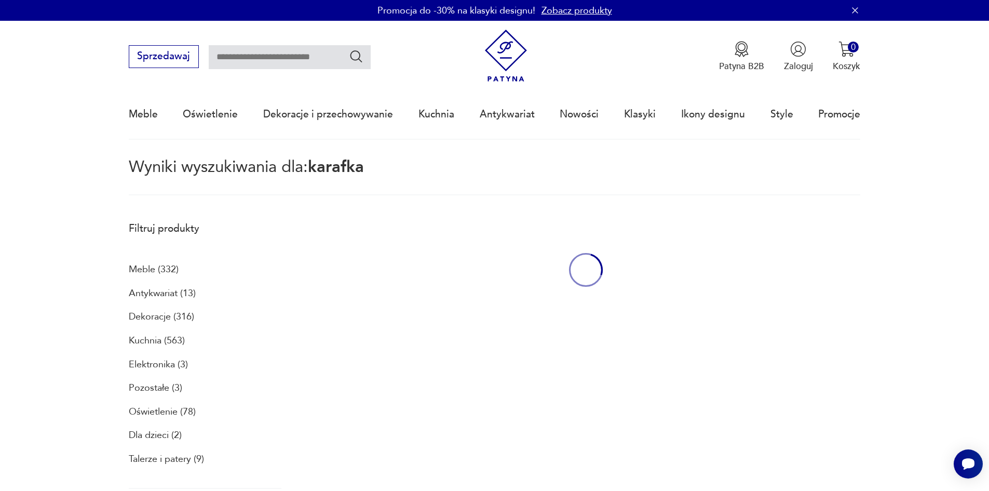
type input "*******"
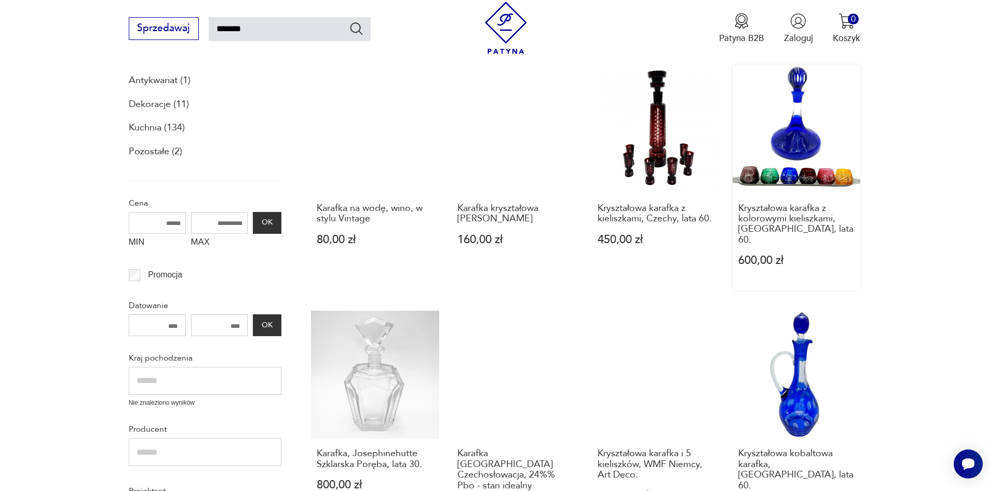
scroll to position [72, 0]
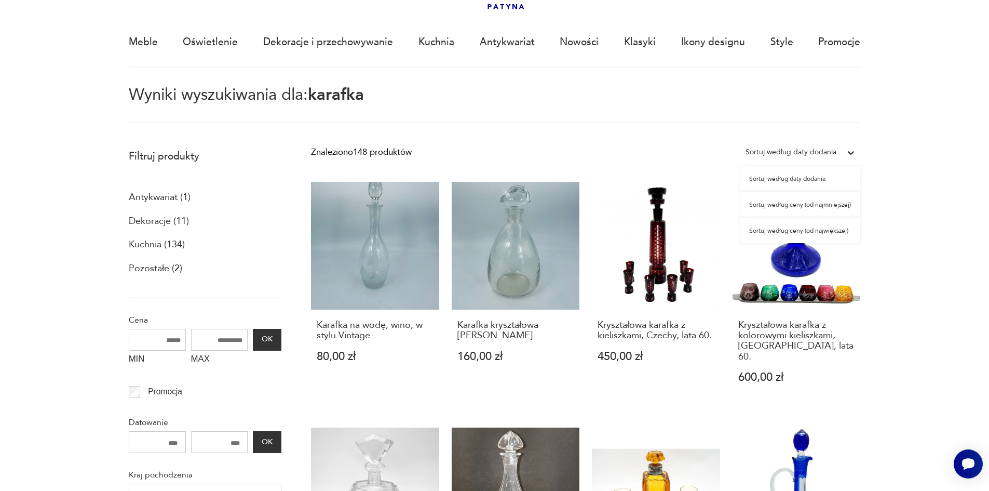
click at [829, 153] on div "Sortuj według daty dodania" at bounding box center [791, 151] width 91 height 13
click at [846, 210] on div "Sortuj według ceny (od najmniejszej)" at bounding box center [800, 205] width 120 height 26
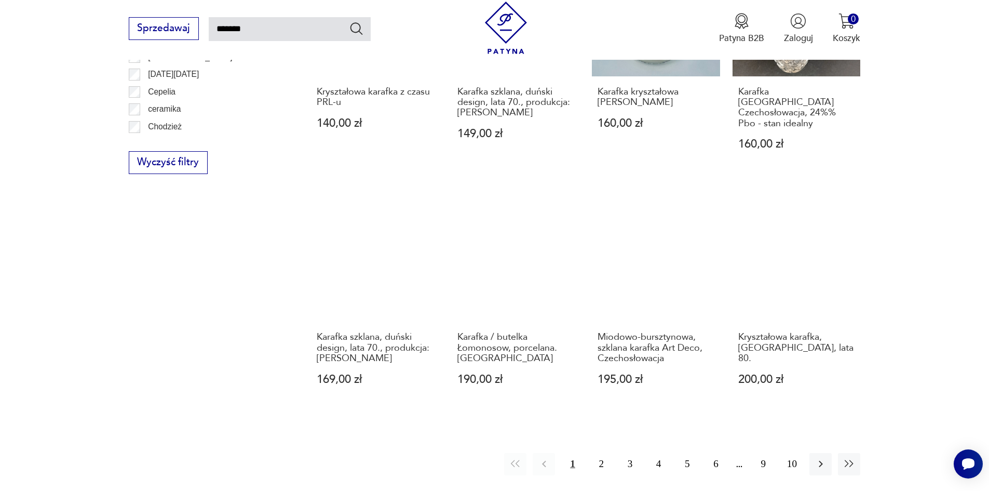
scroll to position [787, 0]
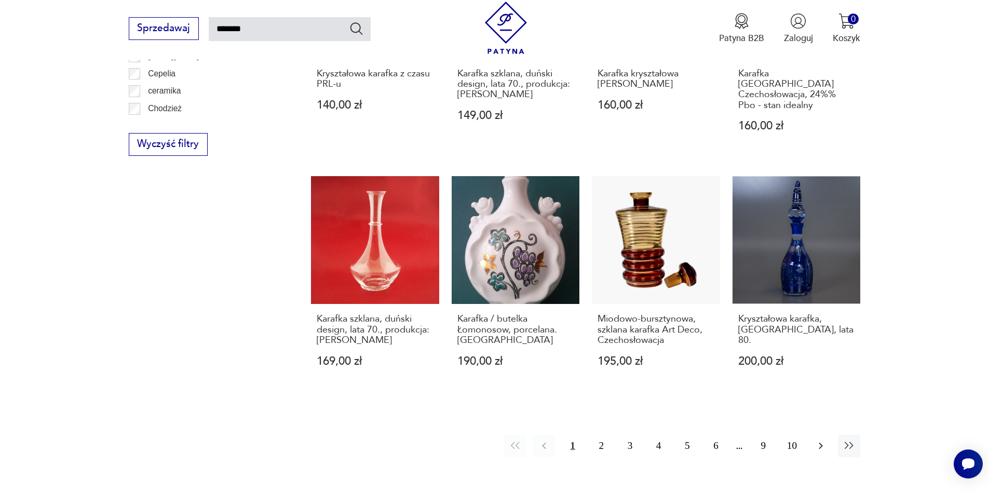
click at [822, 439] on icon "button" at bounding box center [821, 445] width 12 height 12
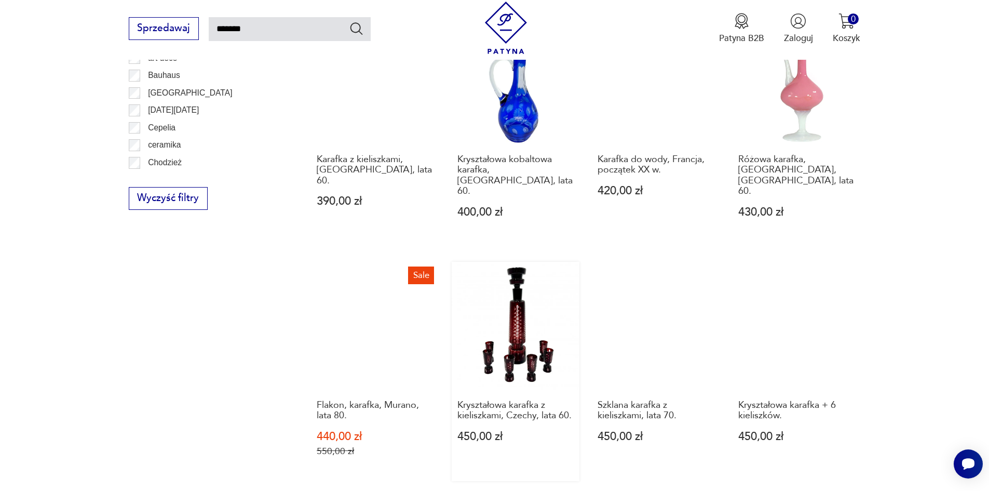
scroll to position [787, 0]
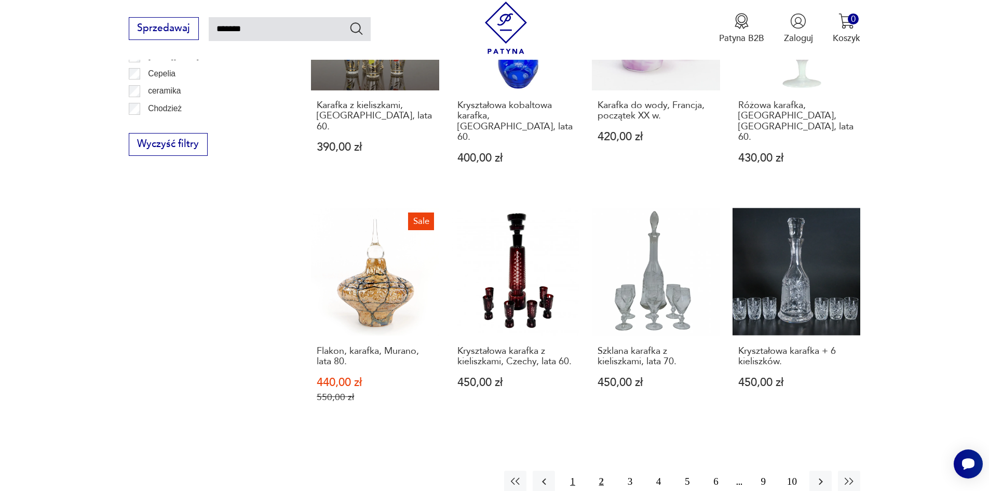
click at [569, 470] on button "1" at bounding box center [572, 481] width 22 height 22
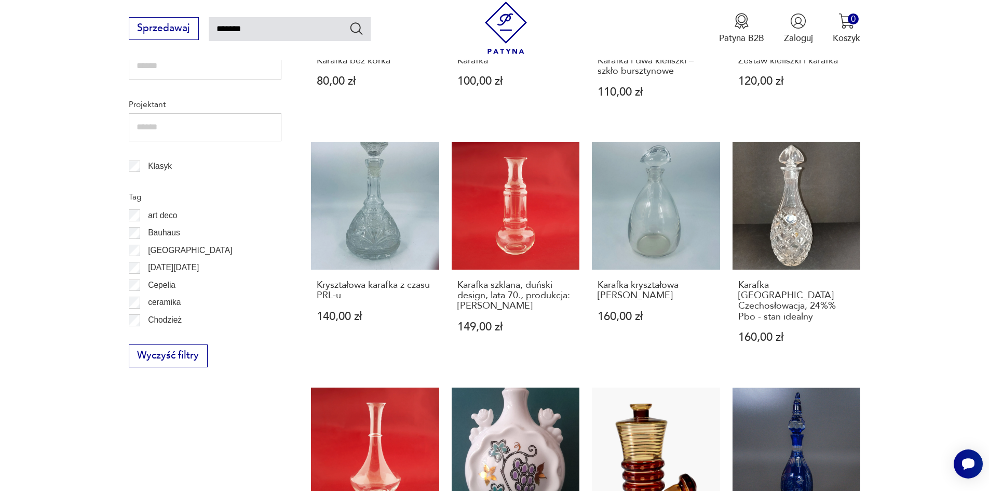
scroll to position [783, 0]
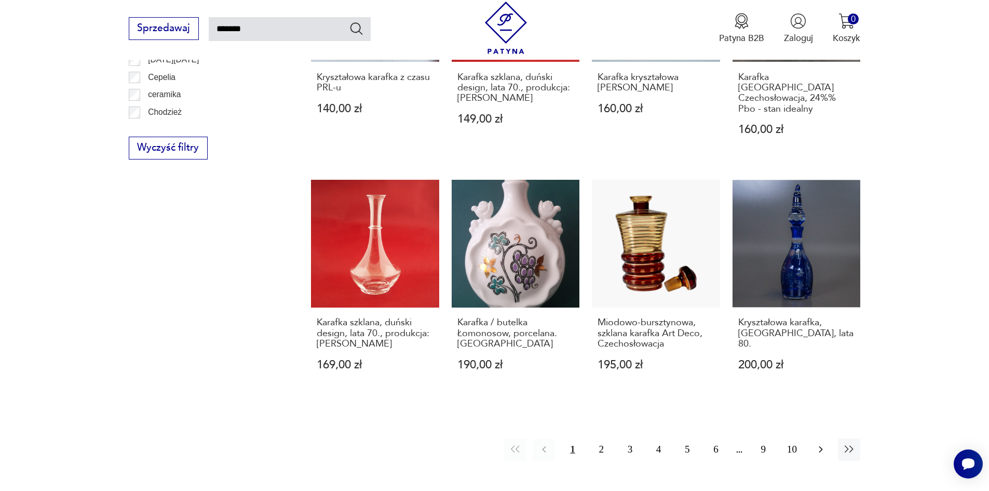
click at [815, 443] on icon "button" at bounding box center [821, 449] width 12 height 12
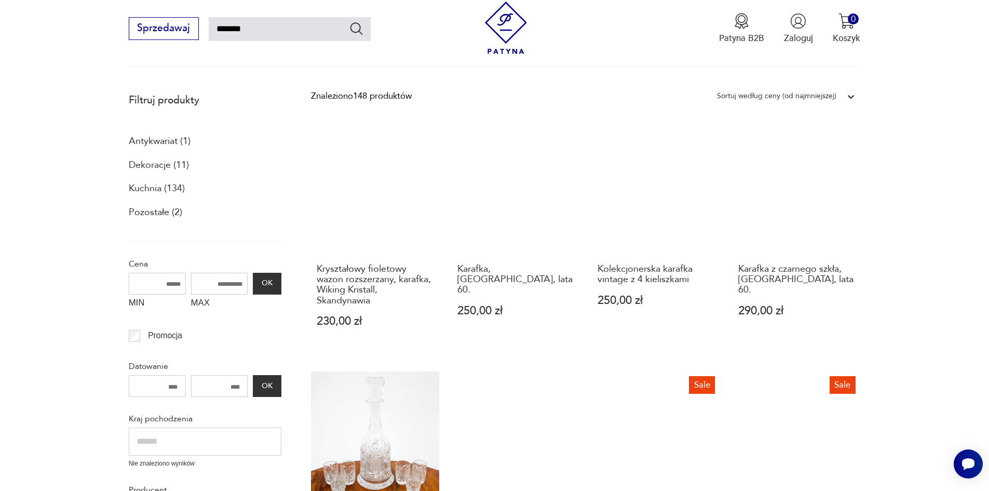
scroll to position [267, 0]
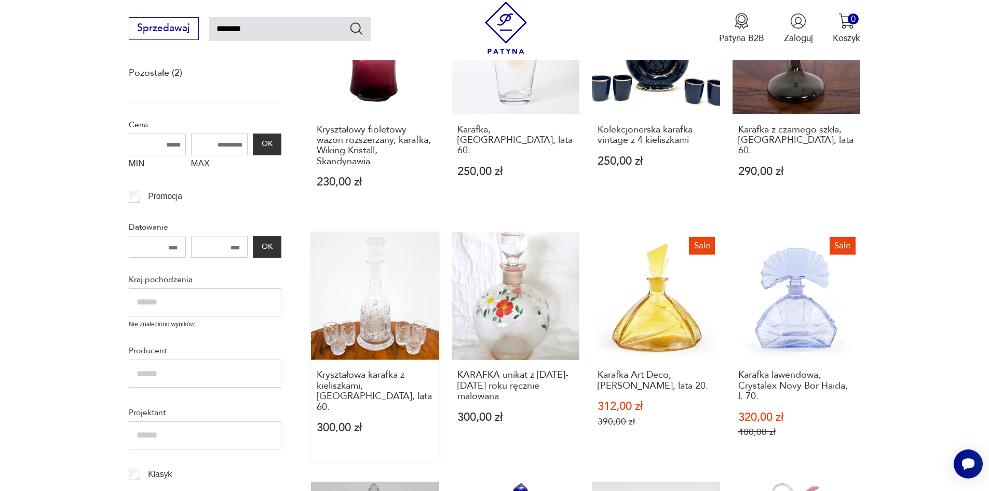
click at [405, 341] on link "Kryształowa karafka z kieliszkami, [GEOGRAPHIC_DATA], lata 60. 300,00 zł" at bounding box center [375, 346] width 128 height 229
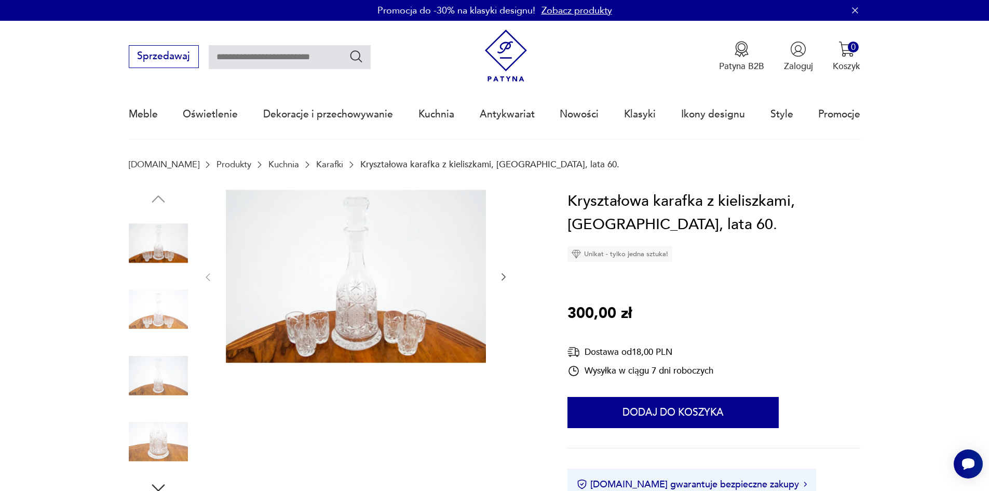
click at [505, 276] on icon "button" at bounding box center [503, 277] width 10 height 10
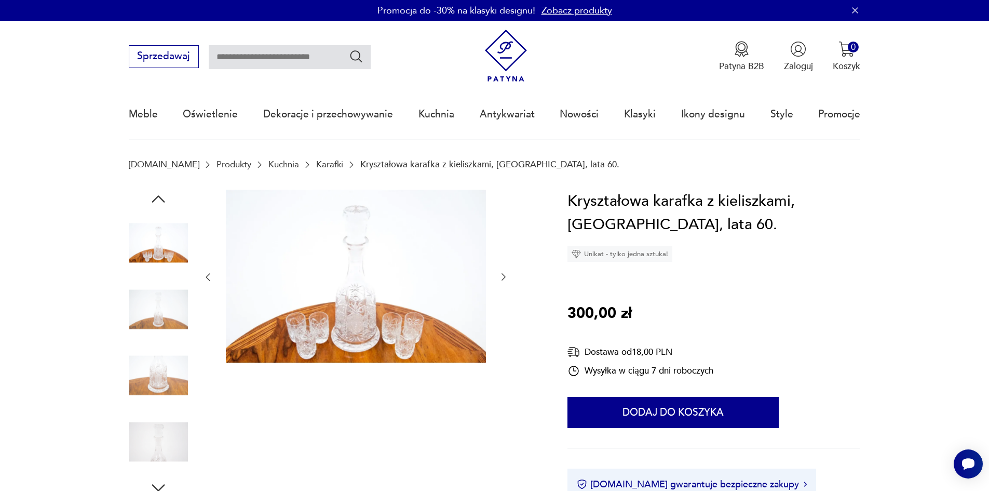
click at [505, 276] on icon "button" at bounding box center [503, 277] width 10 height 10
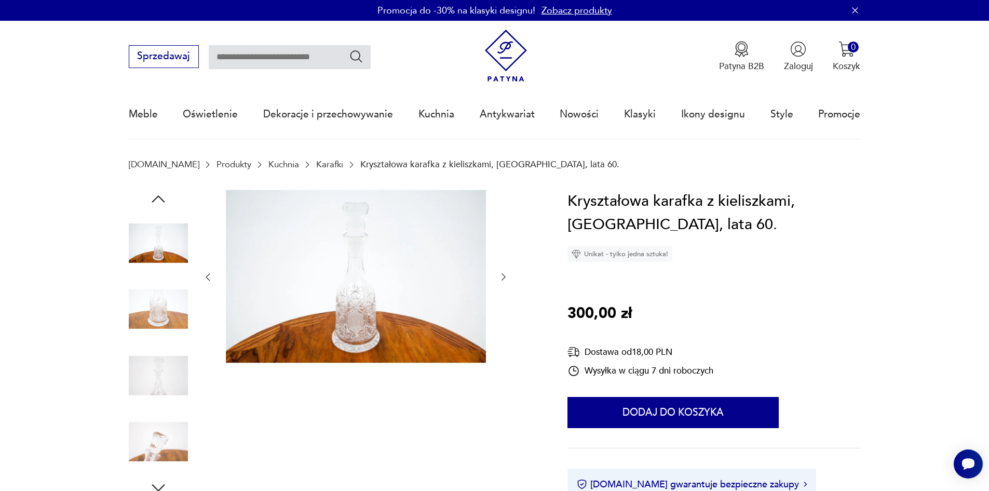
click at [505, 276] on icon "button" at bounding box center [503, 277] width 10 height 10
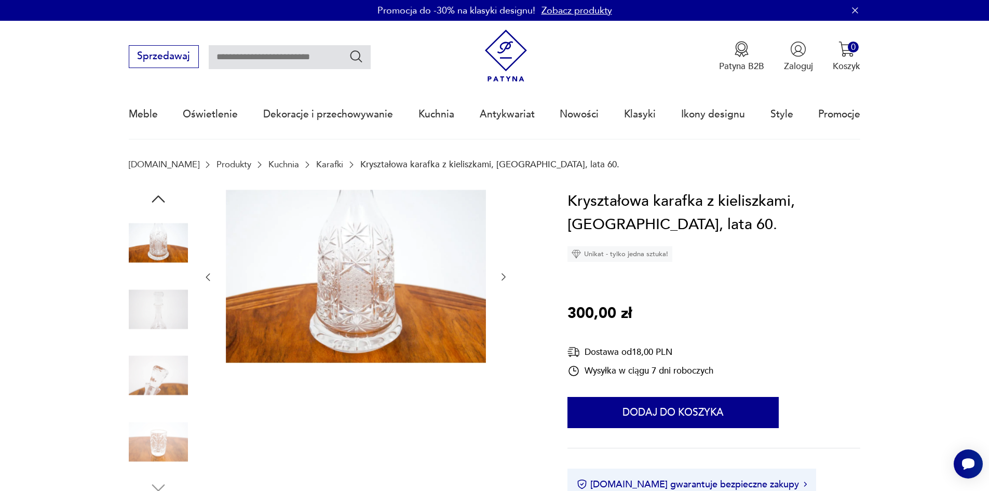
click at [505, 276] on icon "button" at bounding box center [503, 277] width 10 height 10
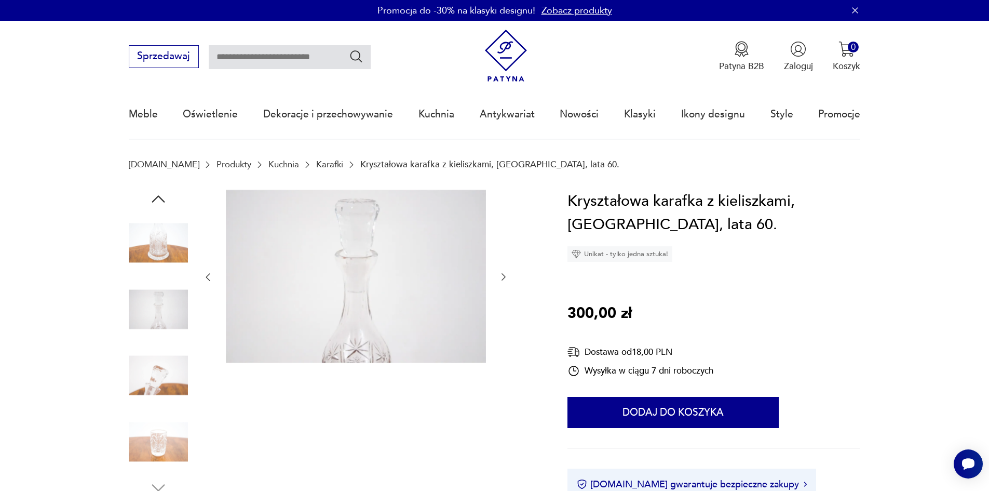
click at [505, 276] on icon "button" at bounding box center [503, 277] width 10 height 10
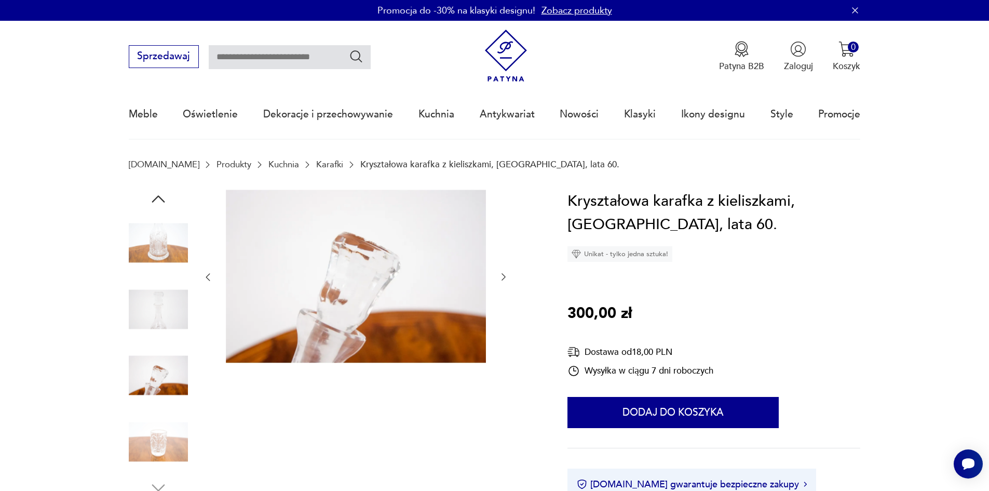
click at [505, 276] on icon "button" at bounding box center [503, 277] width 10 height 10
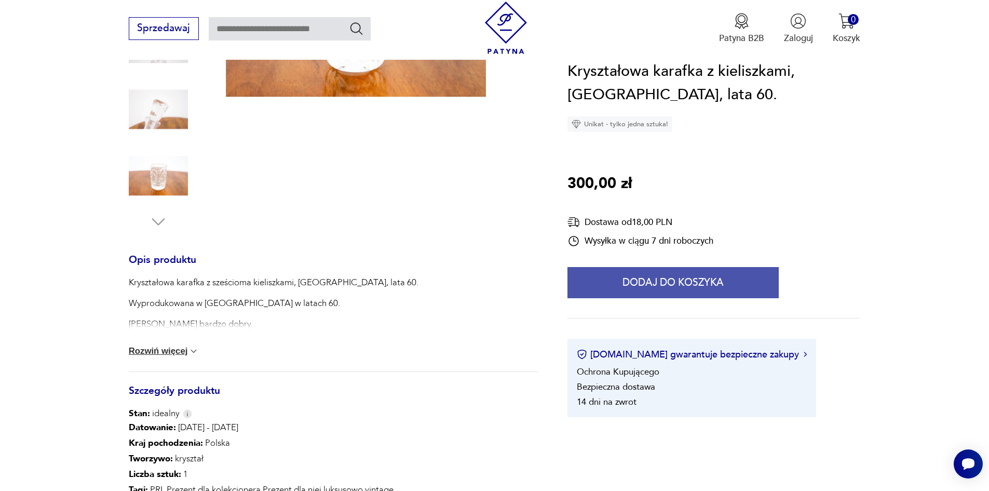
scroll to position [415, 0]
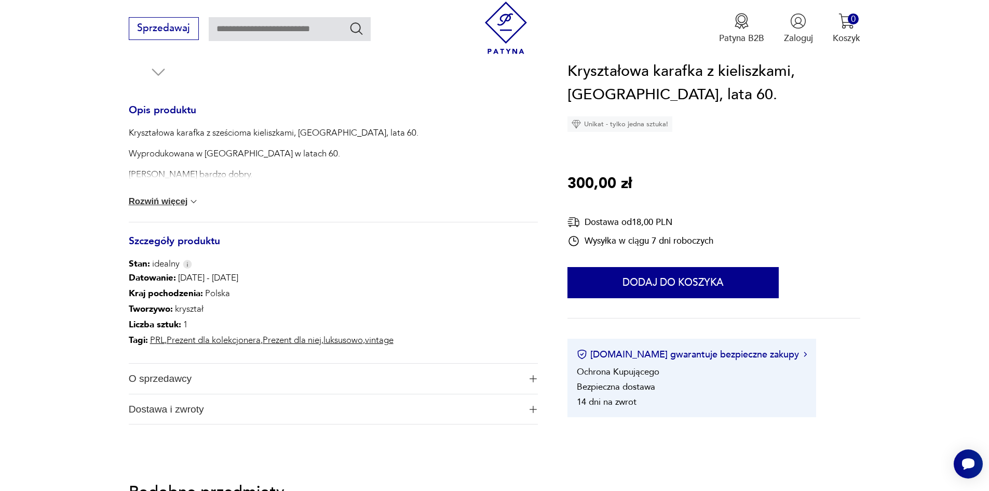
click at [172, 197] on button "Rozwiń więcej" at bounding box center [164, 201] width 71 height 10
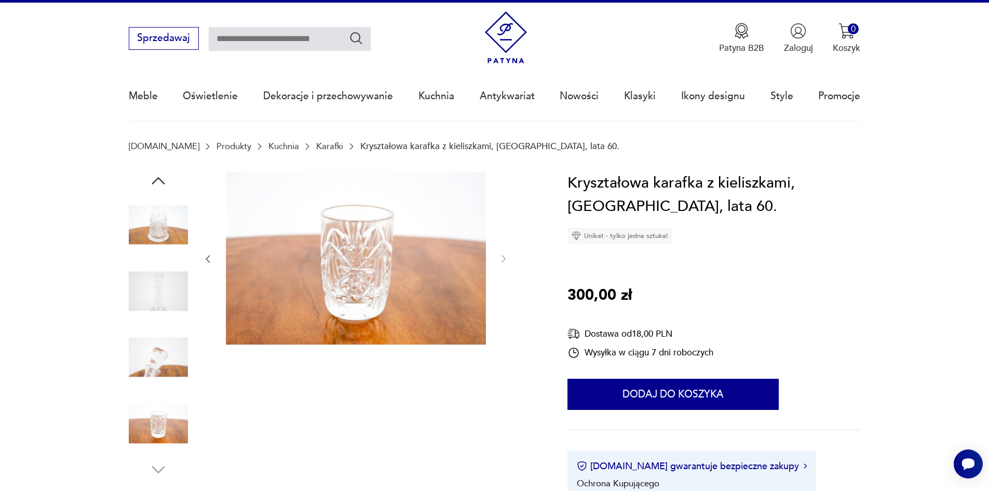
scroll to position [0, 0]
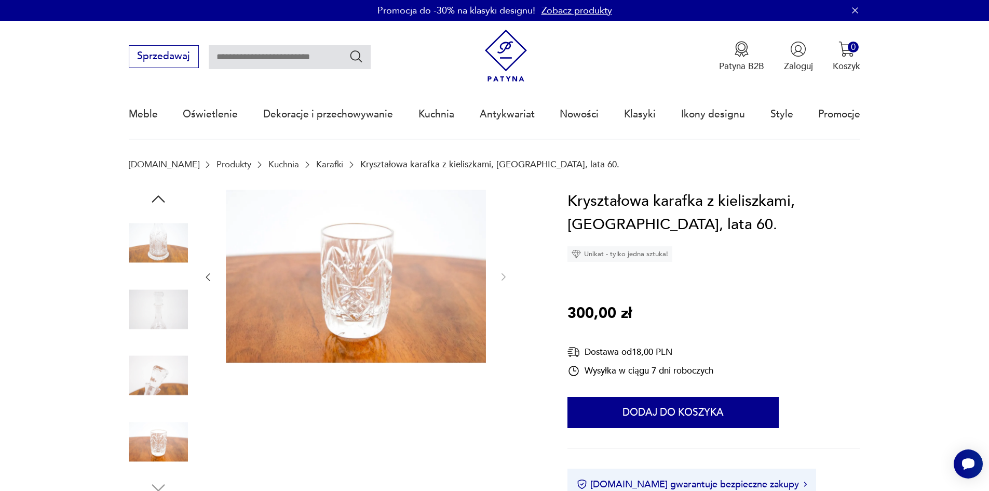
click at [316, 164] on link "Karafki" at bounding box center [329, 164] width 27 height 10
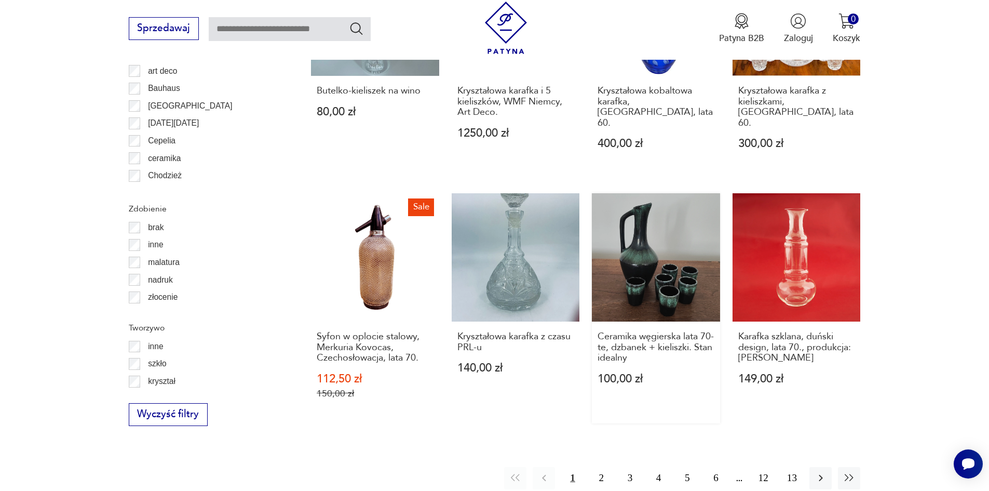
scroll to position [1140, 0]
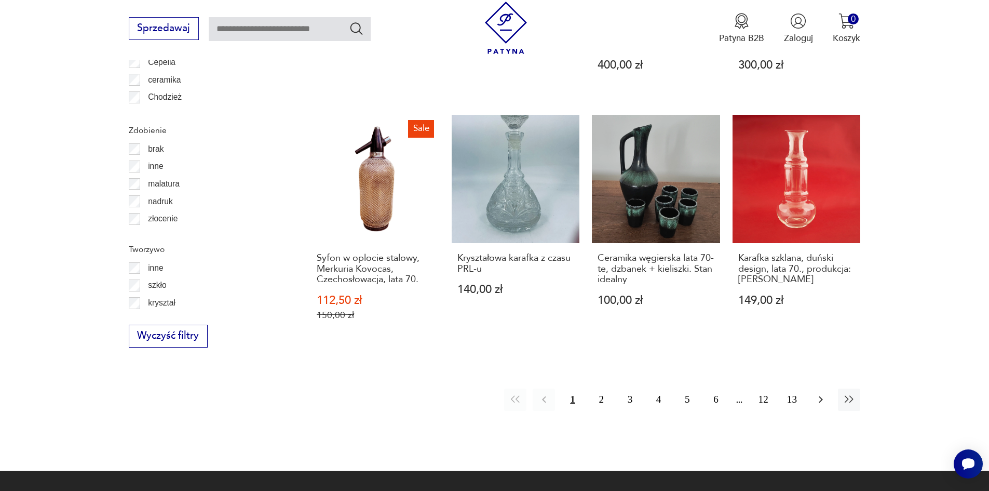
click at [818, 393] on icon "button" at bounding box center [821, 399] width 12 height 12
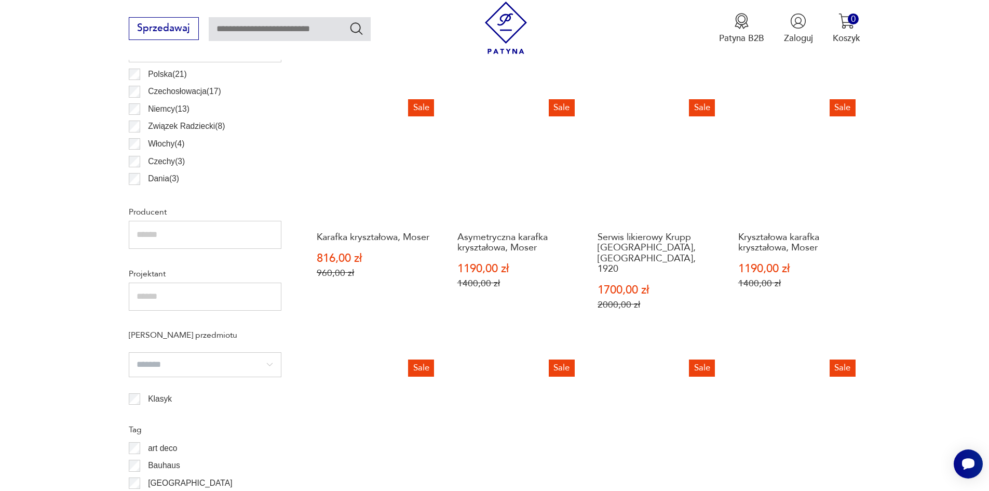
scroll to position [605, 0]
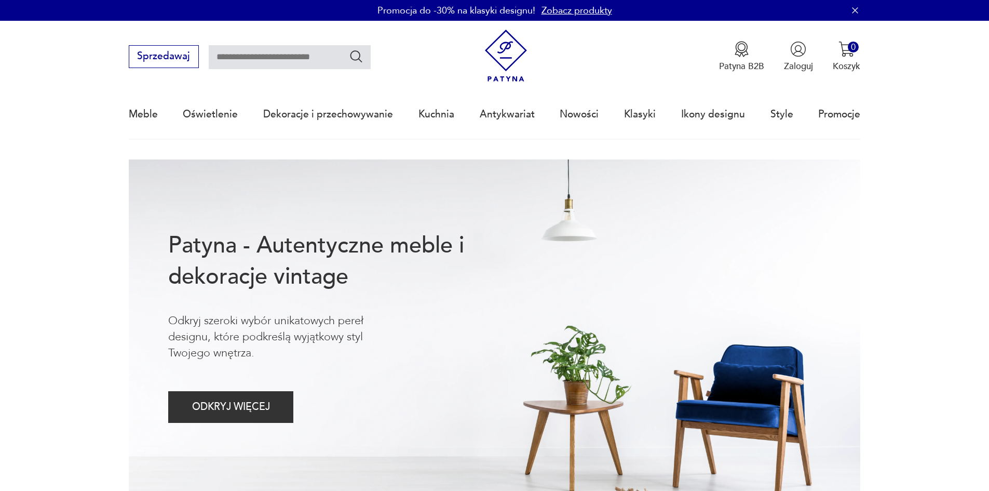
click at [288, 58] on input "text" at bounding box center [290, 57] width 162 height 24
type input "*****"
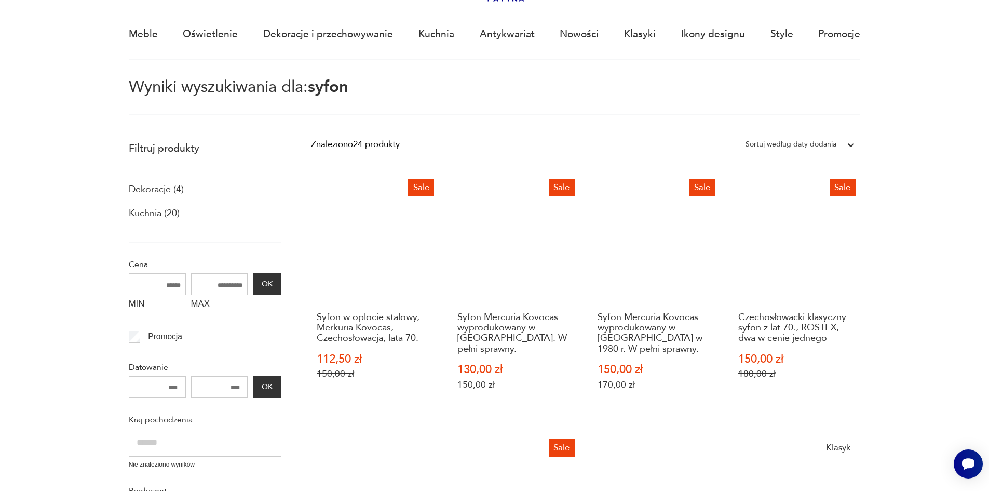
scroll to position [8, 0]
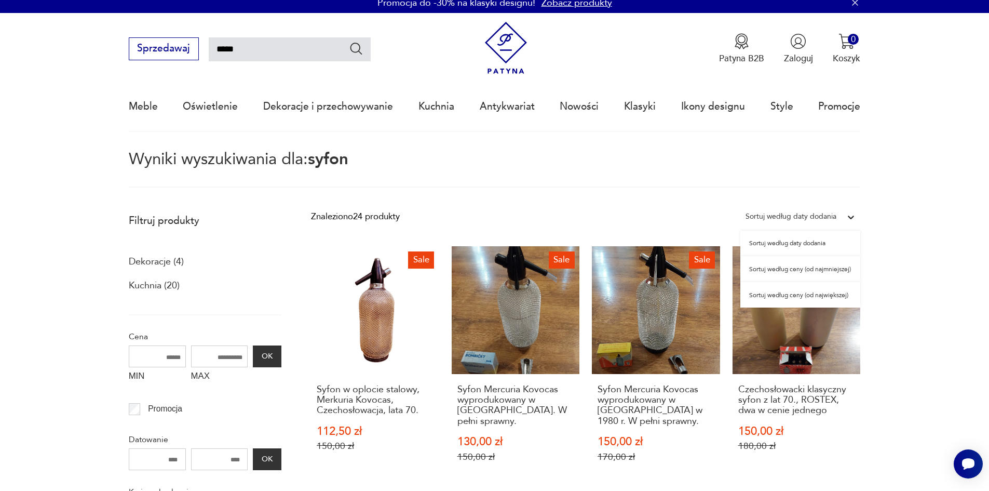
click at [829, 216] on div "Sortuj według daty dodania" at bounding box center [791, 216] width 91 height 13
click at [833, 268] on div "Sortuj według ceny (od najmniejszej)" at bounding box center [800, 269] width 120 height 26
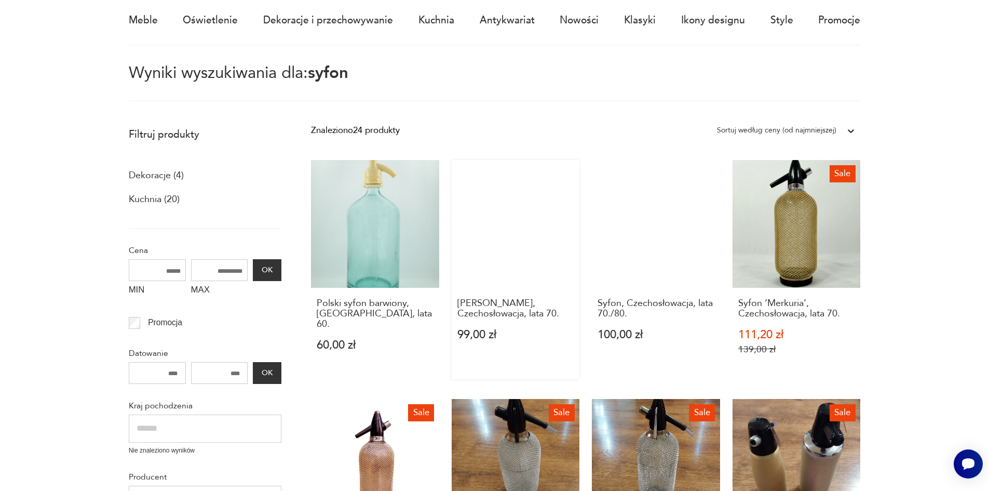
scroll to position [112, 0]
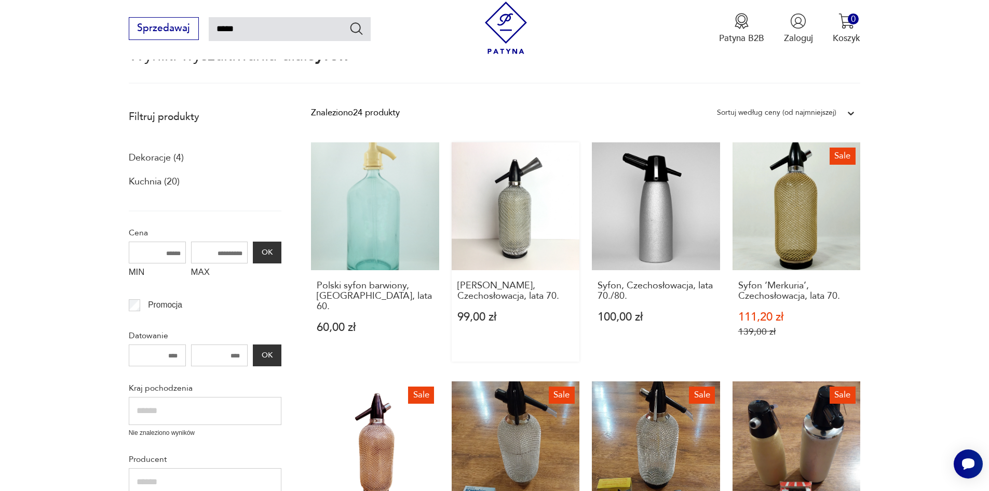
click at [512, 201] on link "Syfon Merkuria, Czechosłowacja, lata 70. 99,00 zł" at bounding box center [516, 251] width 128 height 219
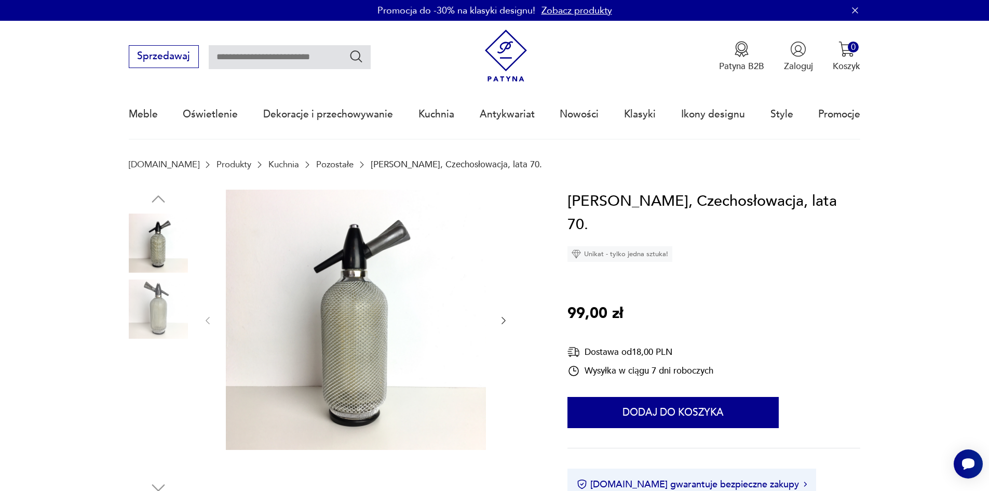
click at [503, 319] on icon "button" at bounding box center [503, 320] width 10 height 10
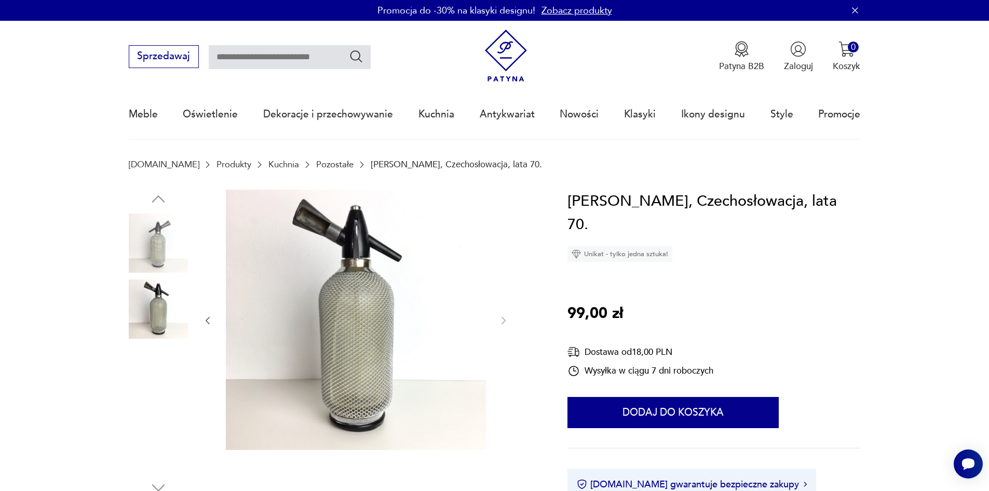
click at [507, 316] on div at bounding box center [355, 321] width 306 height 262
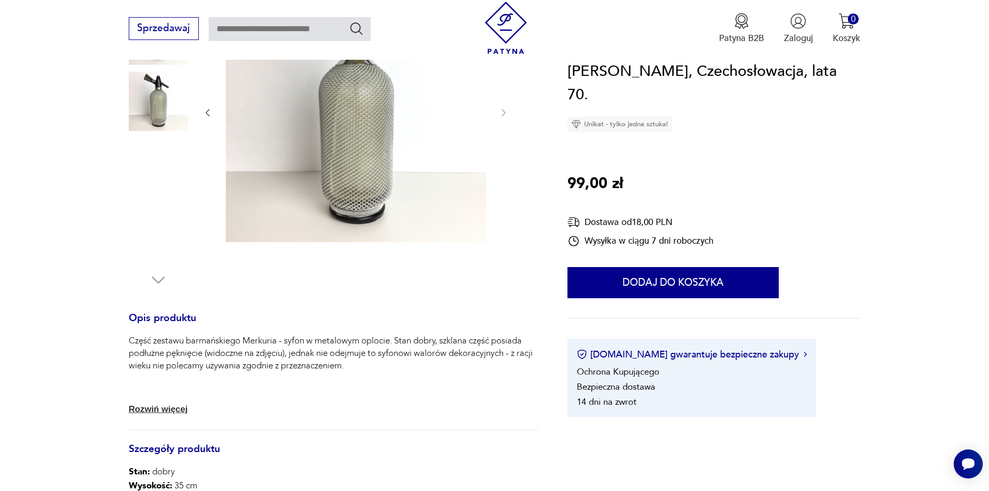
scroll to position [104, 0]
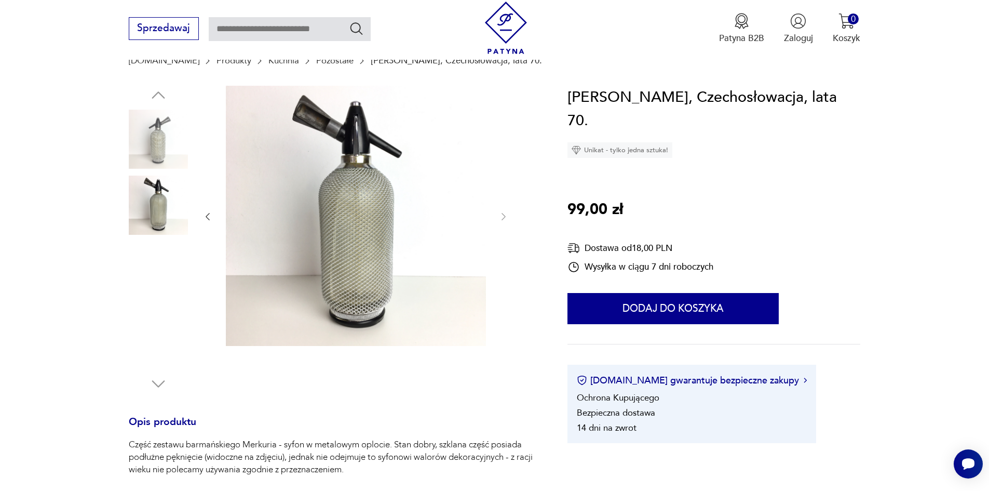
type input "*****"
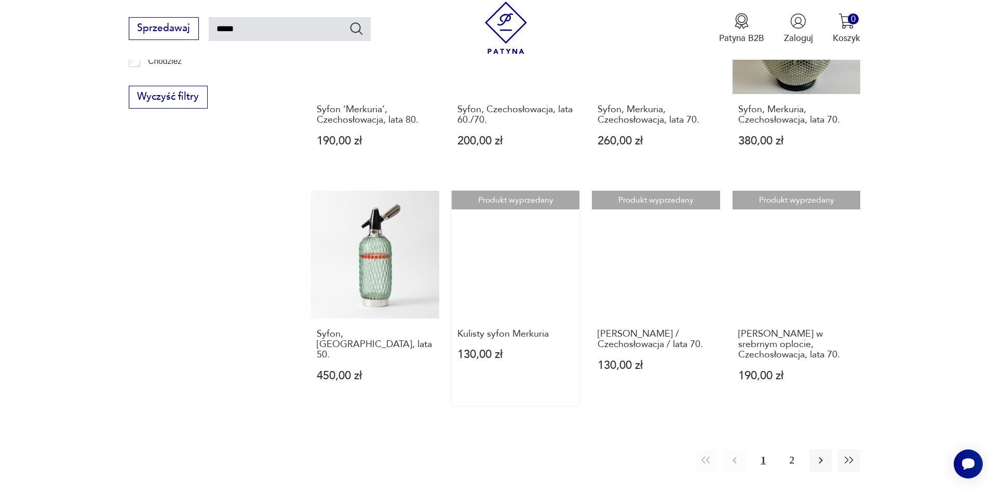
scroll to position [994, 0]
